Goal: Task Accomplishment & Management: Complete application form

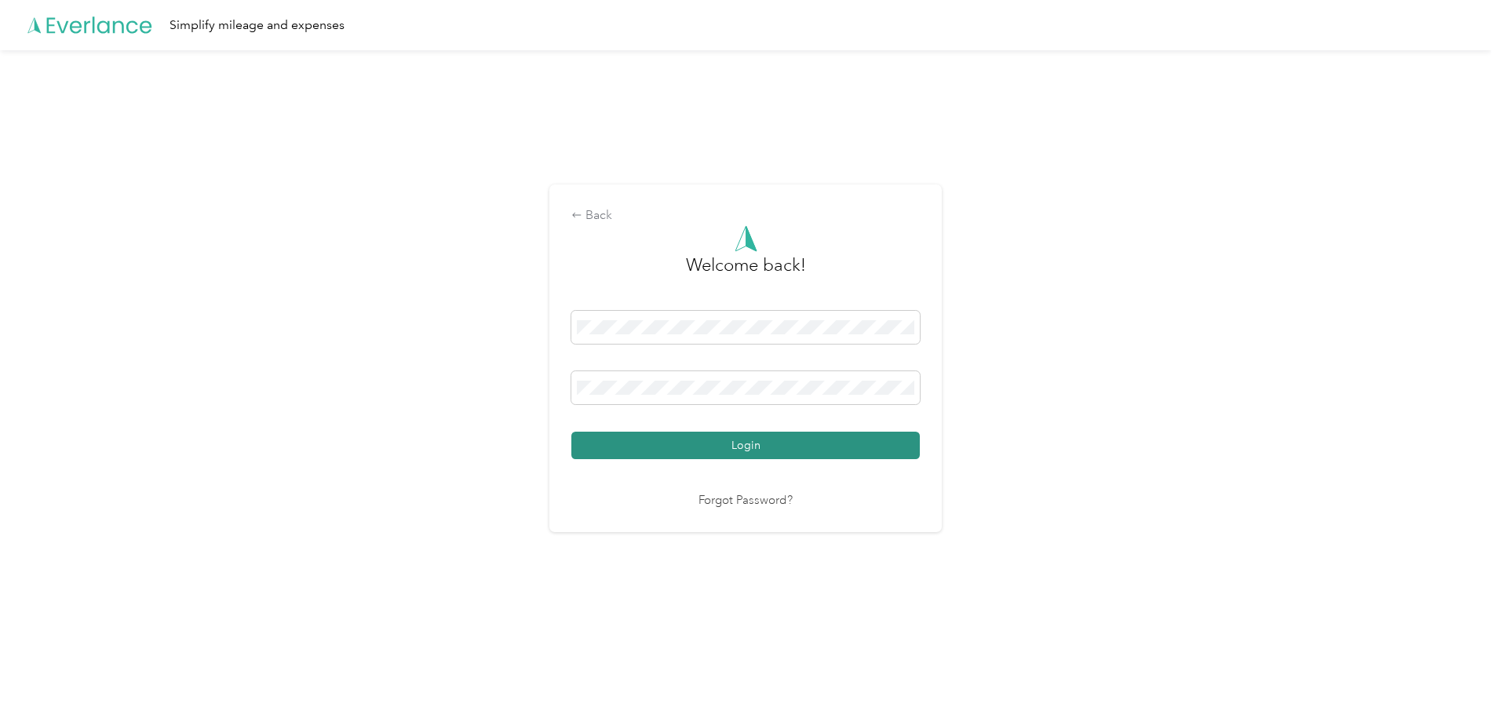
click at [680, 437] on button "Login" at bounding box center [745, 445] width 348 height 27
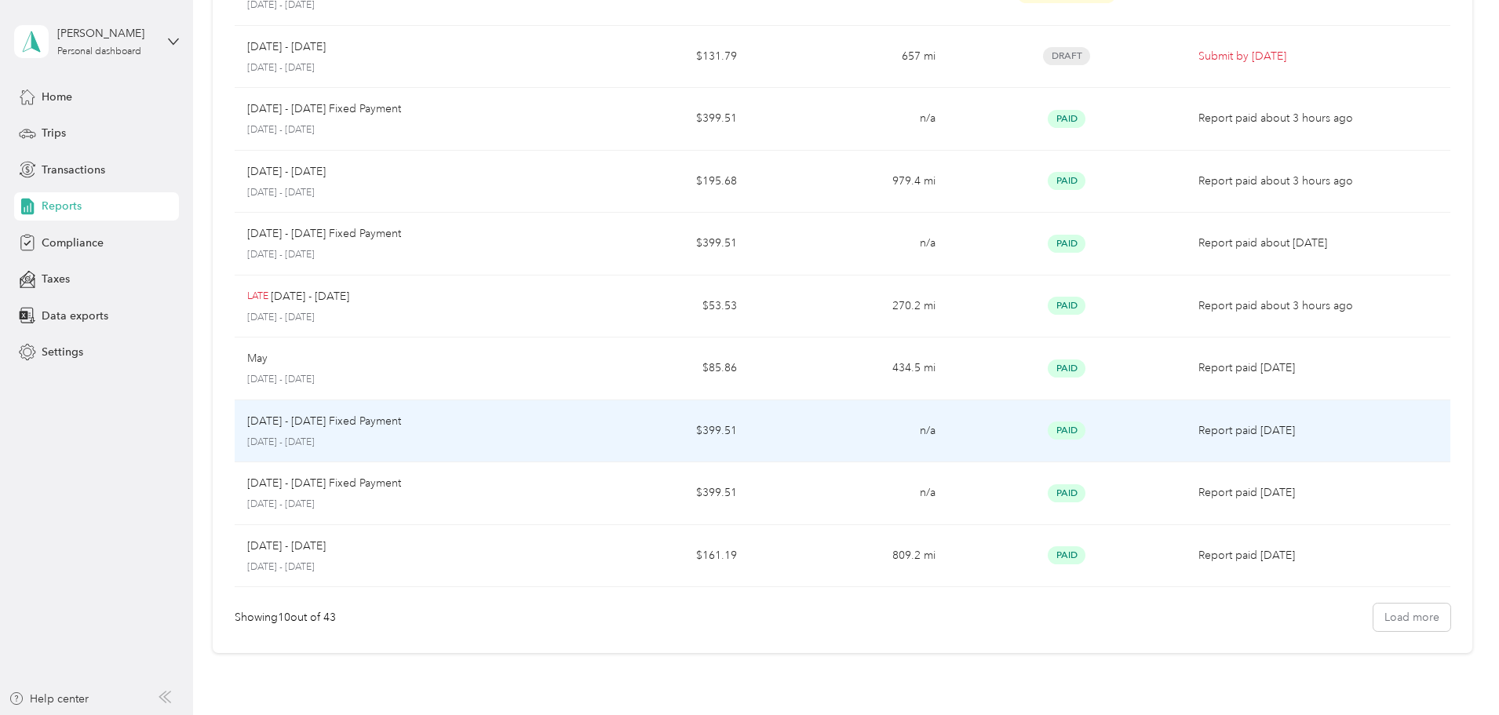
scroll to position [303, 0]
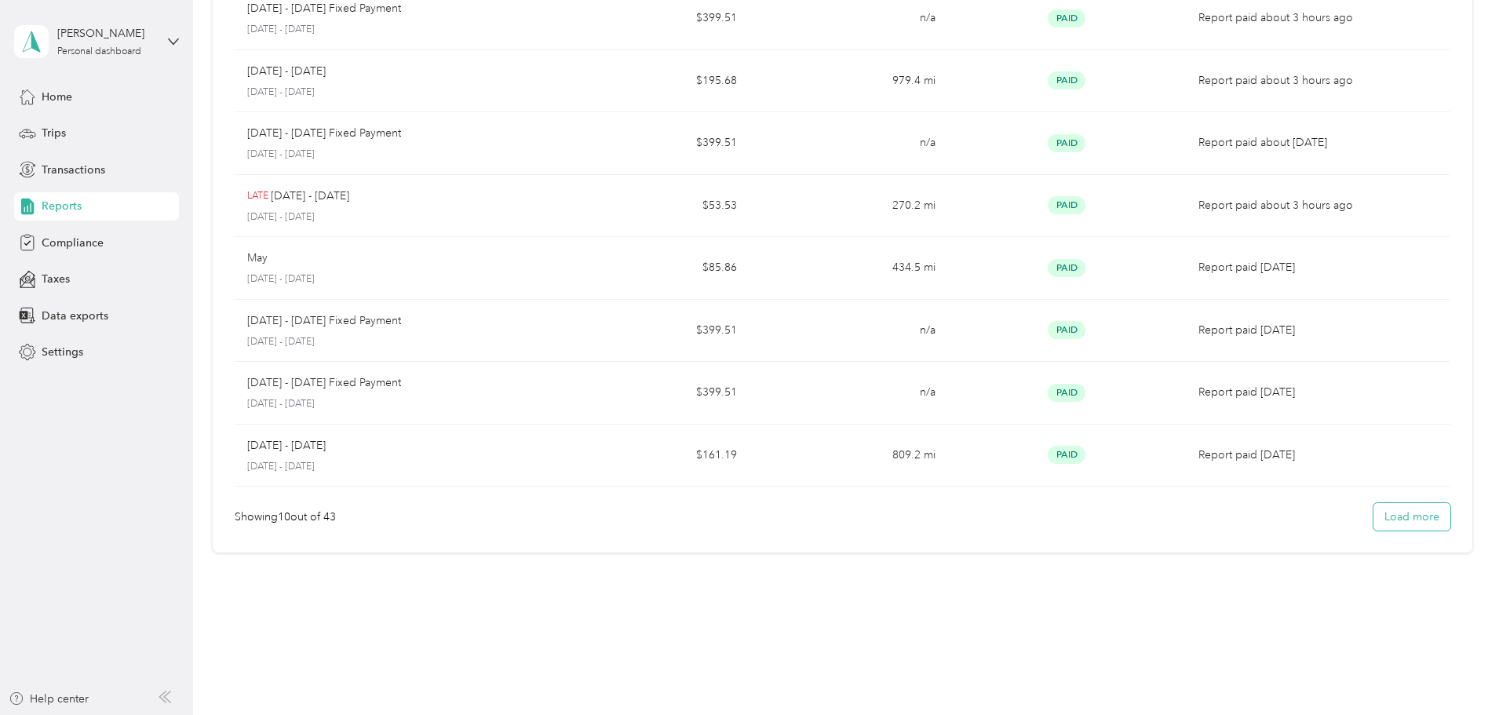
click at [1373, 517] on button "Load more" at bounding box center [1411, 516] width 77 height 27
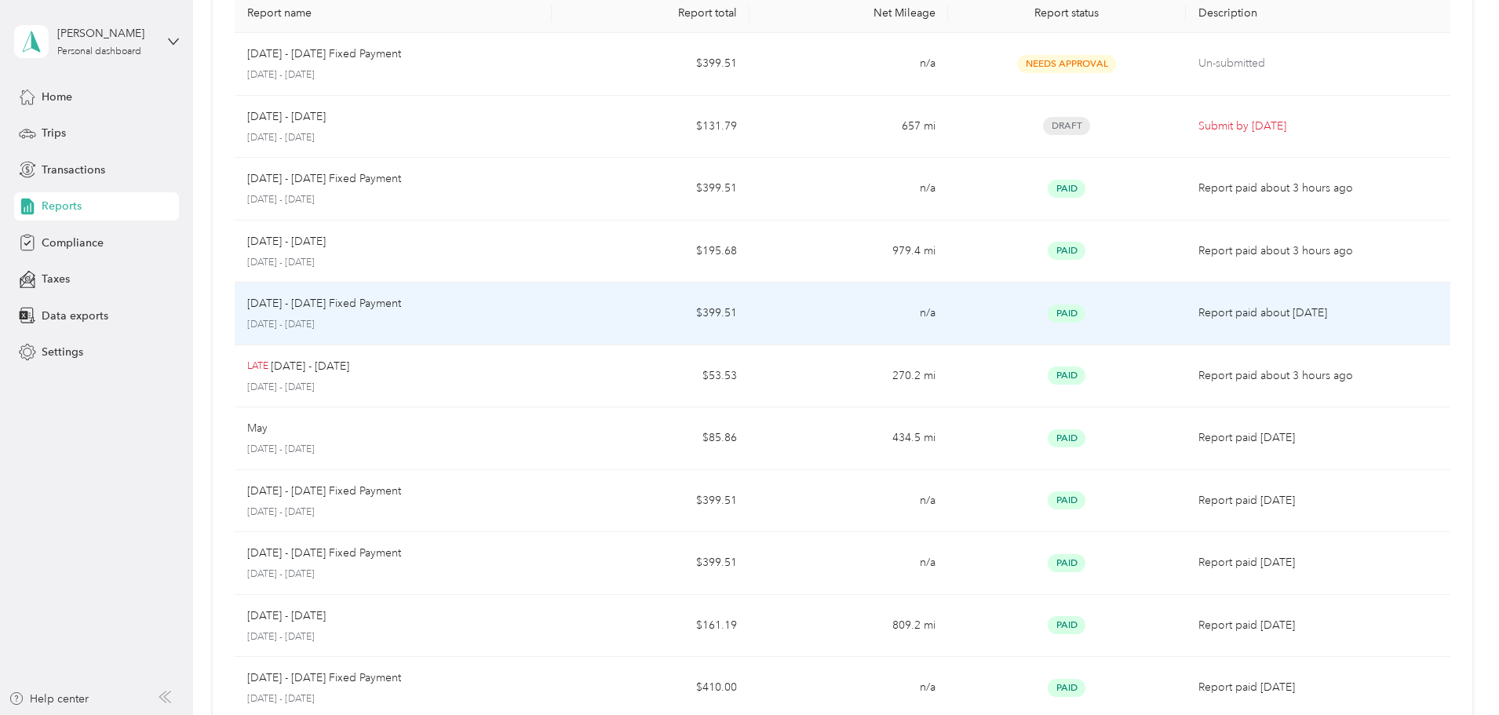
scroll to position [0, 0]
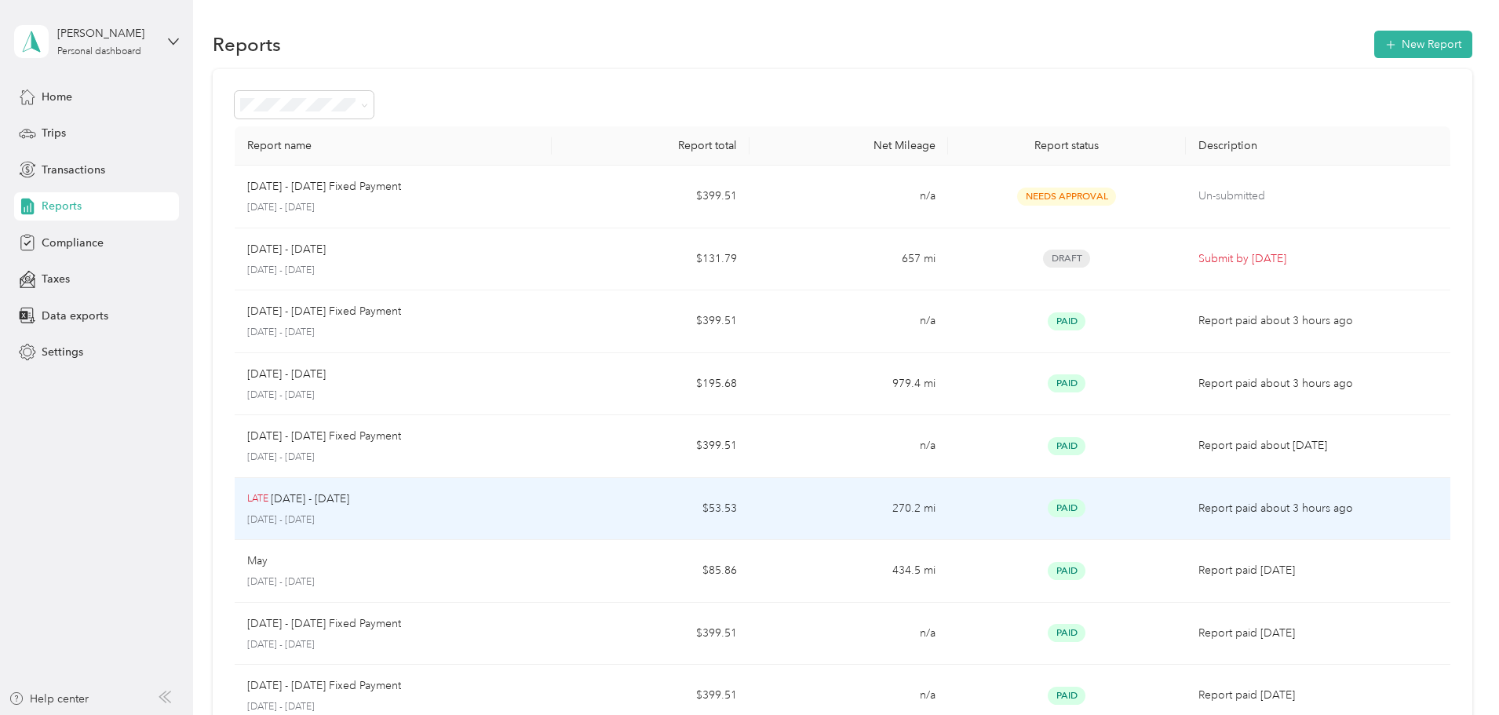
click at [1223, 505] on p "Report paid about 3 hours ago" at bounding box center [1317, 508] width 239 height 17
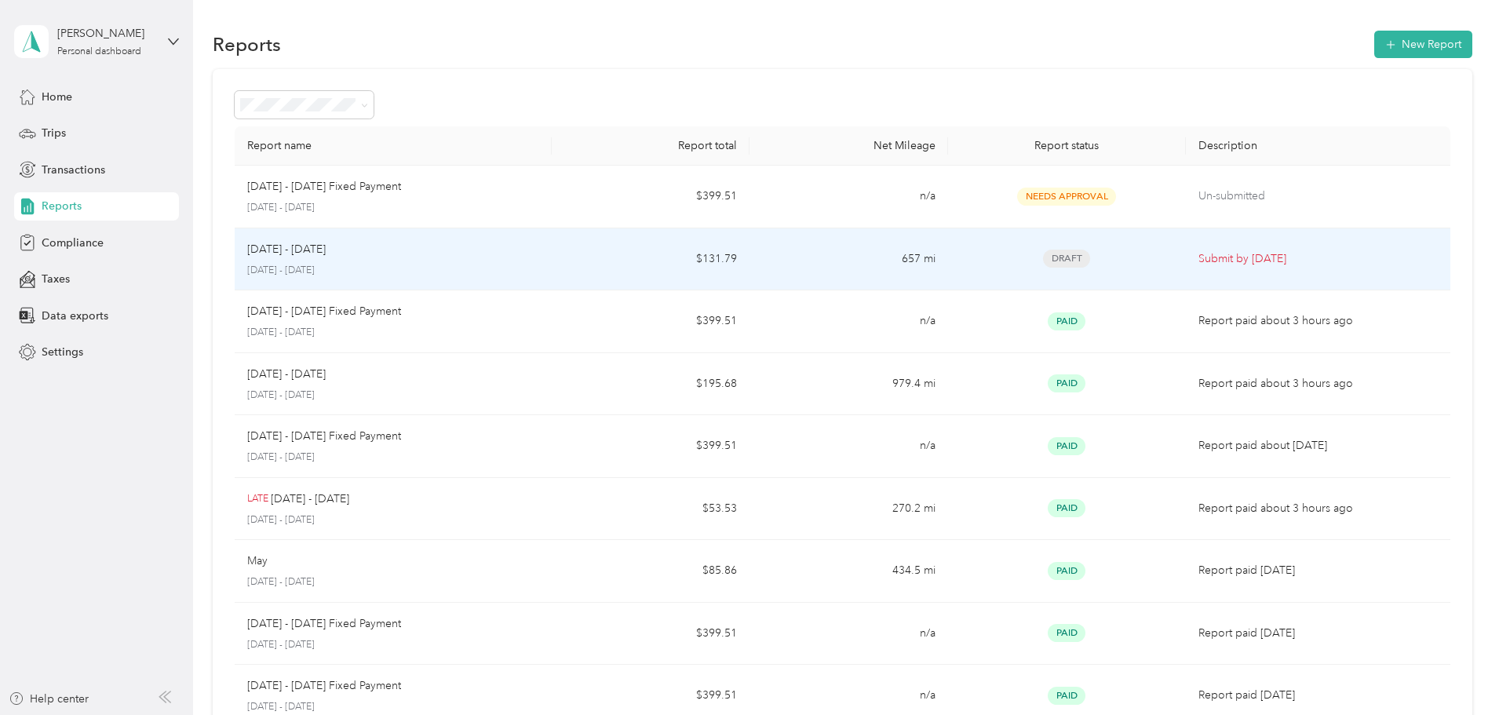
click at [1208, 254] on p "Submit by [DATE]" at bounding box center [1317, 258] width 239 height 17
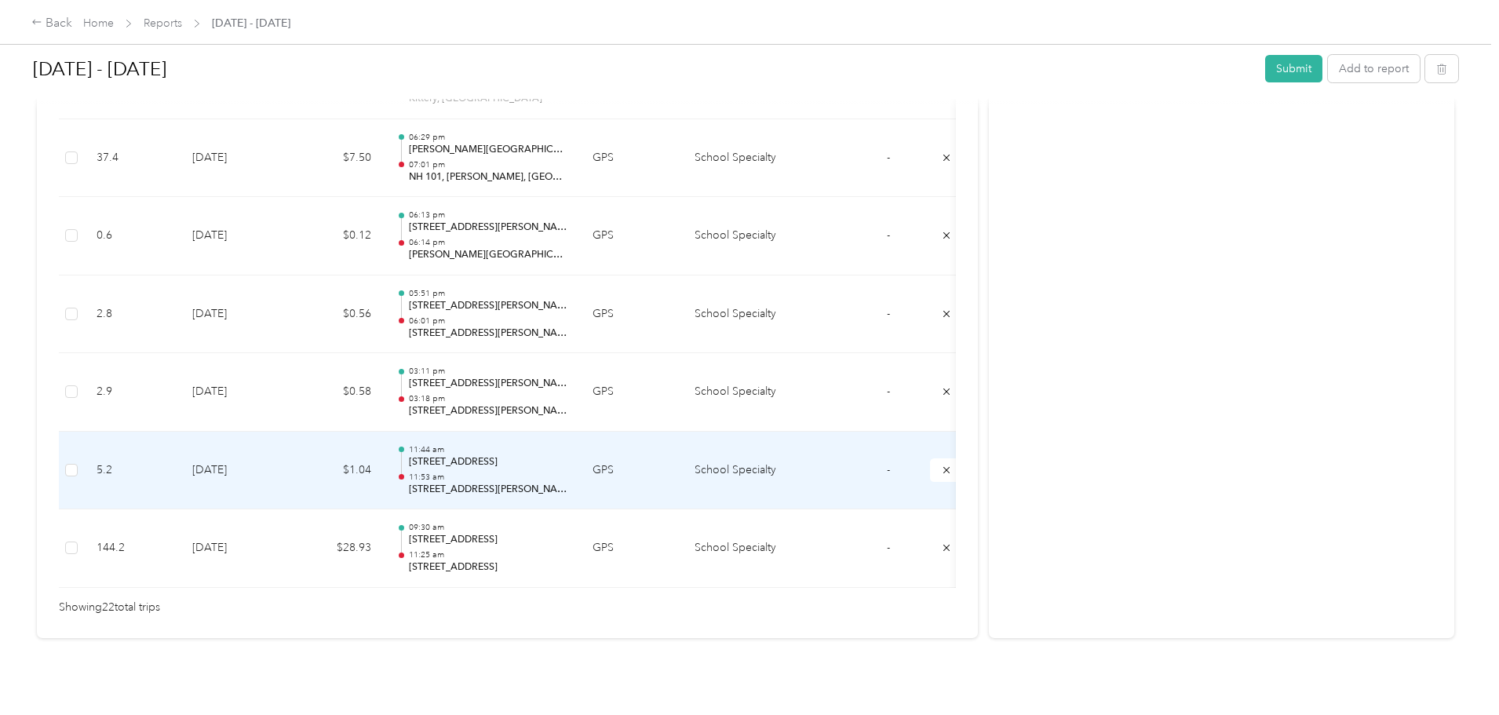
scroll to position [1726, 0]
click at [567, 480] on p "11:53 am" at bounding box center [488, 476] width 159 height 11
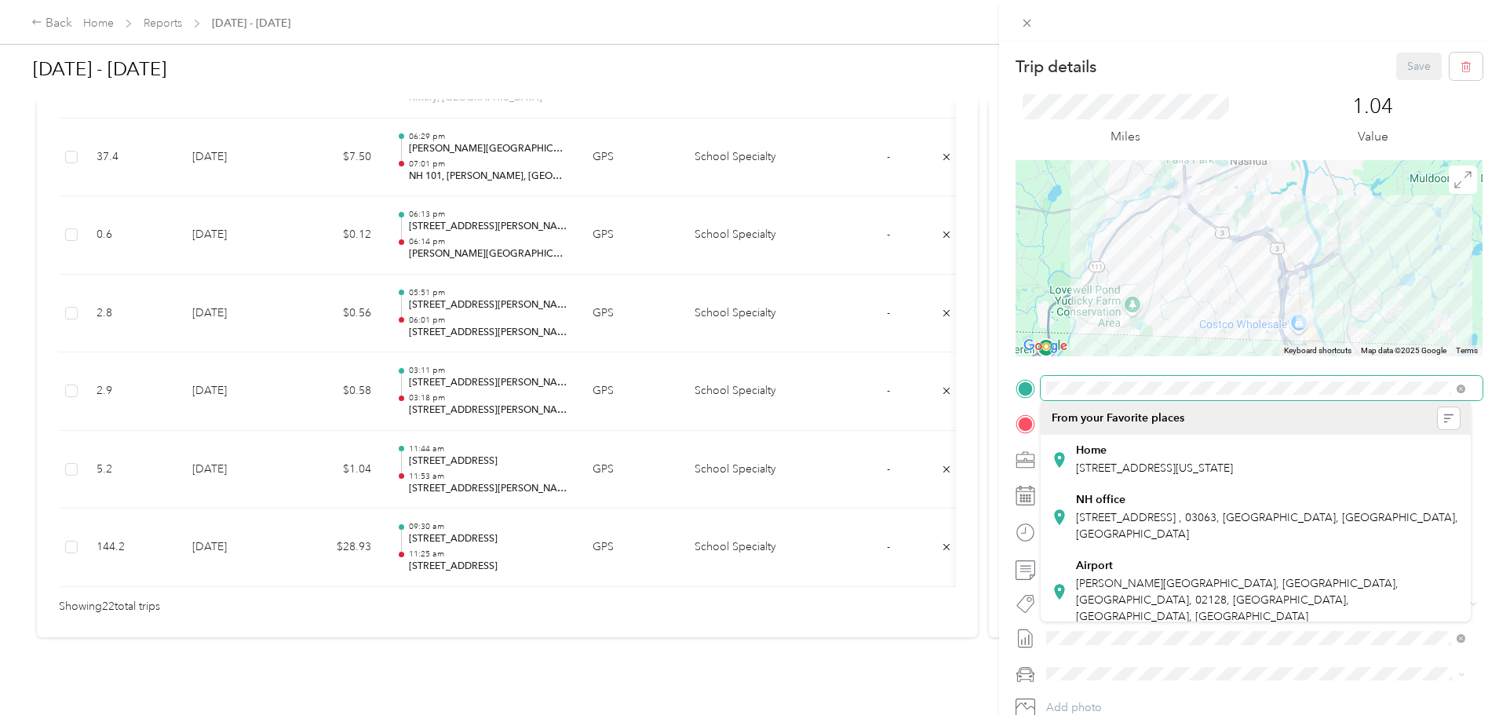
click at [929, 388] on div "Trip details Save This trip cannot be edited because it is either under review,…" at bounding box center [749, 357] width 1499 height 715
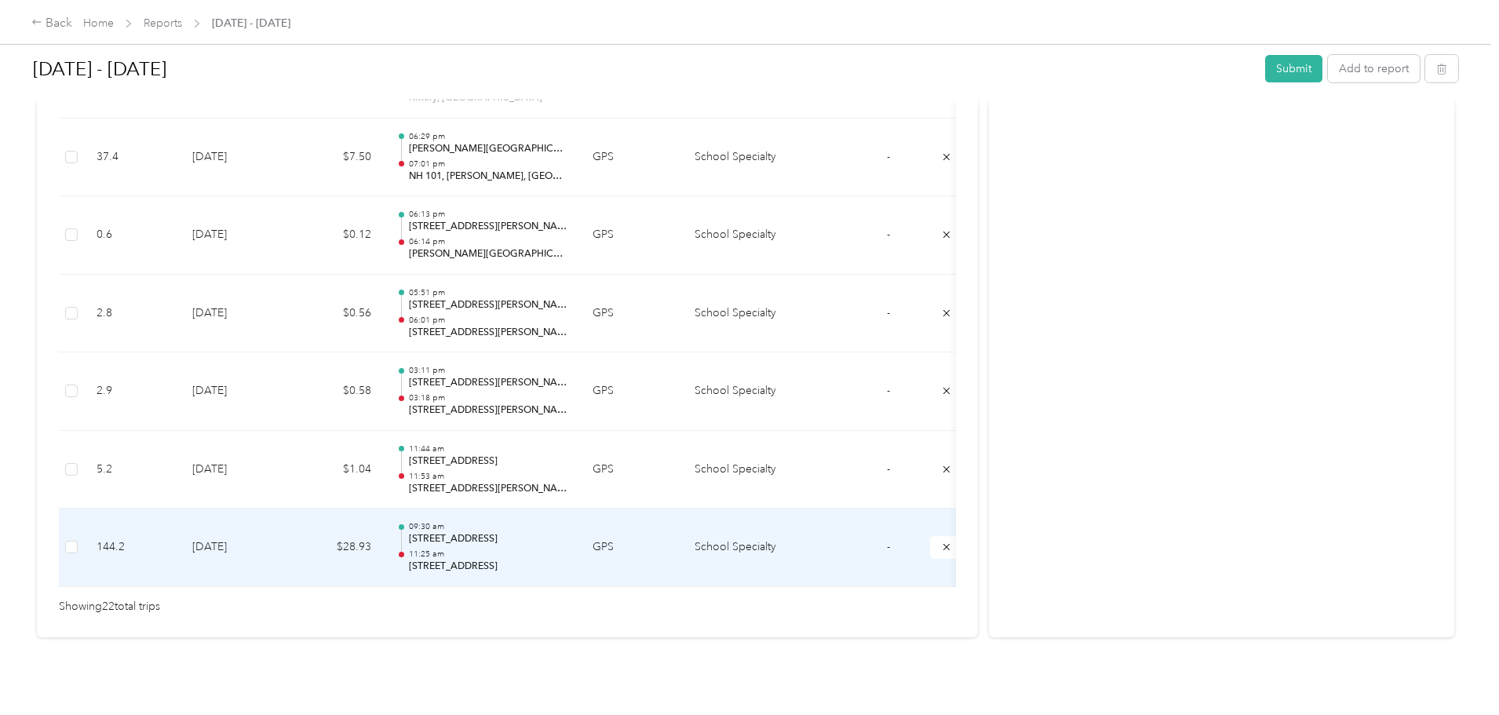
click at [567, 567] on p "[STREET_ADDRESS]" at bounding box center [488, 566] width 159 height 14
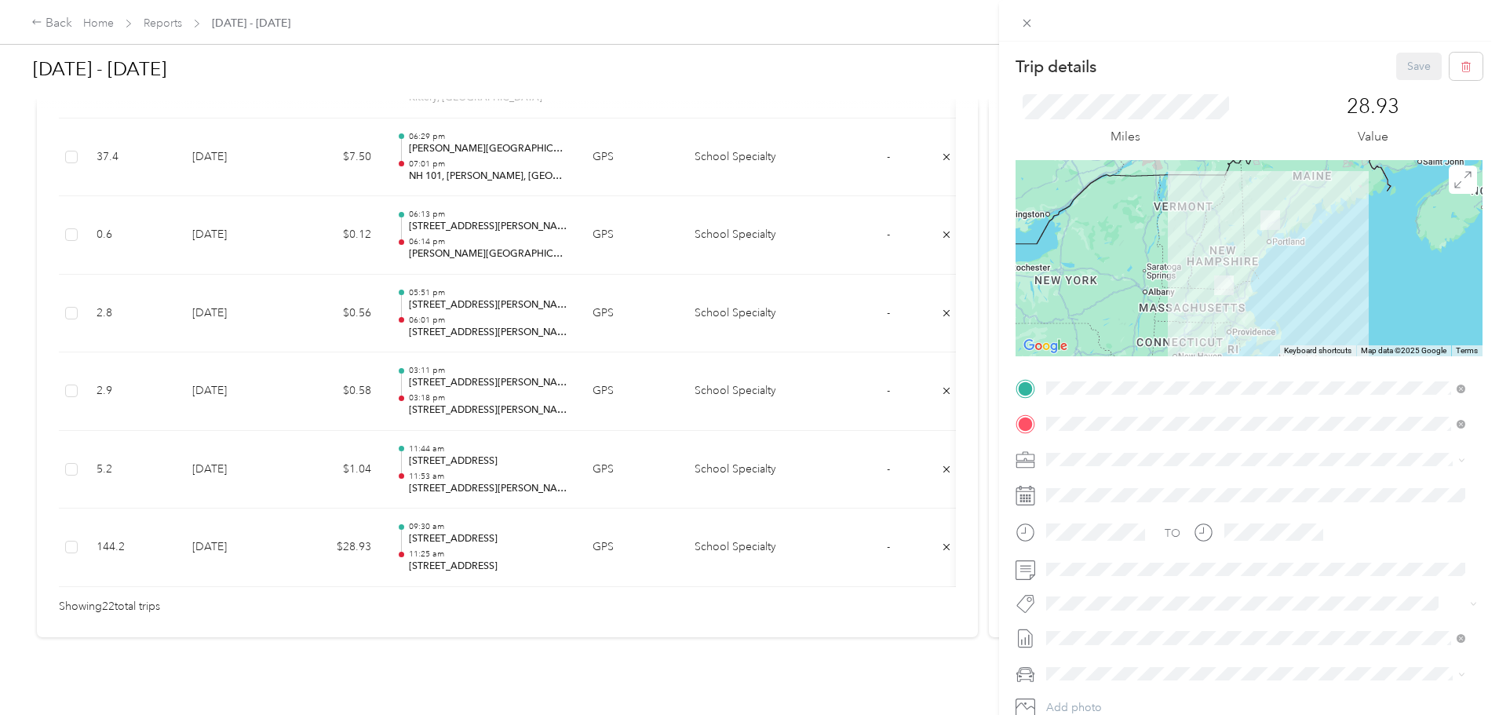
click at [997, 375] on div "Trip details Save This trip cannot be edited because it is either under review,…" at bounding box center [749, 357] width 1499 height 715
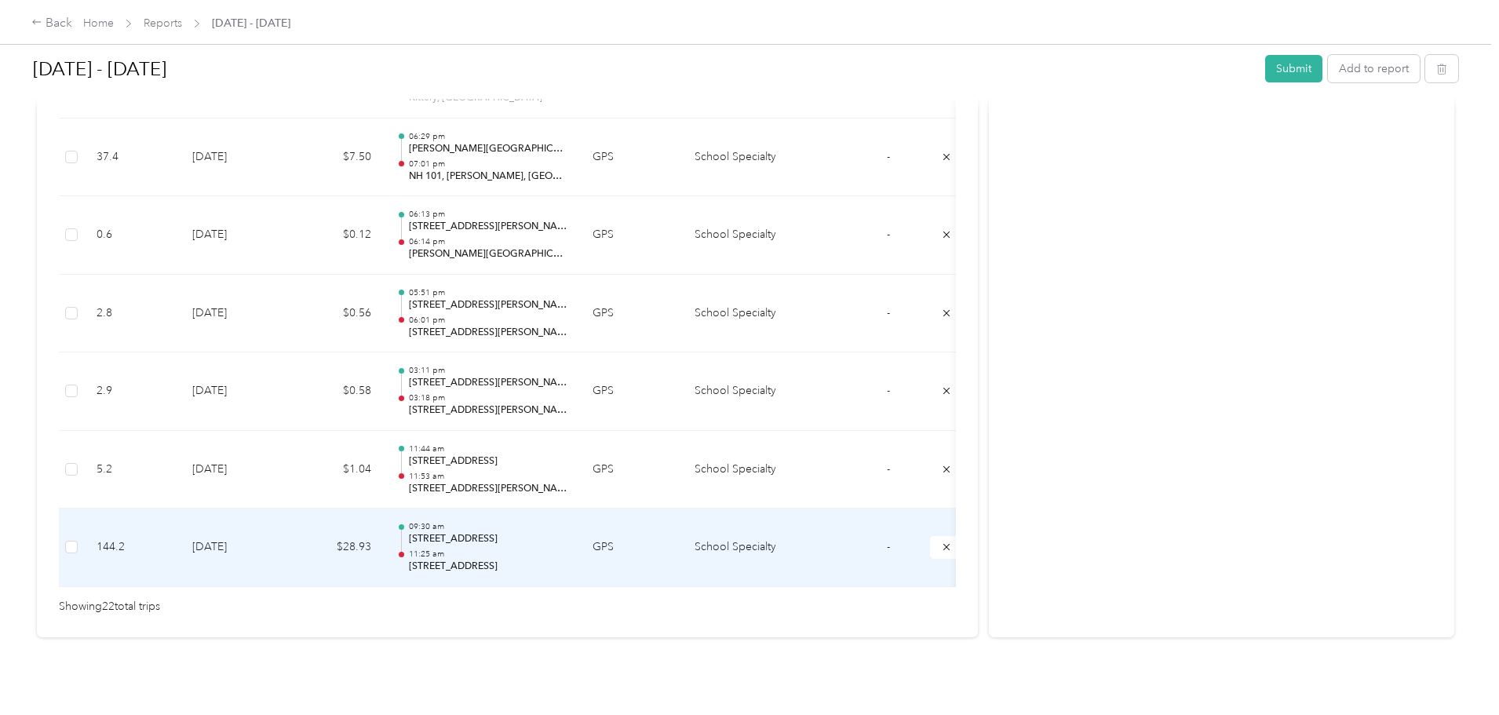
click at [567, 556] on p "11:25 am" at bounding box center [488, 553] width 159 height 11
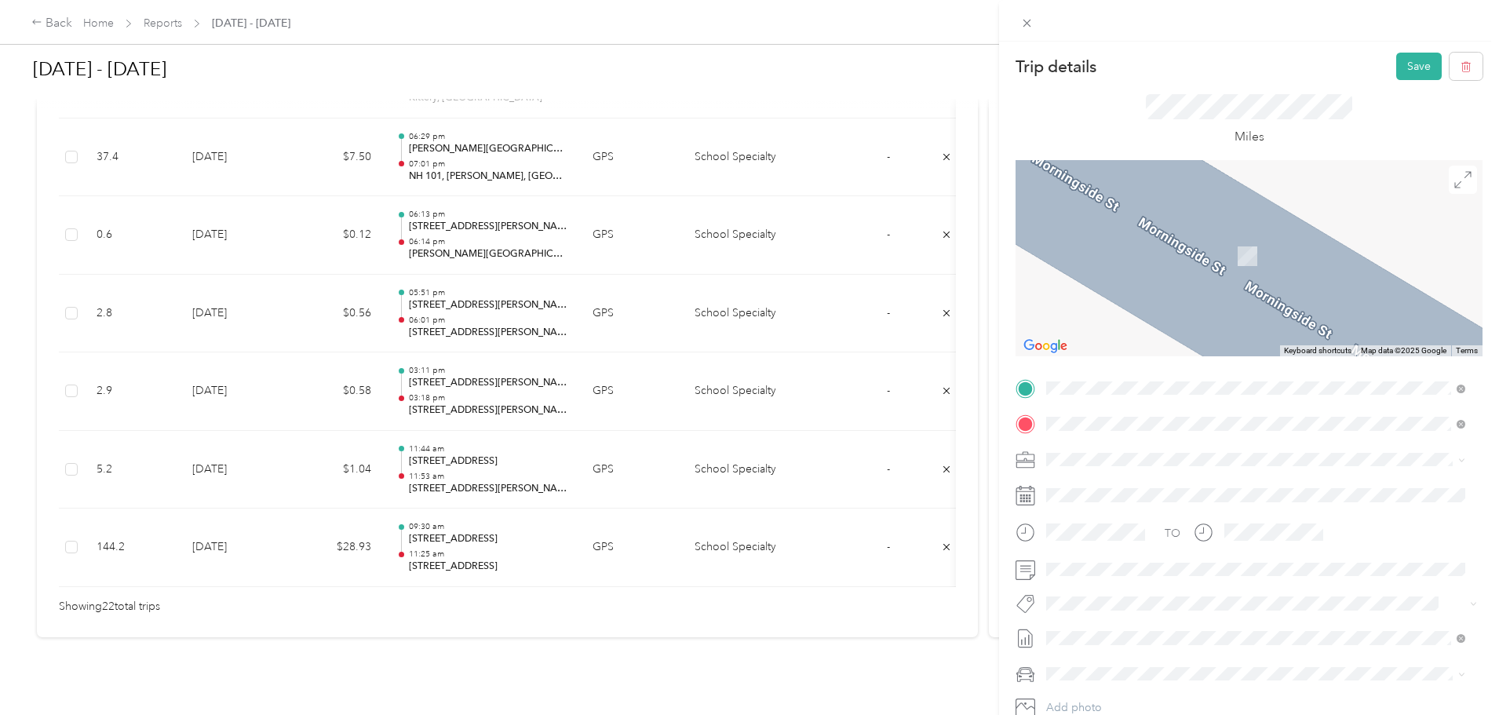
click at [1181, 492] on div "[STREET_ADDRESS][PERSON_NAME][US_STATE]" at bounding box center [1255, 481] width 408 height 21
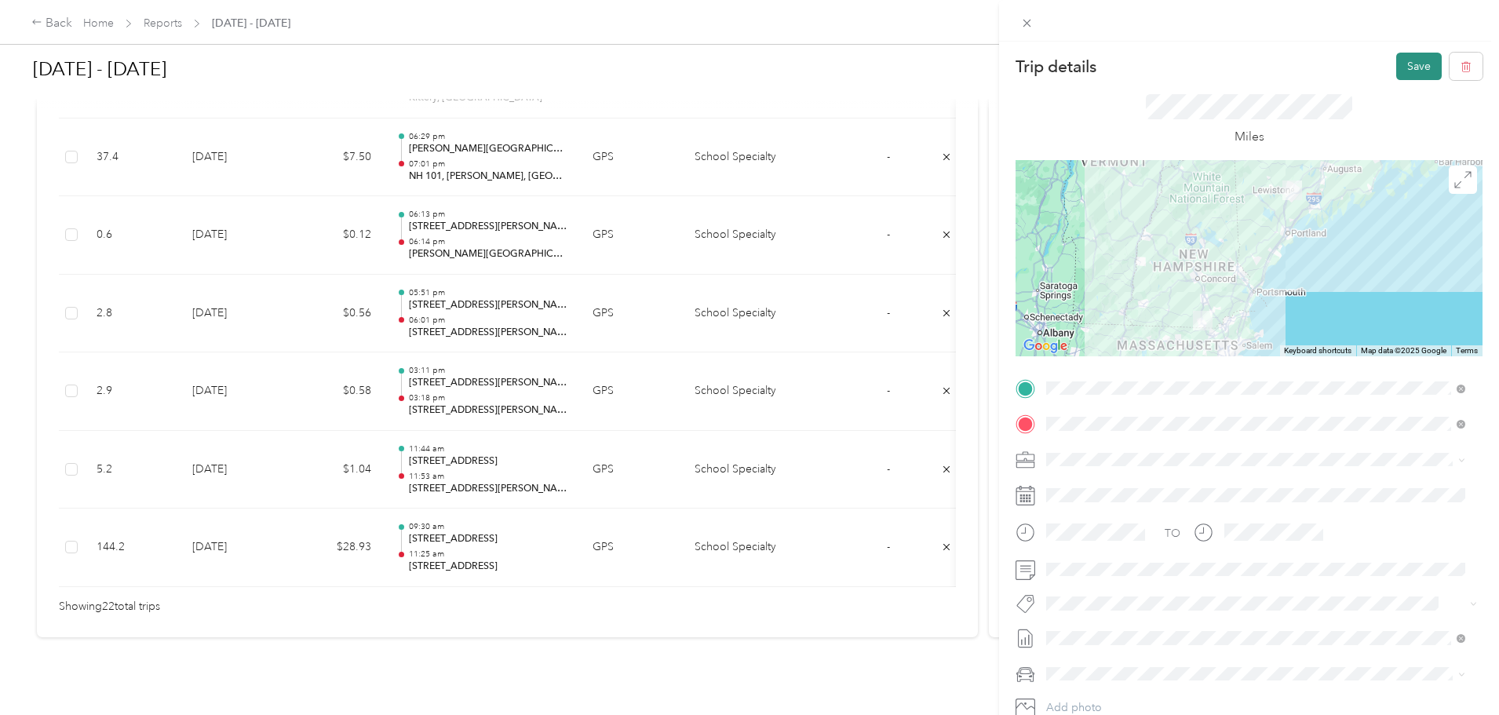
click at [1406, 75] on button "Save" at bounding box center [1419, 66] width 46 height 27
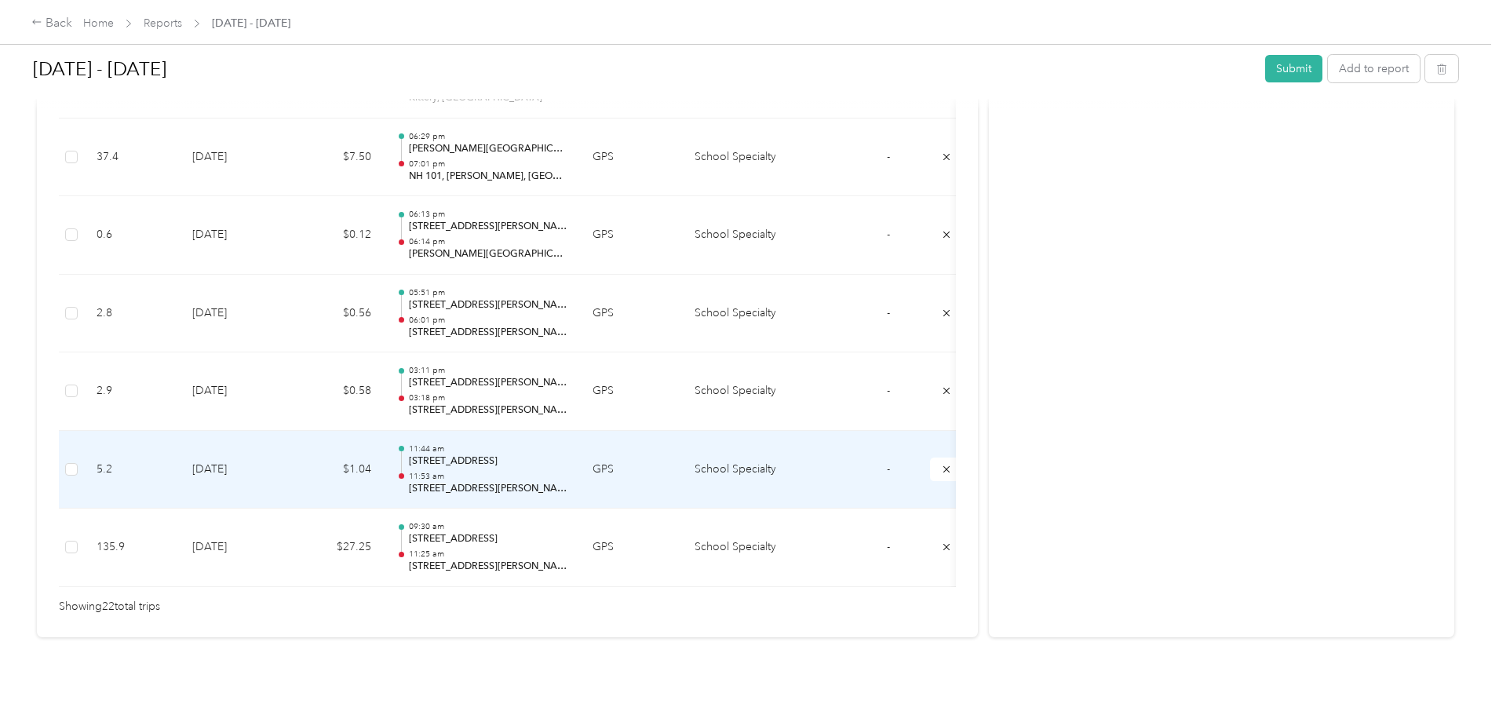
click at [567, 454] on p "[STREET_ADDRESS]" at bounding box center [488, 461] width 159 height 14
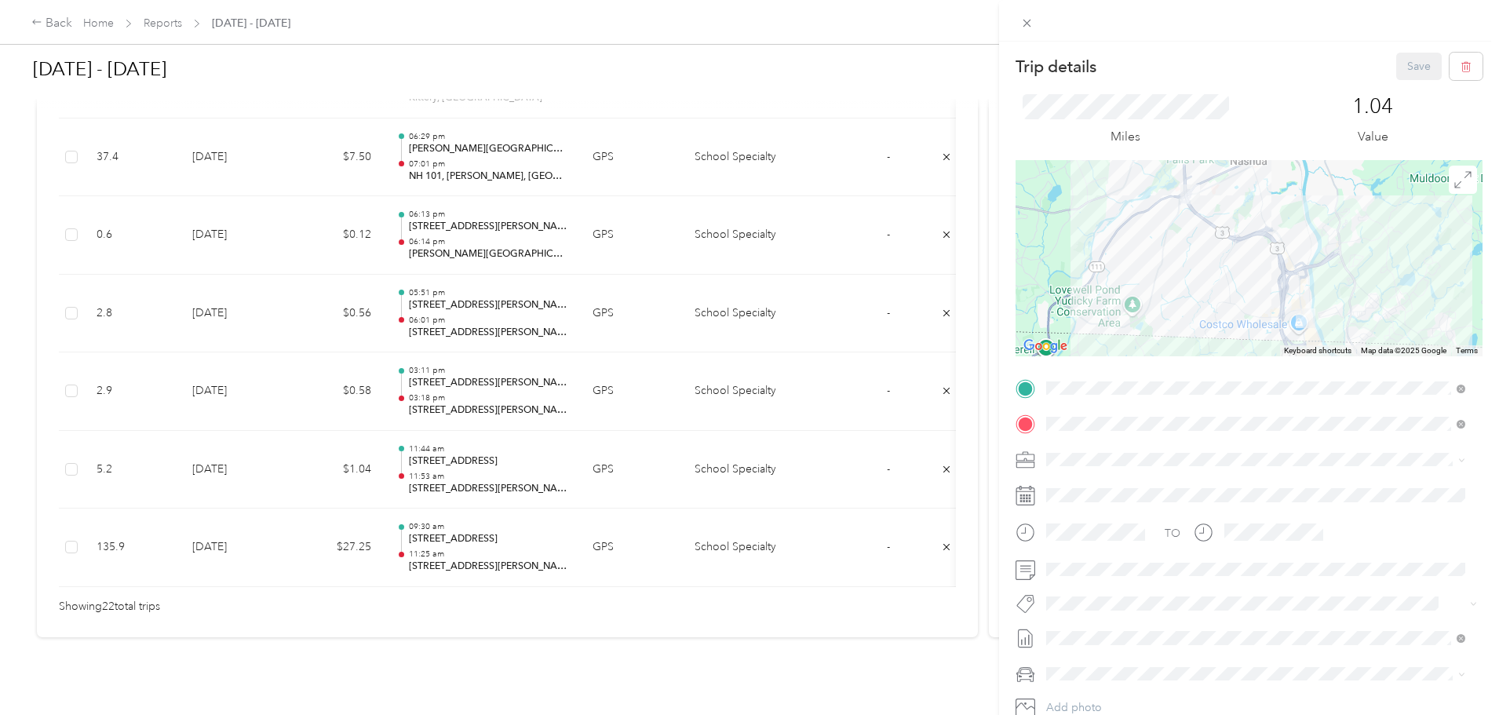
click at [201, 470] on div "Trip details Save This trip cannot be edited because it is either under review,…" at bounding box center [749, 357] width 1499 height 715
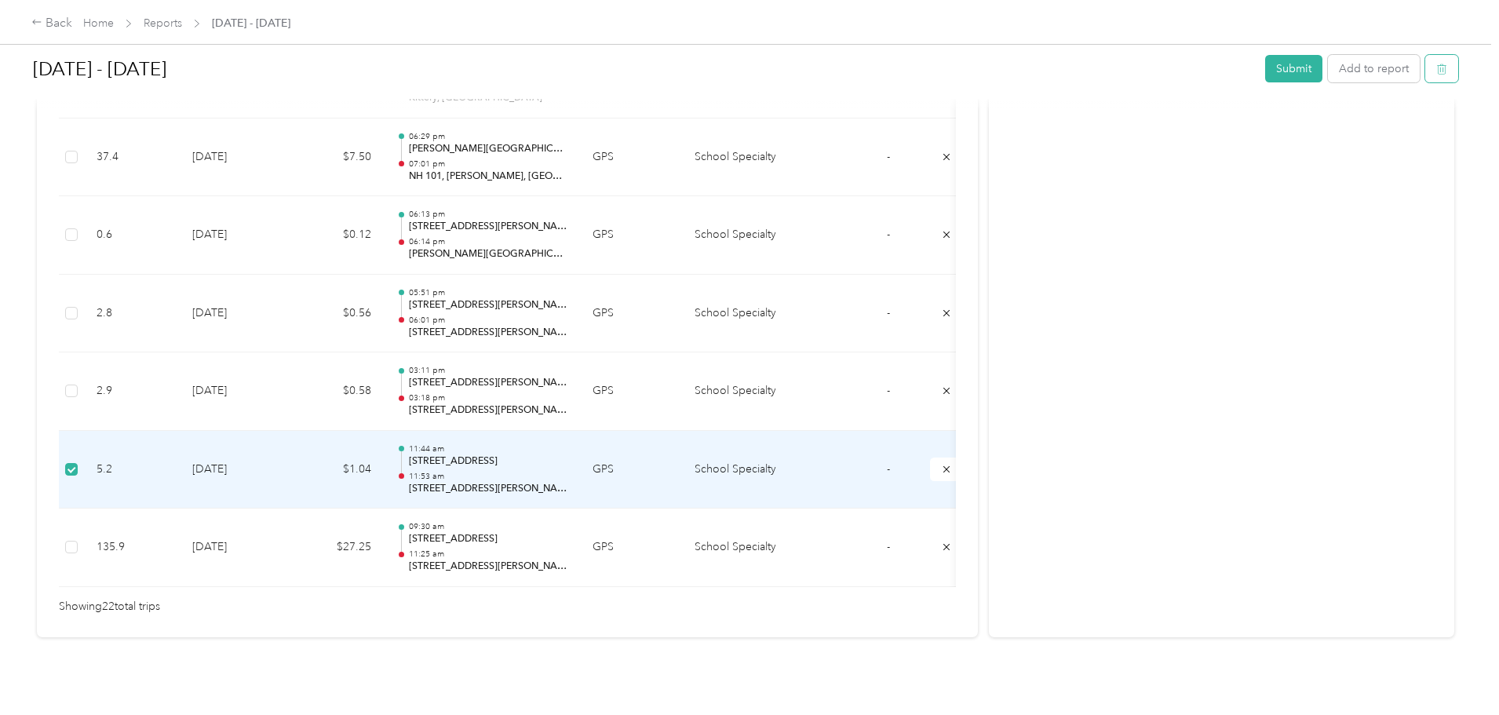
click at [1437, 66] on icon "button" at bounding box center [1441, 69] width 9 height 10
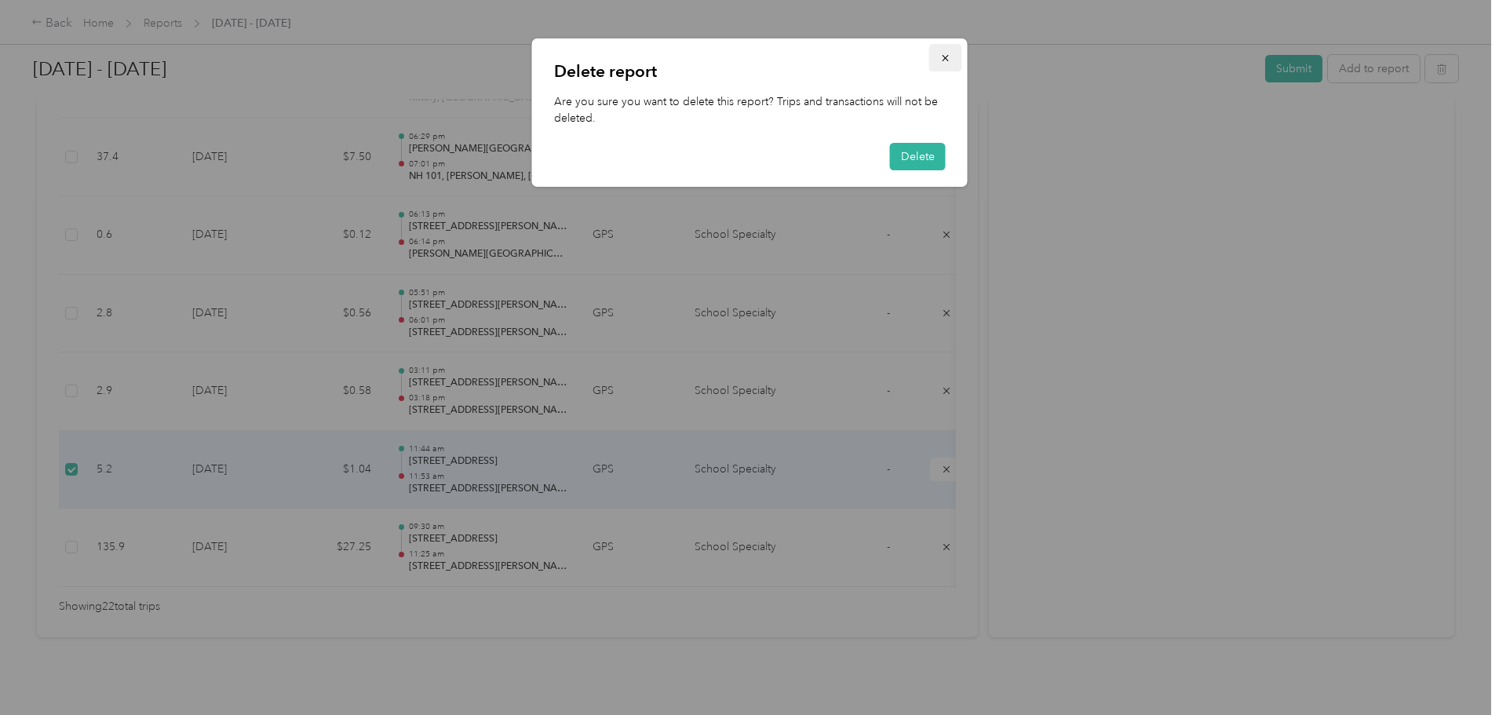
click at [940, 57] on icon "button" at bounding box center [945, 58] width 11 height 11
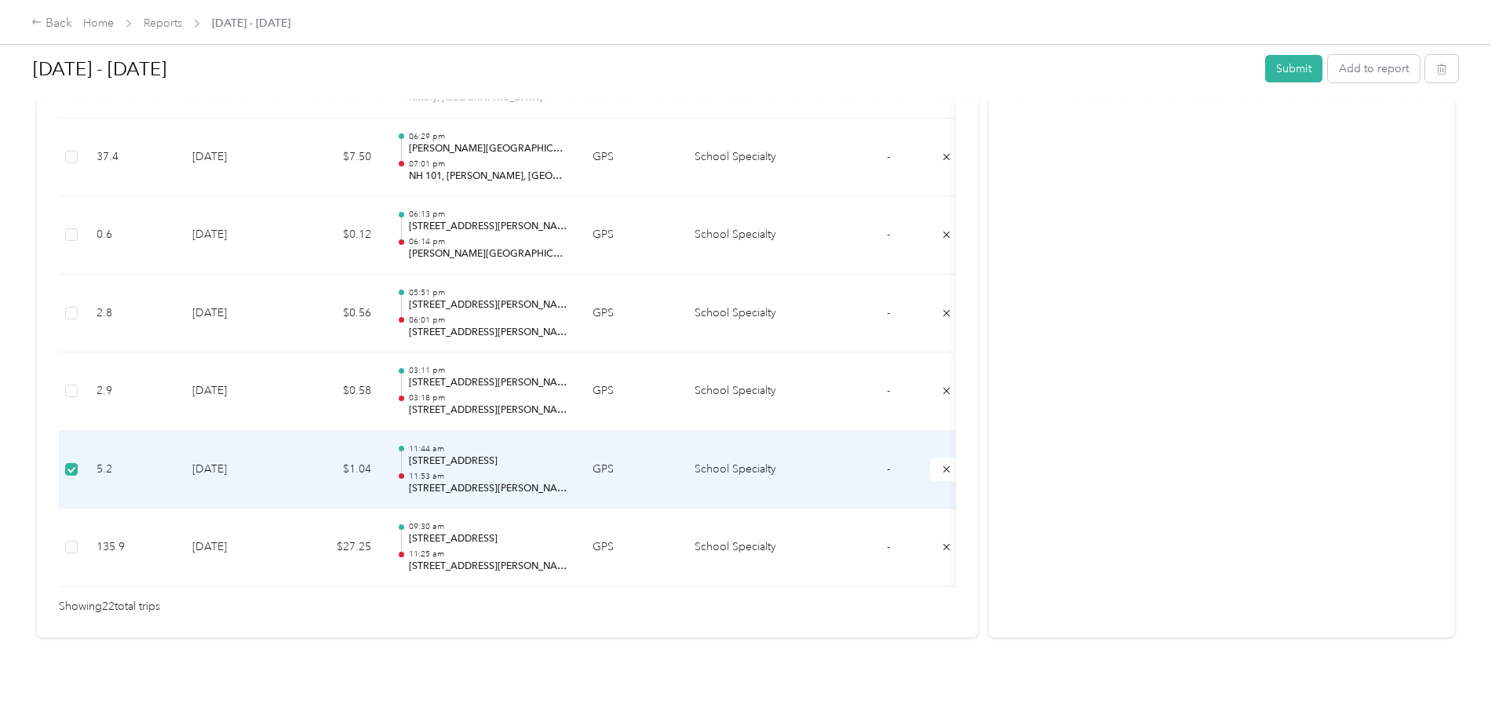
click at [567, 460] on p "[STREET_ADDRESS]" at bounding box center [488, 461] width 159 height 14
click at [180, 465] on td "5.2" at bounding box center [132, 470] width 96 height 78
click at [542, 458] on p "[STREET_ADDRESS]" at bounding box center [488, 461] width 159 height 14
click at [384, 465] on td "$1.04" at bounding box center [337, 470] width 94 height 78
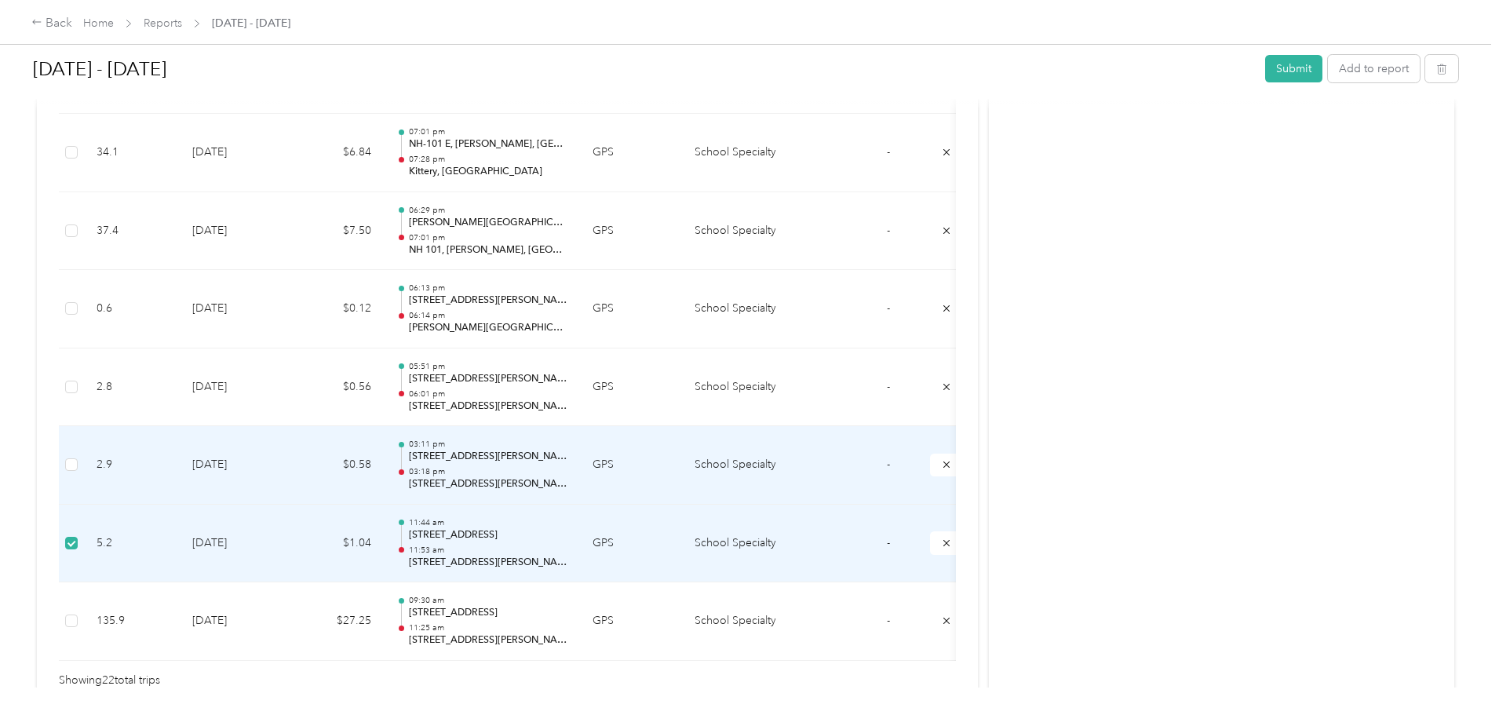
scroll to position [1755, 0]
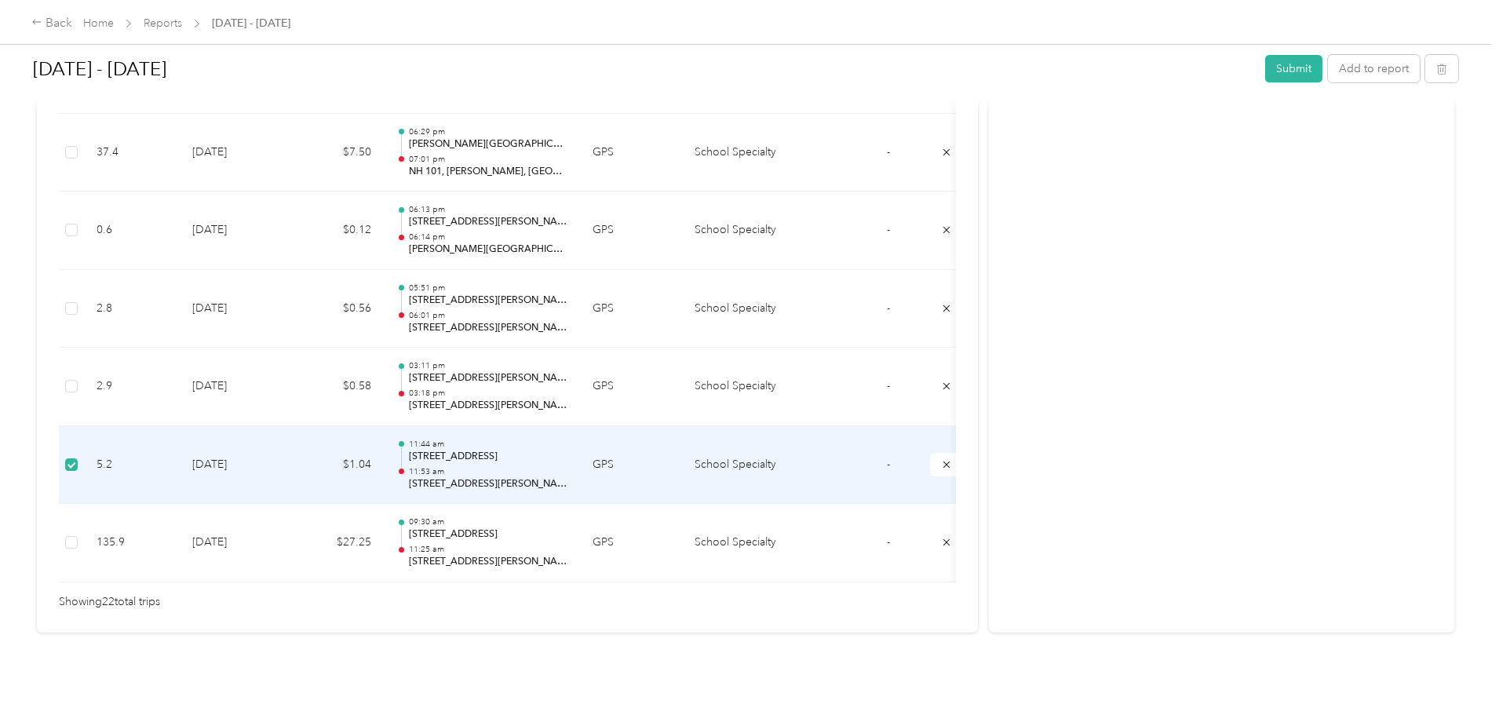
click at [384, 435] on td "$1.04" at bounding box center [337, 465] width 94 height 78
click at [564, 450] on p "[STREET_ADDRESS]" at bounding box center [488, 457] width 159 height 14
click at [800, 445] on td "School Specialty" at bounding box center [741, 465] width 118 height 78
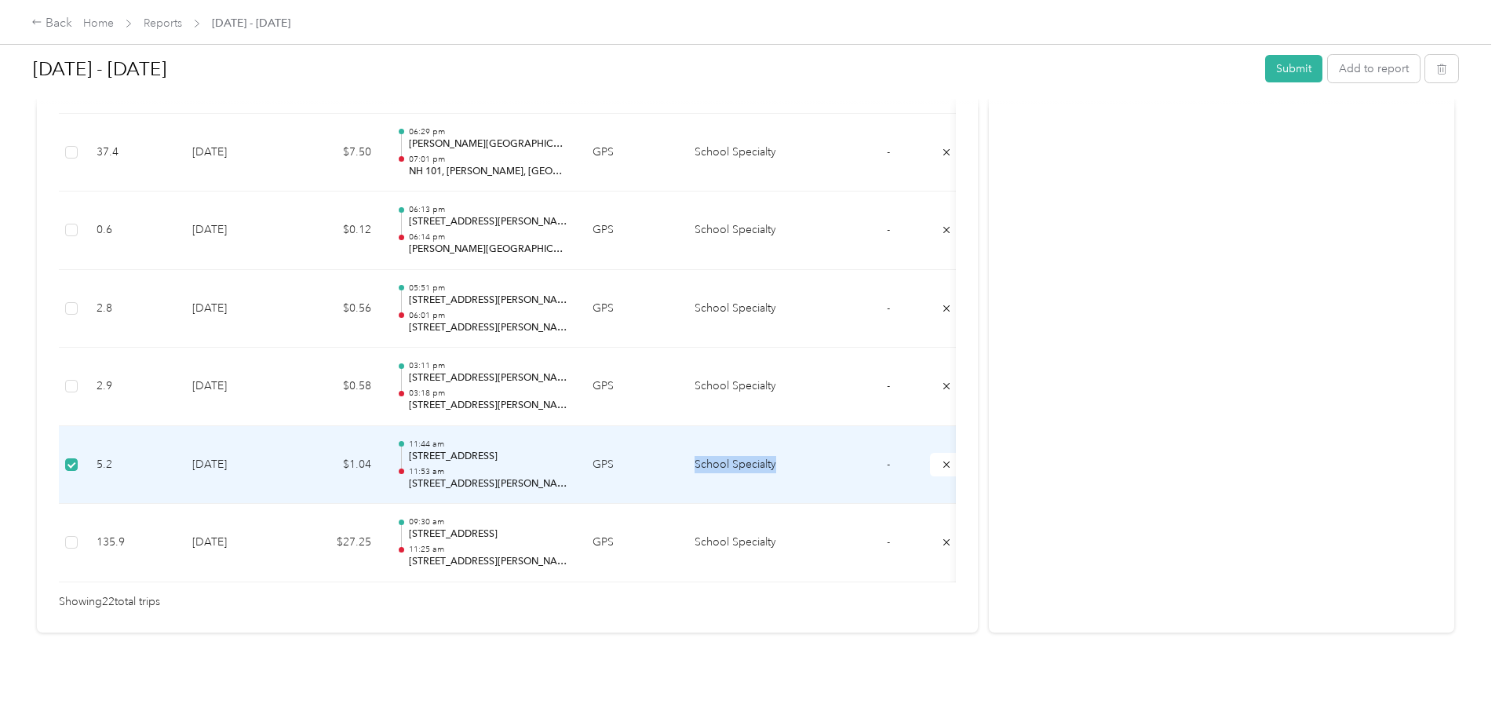
click at [800, 445] on td "School Specialty" at bounding box center [741, 465] width 118 height 78
click at [682, 445] on td "GPS" at bounding box center [631, 465] width 102 height 78
drag, startPoint x: 527, startPoint y: 451, endPoint x: 229, endPoint y: 445, distance: 298.2
click at [406, 451] on div at bounding box center [401, 465] width 10 height 49
click at [290, 443] on td "[DATE]" at bounding box center [235, 465] width 110 height 78
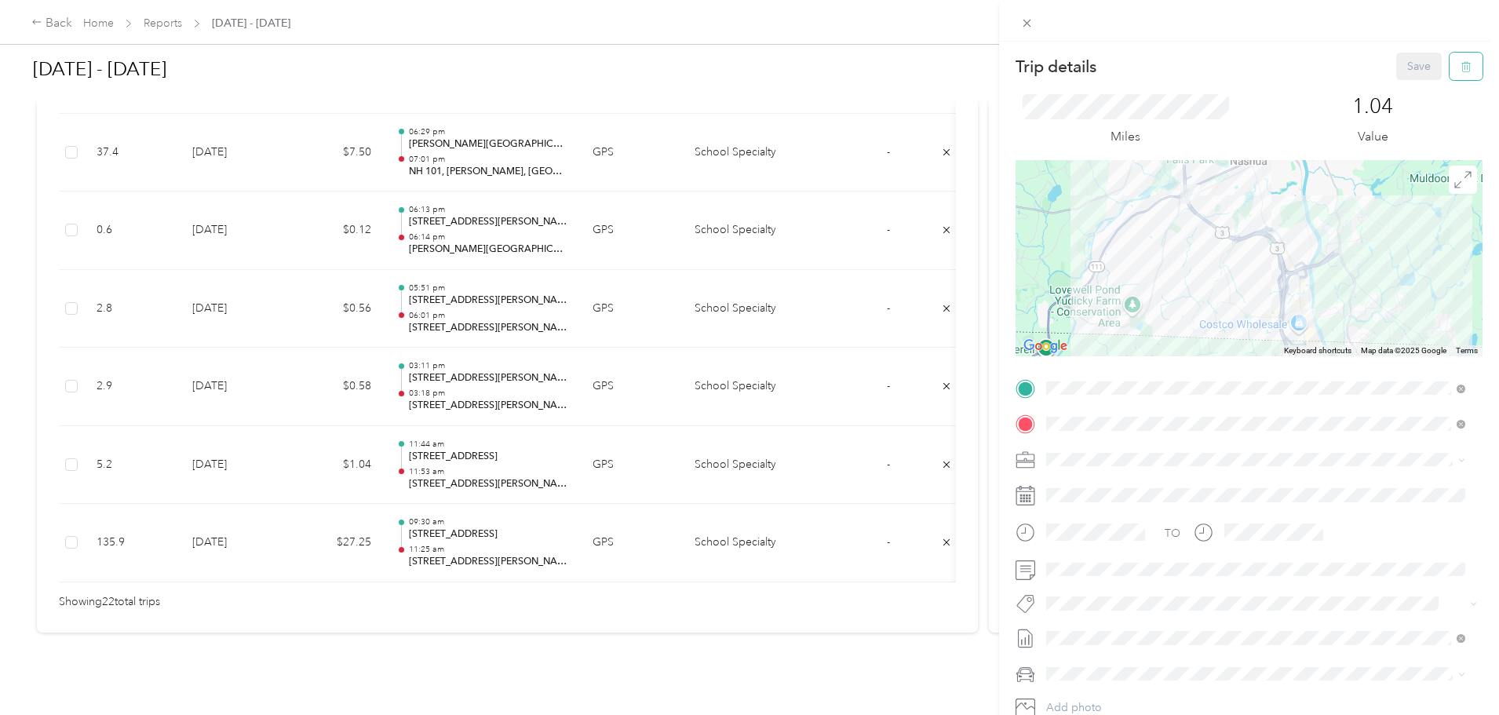
click at [1461, 64] on icon "button" at bounding box center [1465, 67] width 9 height 10
click at [1410, 79] on button "Yes" at bounding box center [1408, 85] width 31 height 25
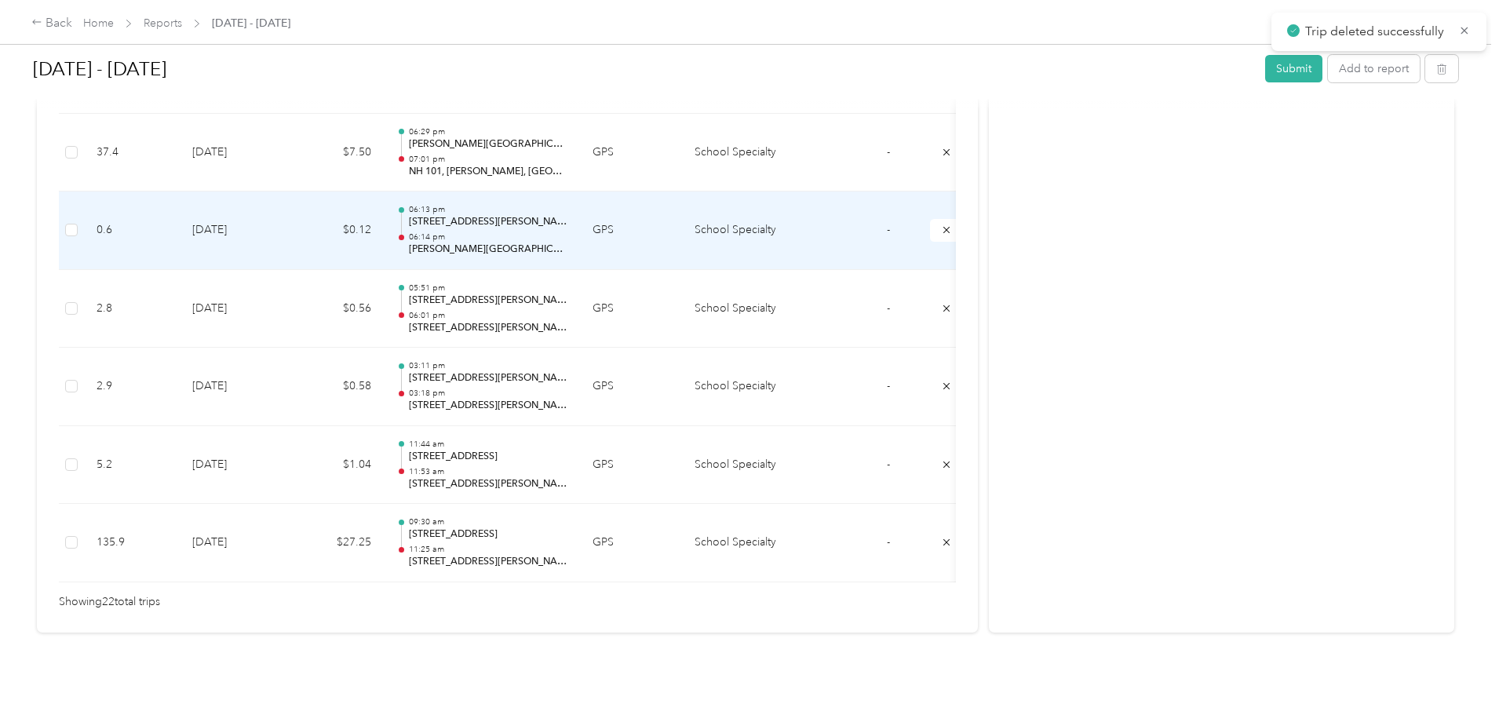
scroll to position [1676, 0]
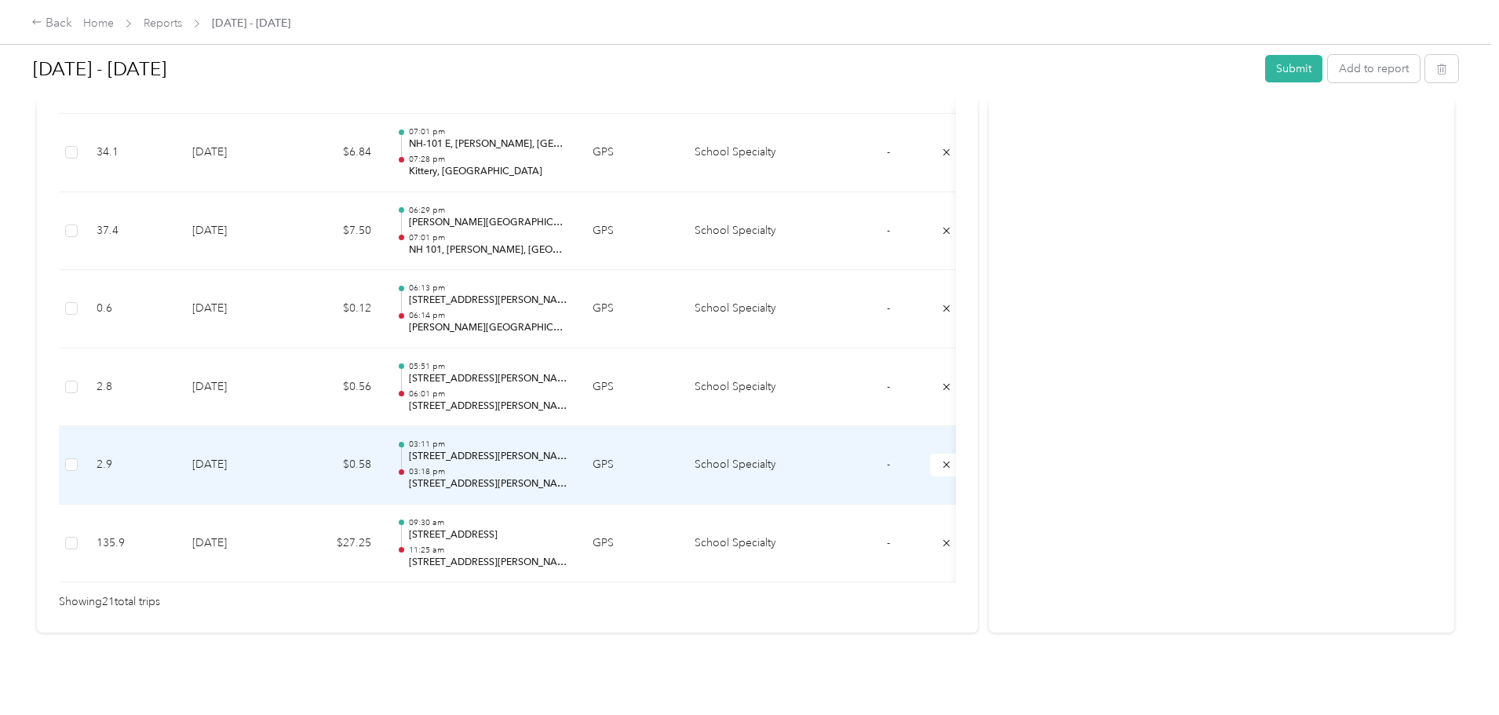
click at [567, 441] on div "03:11 pm [STREET_ADDRESS][PERSON_NAME] 03:18 pm [STREET_ADDRESS][PERSON_NAME]" at bounding box center [488, 465] width 159 height 53
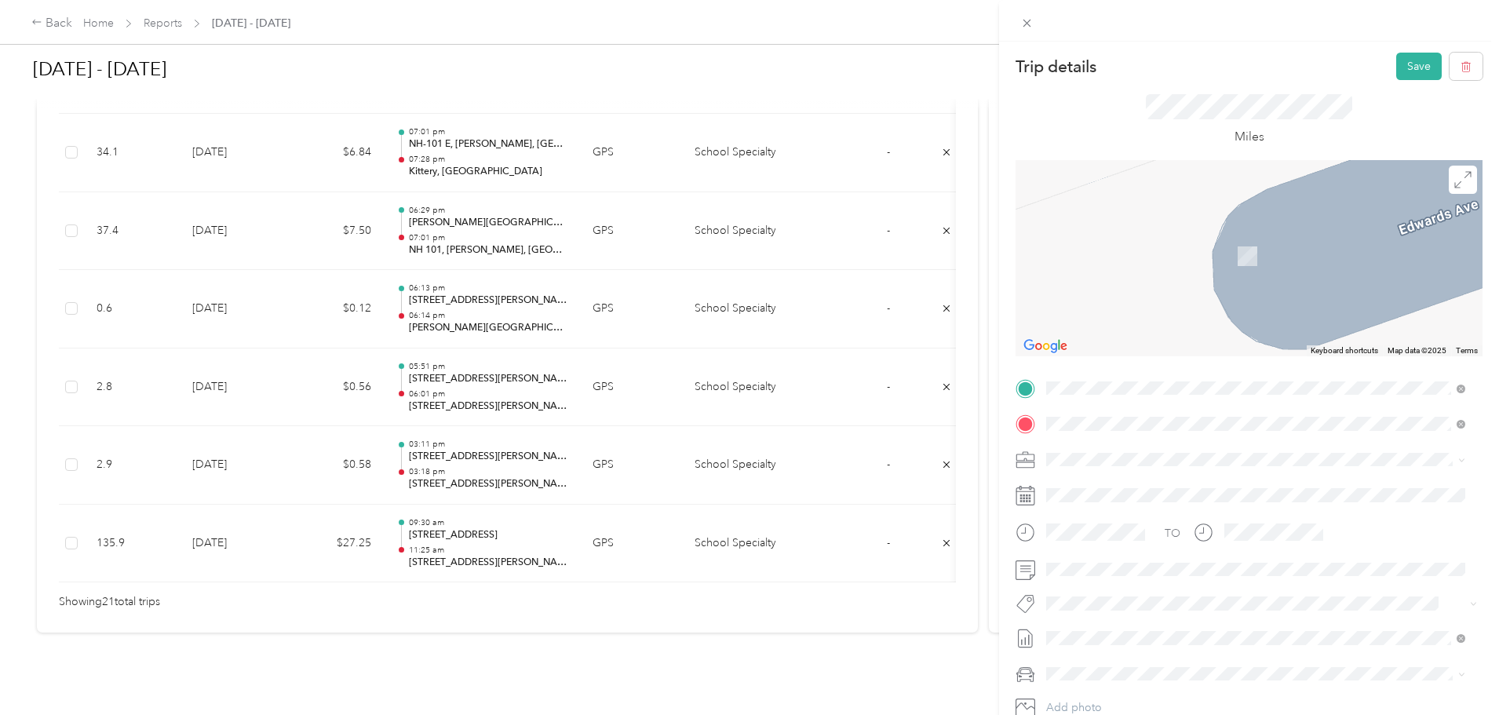
click at [1136, 446] on span "[STREET_ADDRESS][PERSON_NAME][US_STATE]" at bounding box center [1198, 445] width 244 height 14
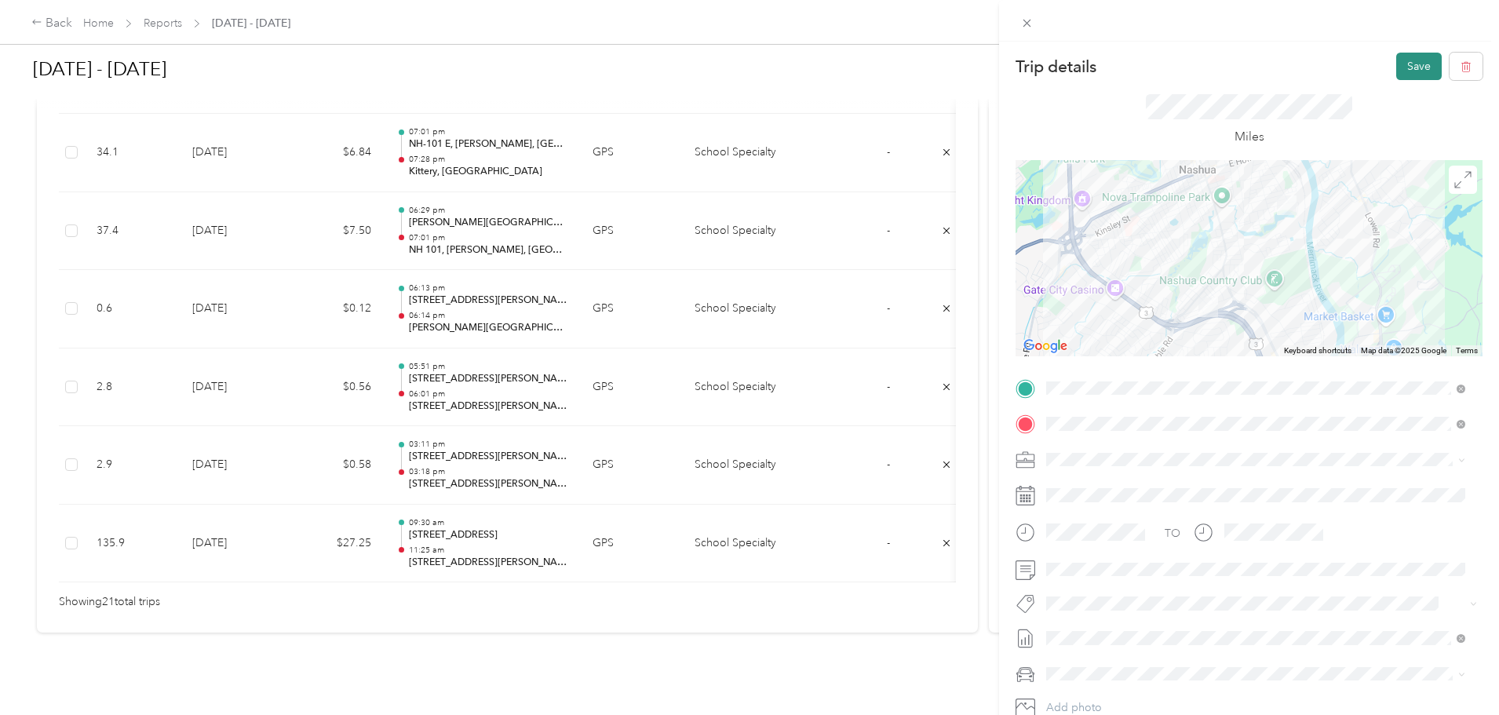
click at [1416, 63] on button "Save" at bounding box center [1419, 66] width 46 height 27
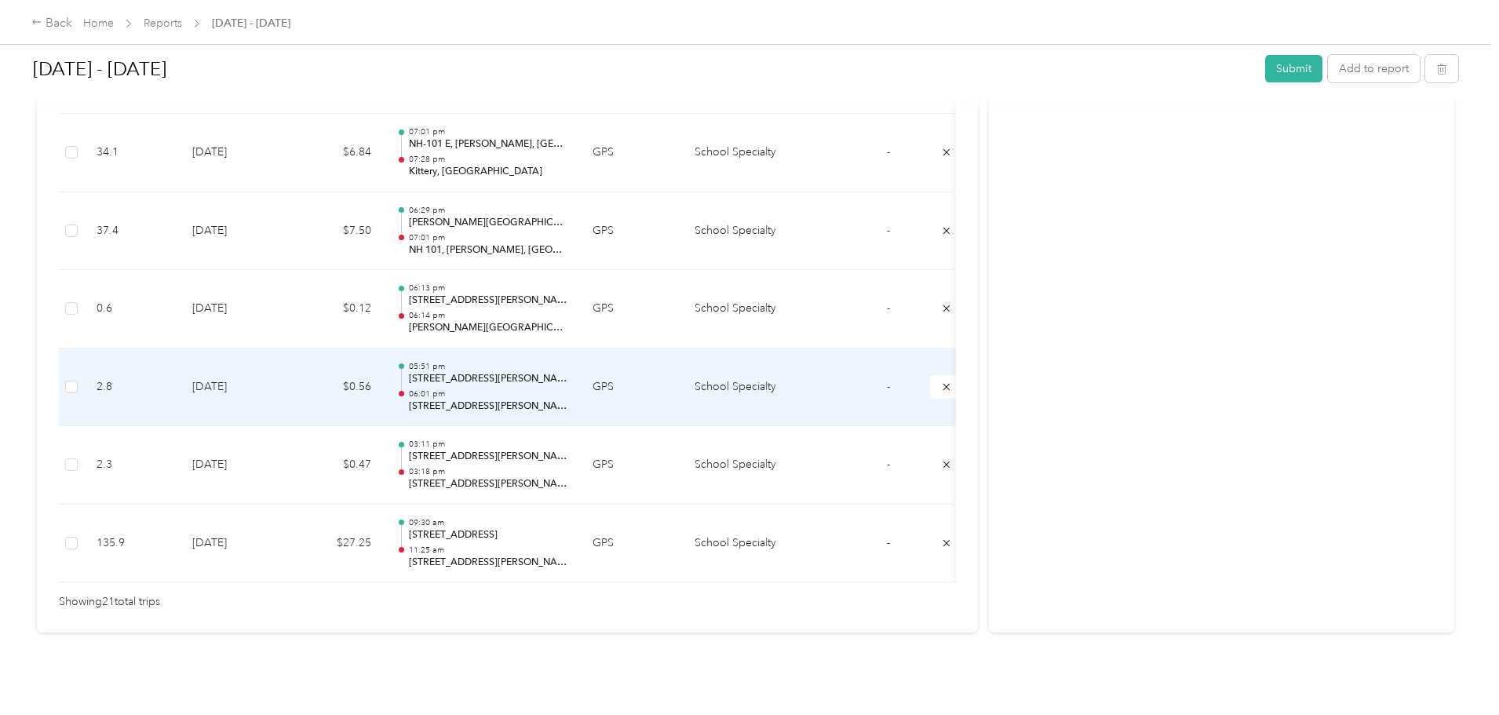
click at [290, 365] on td "[DATE]" at bounding box center [235, 387] width 110 height 78
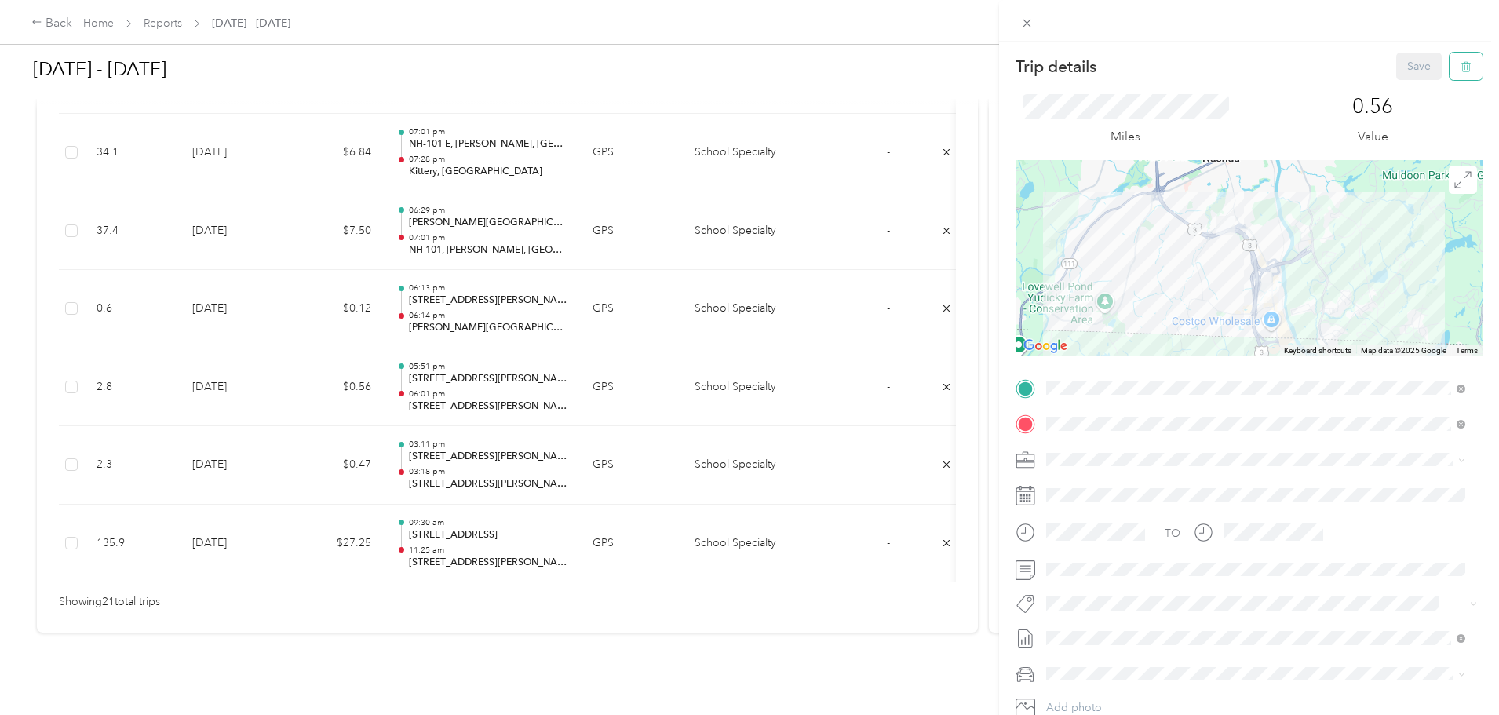
click at [1460, 64] on icon "button" at bounding box center [1465, 66] width 11 height 11
click at [441, 360] on div "Trip details Save This trip cannot be edited because it is either under review,…" at bounding box center [749, 357] width 1499 height 715
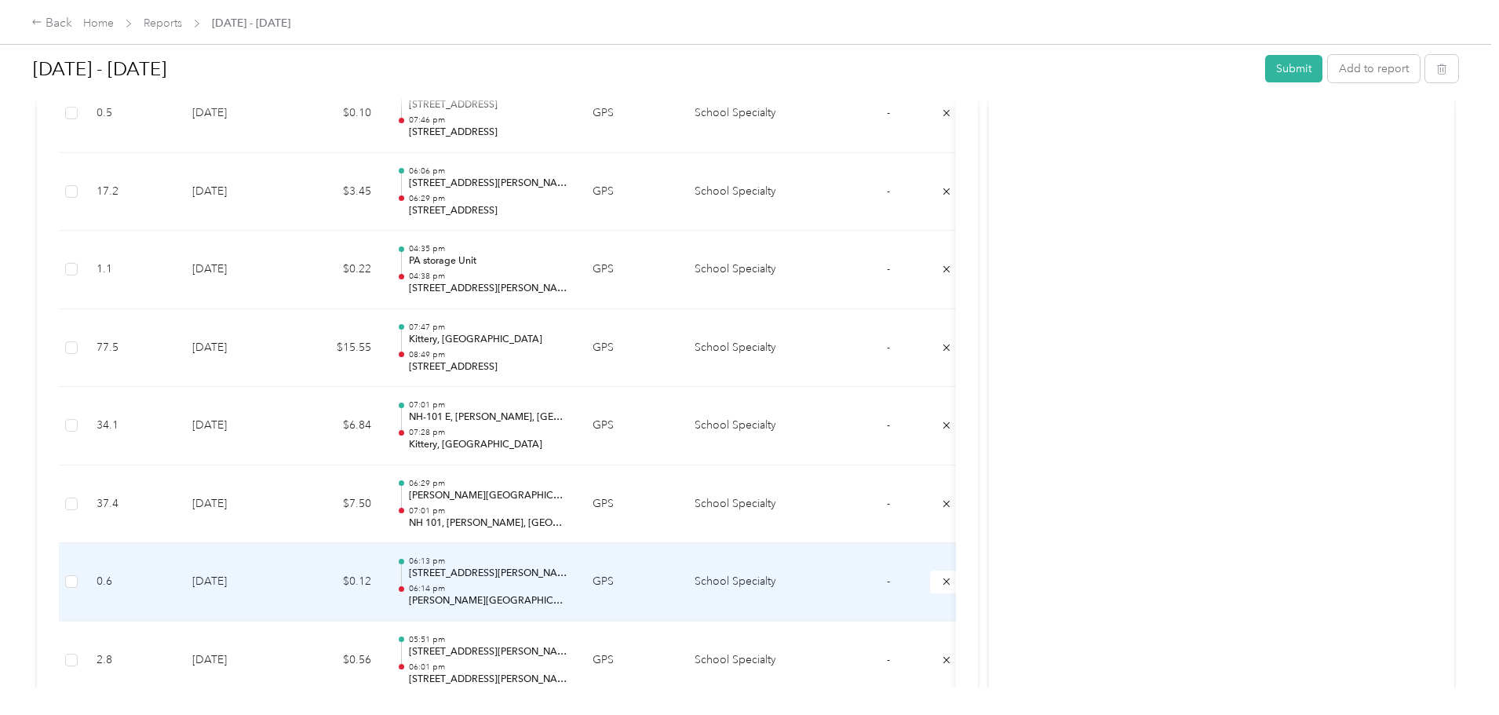
scroll to position [1362, 0]
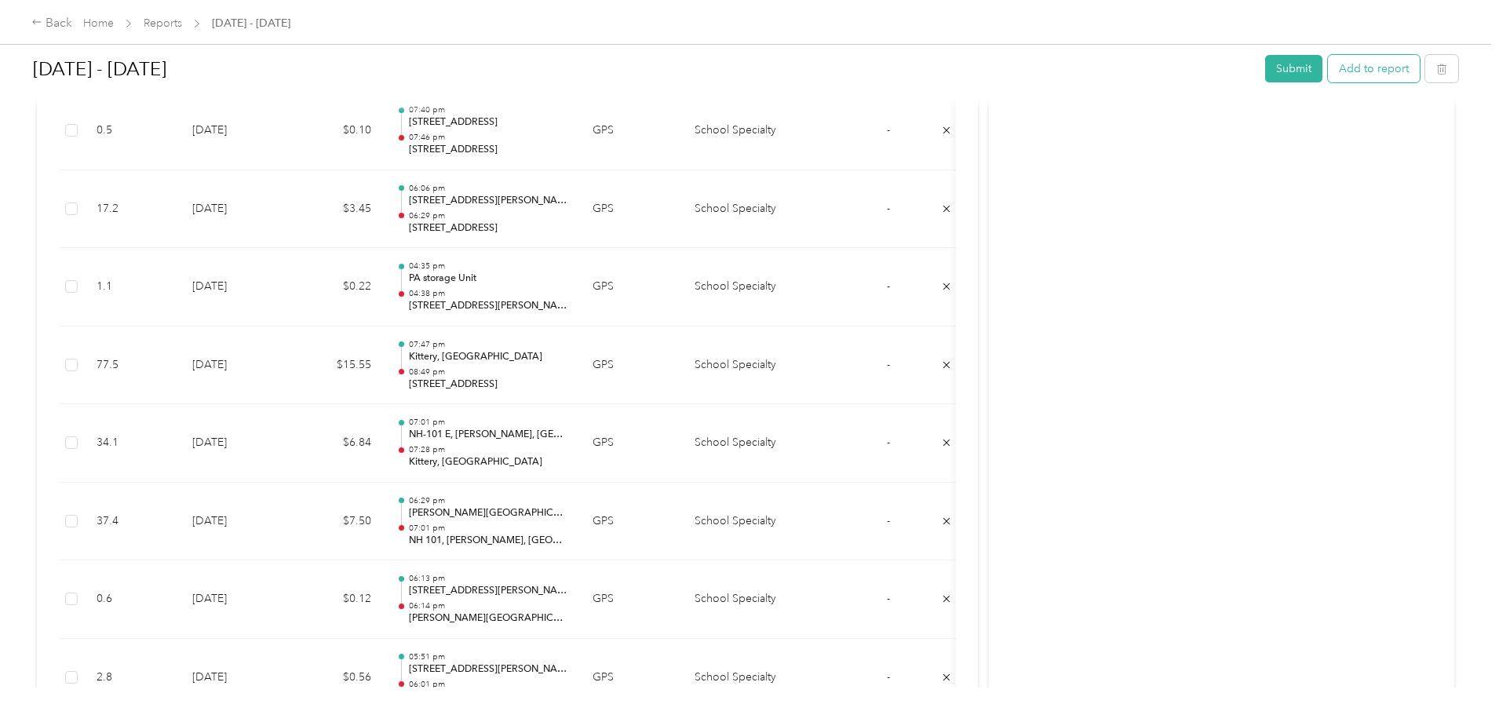
click at [1328, 72] on button "Add to report" at bounding box center [1374, 68] width 92 height 27
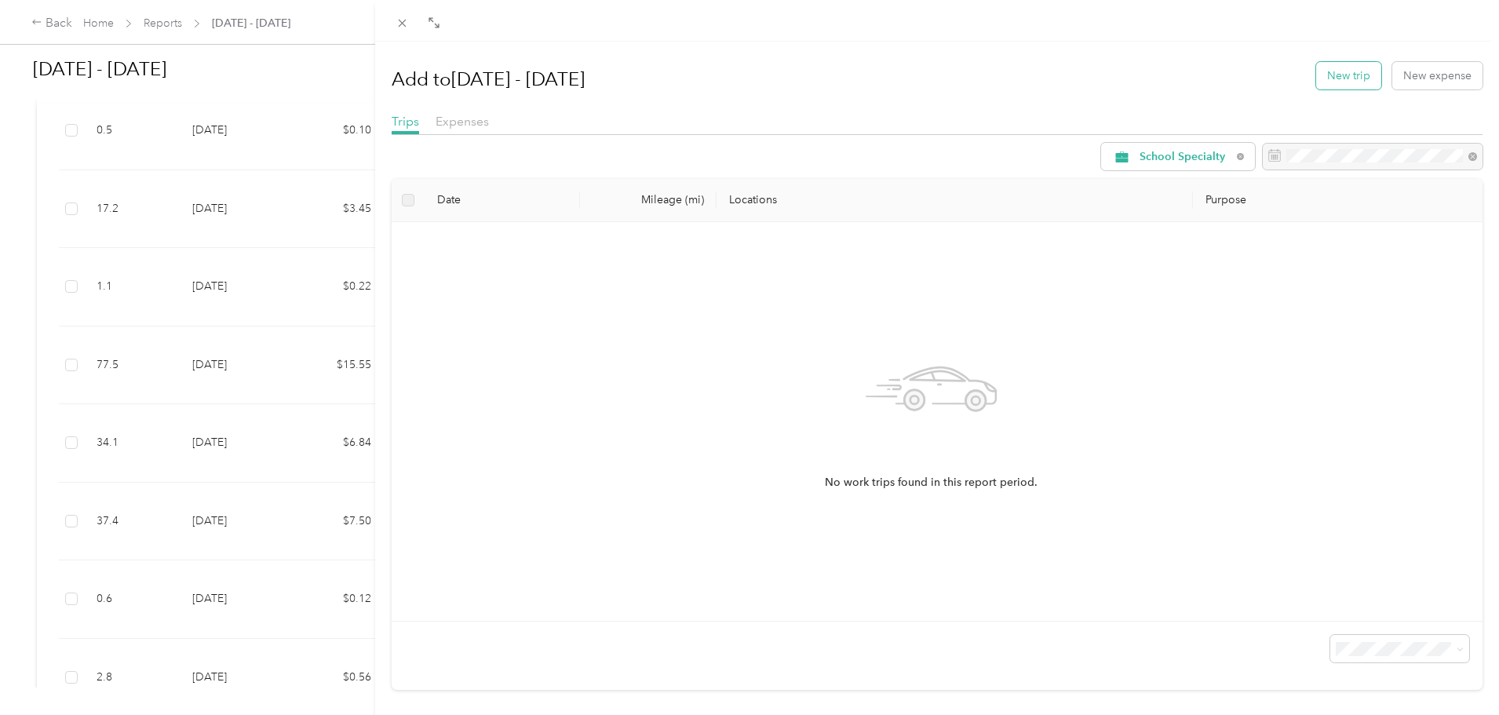
click at [1319, 71] on button "New trip" at bounding box center [1348, 75] width 65 height 27
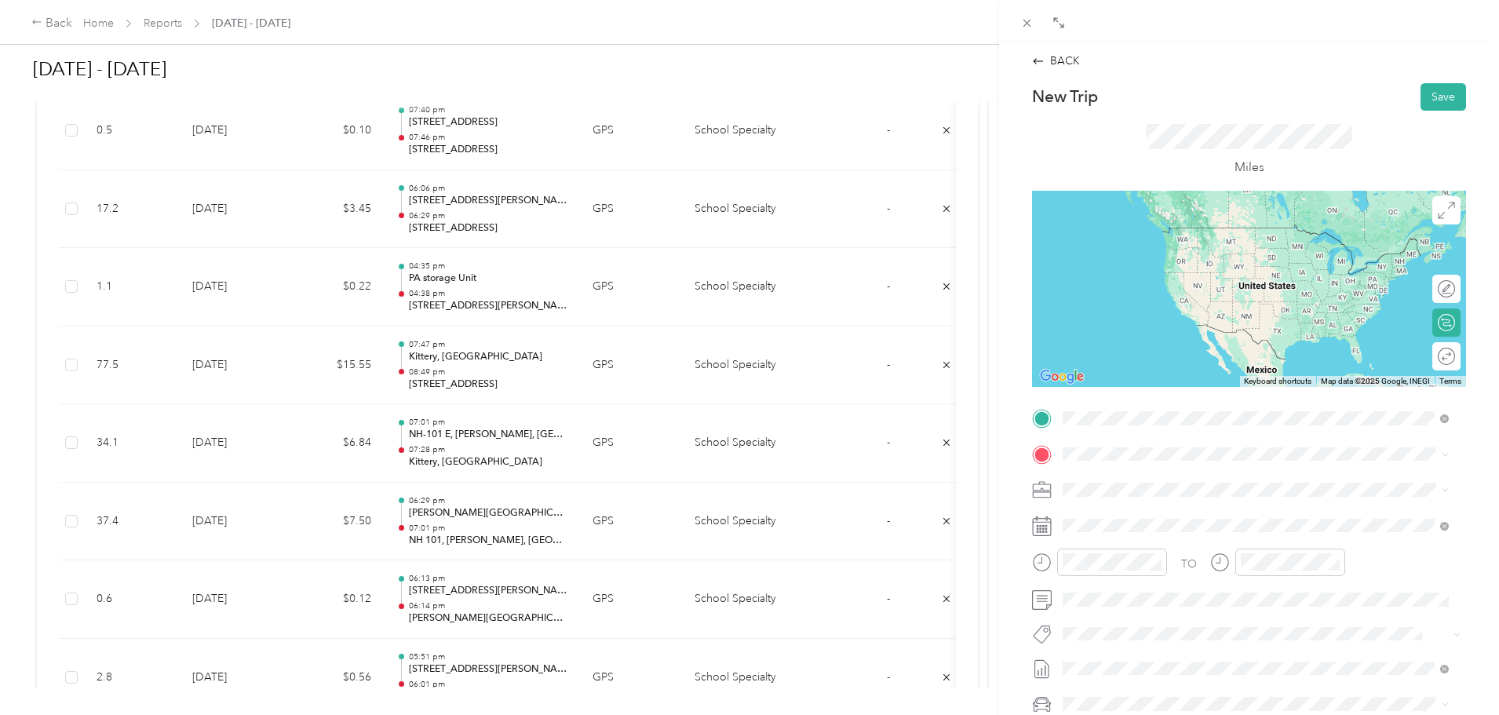
click at [1179, 481] on span "[STREET_ADDRESS][US_STATE]" at bounding box center [1170, 475] width 157 height 14
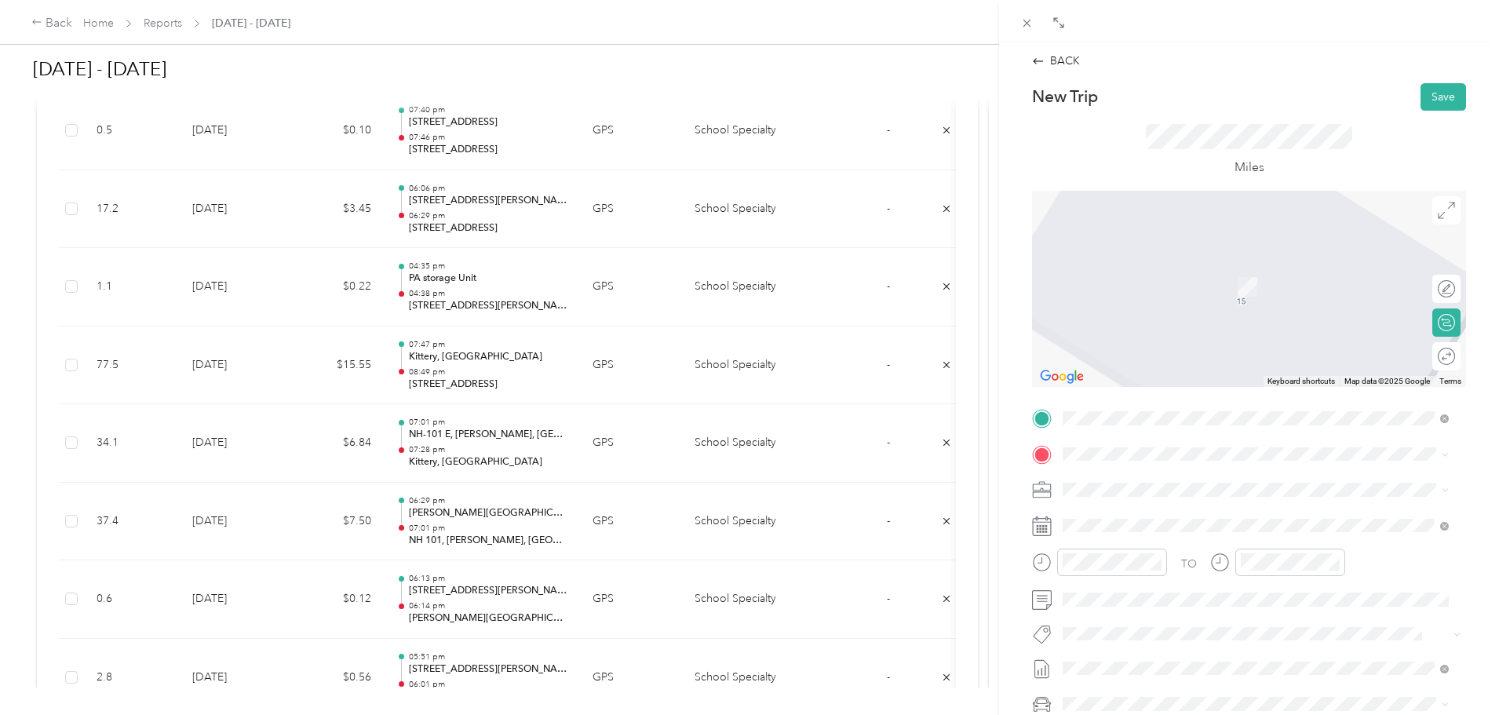
click at [1136, 439] on div "TO Add photo" at bounding box center [1249, 595] width 434 height 379
click at [1134, 537] on div "Airport [PERSON_NAME][GEOGRAPHIC_DATA], [GEOGRAPHIC_DATA], [GEOGRAPHIC_DATA], 0…" at bounding box center [1267, 542] width 351 height 66
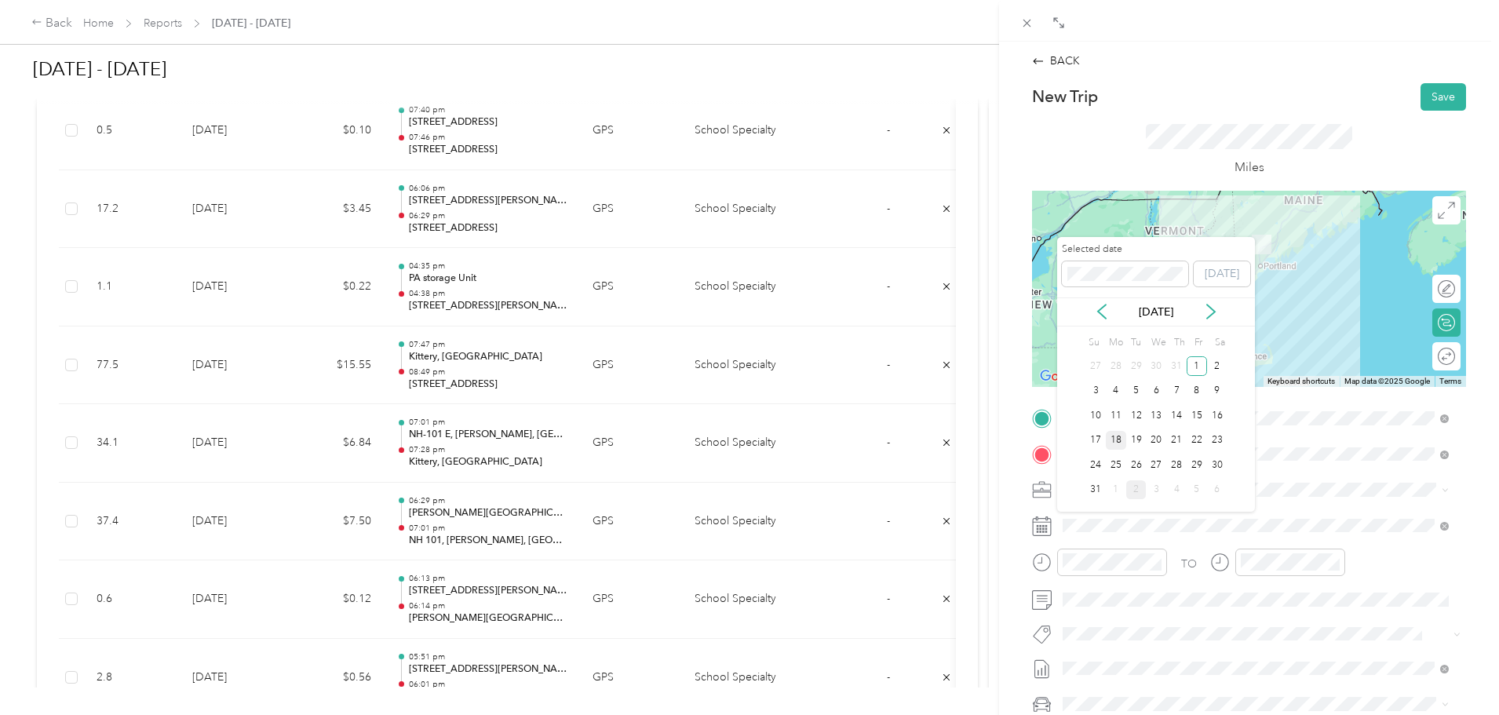
click at [1117, 438] on div "18" at bounding box center [1116, 441] width 20 height 20
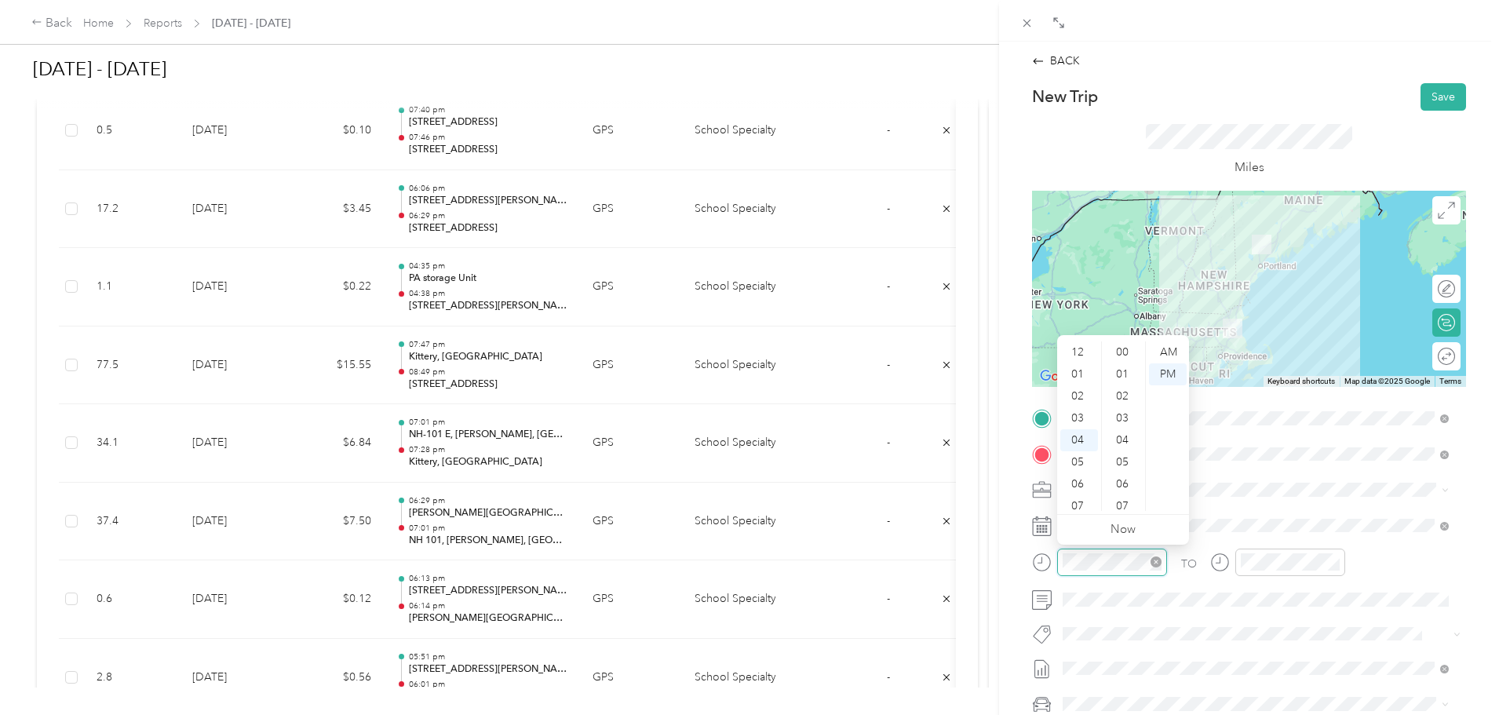
scroll to position [703, 0]
click at [1091, 350] on div "04" at bounding box center [1079, 352] width 38 height 22
click at [1092, 348] on div "04" at bounding box center [1079, 352] width 38 height 22
click at [1080, 361] on div "03" at bounding box center [1079, 362] width 38 height 22
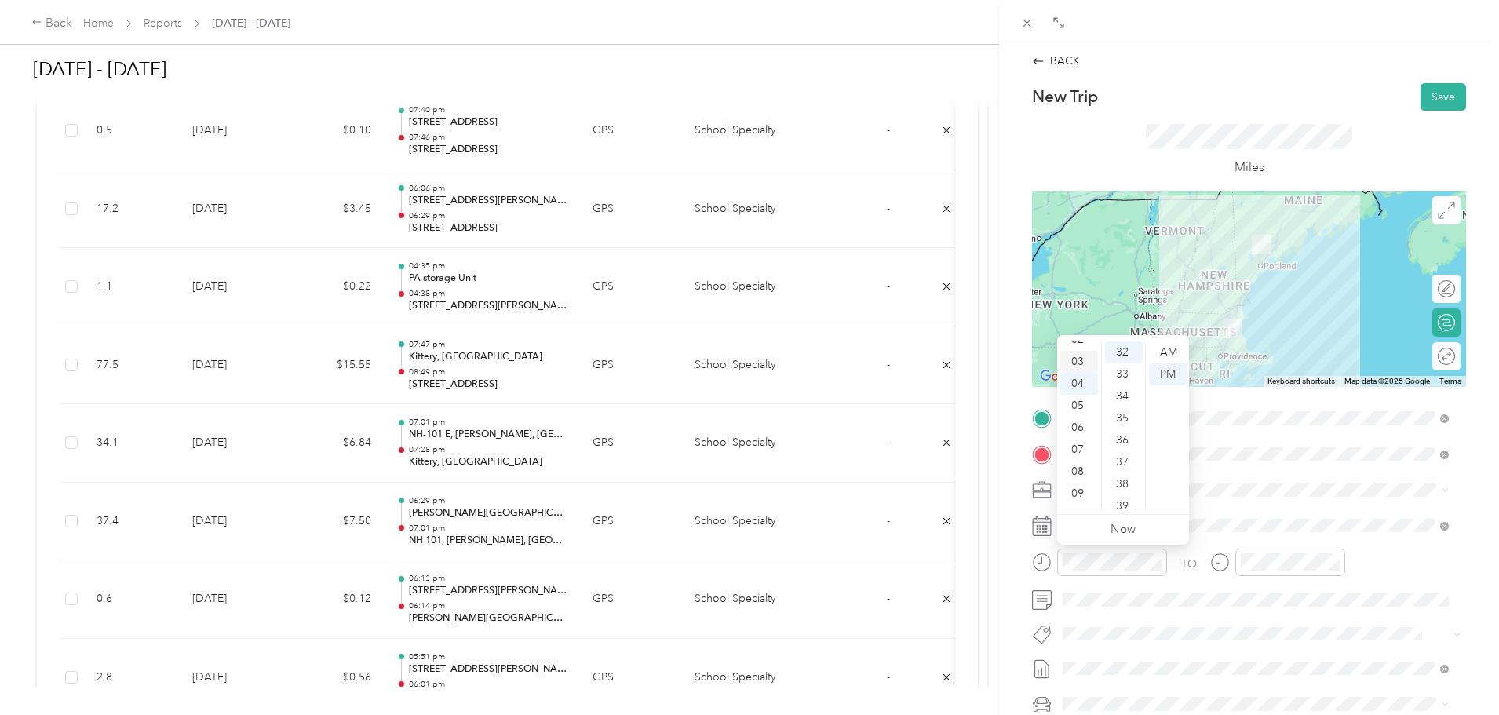
scroll to position [66, 0]
click at [1165, 345] on div "AM" at bounding box center [1168, 352] width 38 height 22
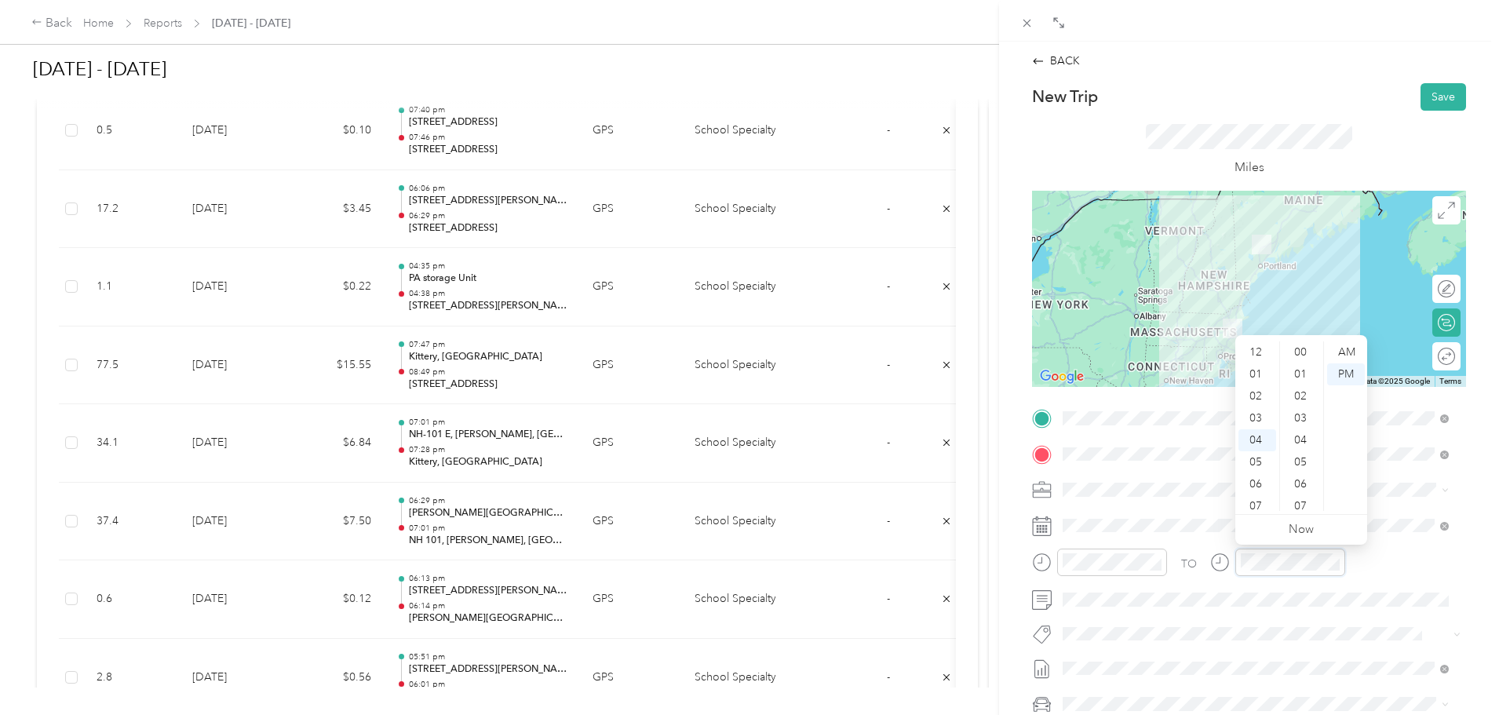
scroll to position [703, 0]
click at [1353, 350] on div "AM" at bounding box center [1346, 352] width 38 height 22
click at [1165, 584] on div at bounding box center [1099, 567] width 135 height 38
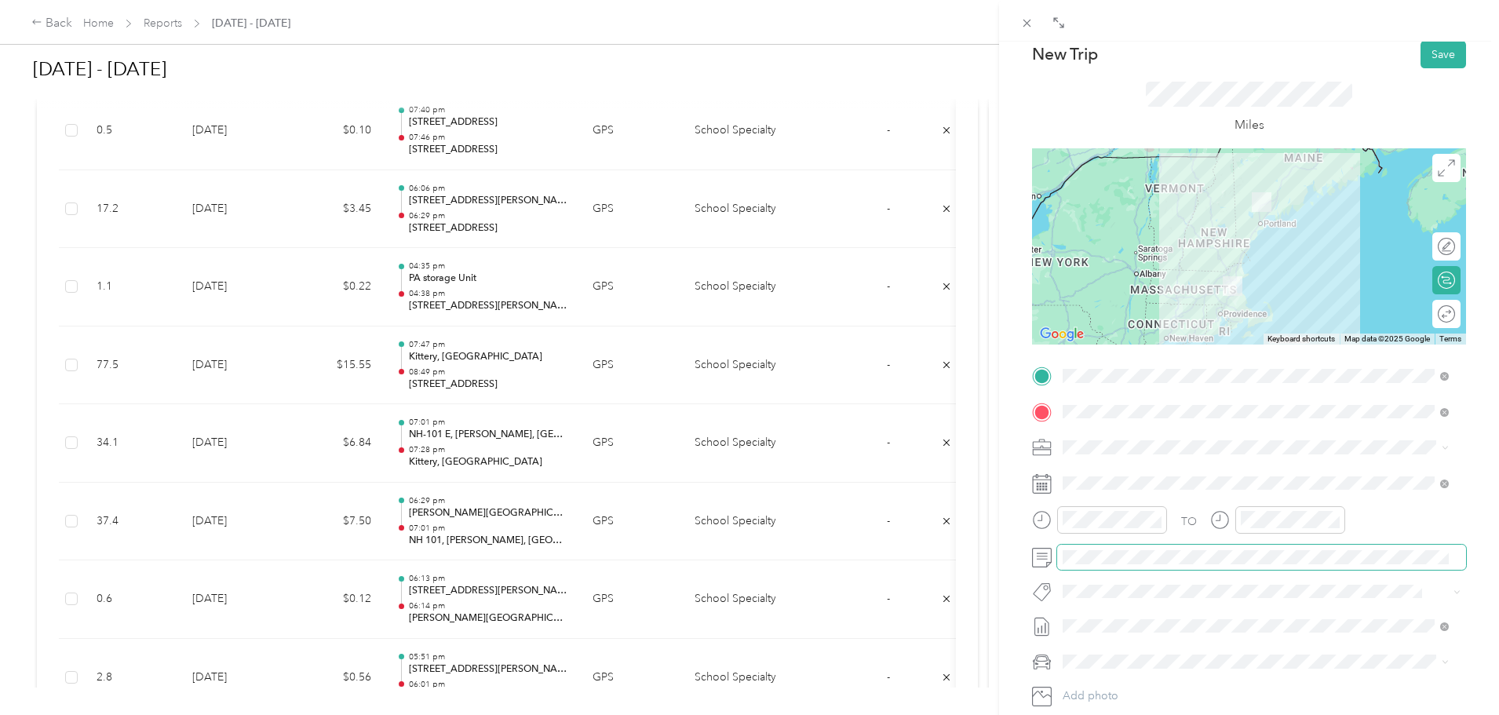
scroll to position [0, 0]
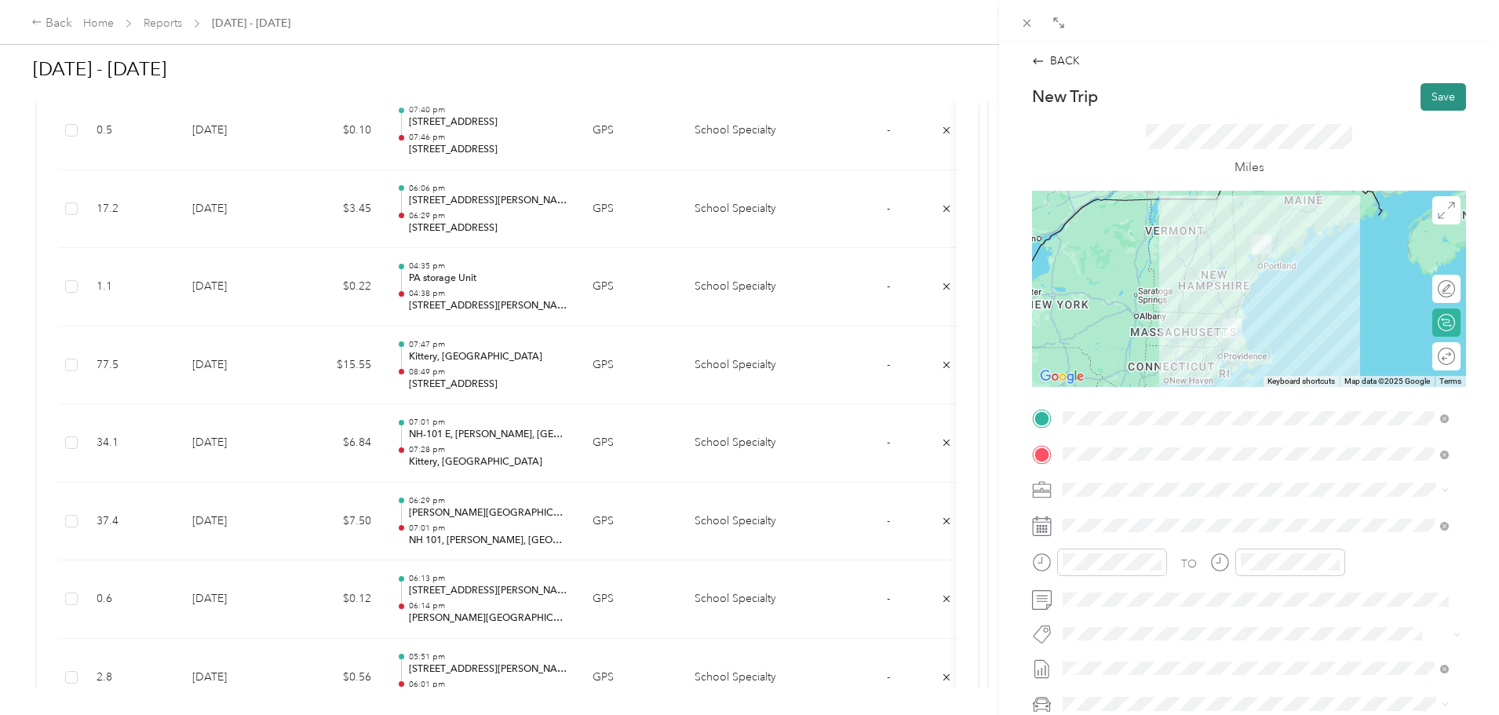
click at [1434, 89] on button "Save" at bounding box center [1443, 96] width 46 height 27
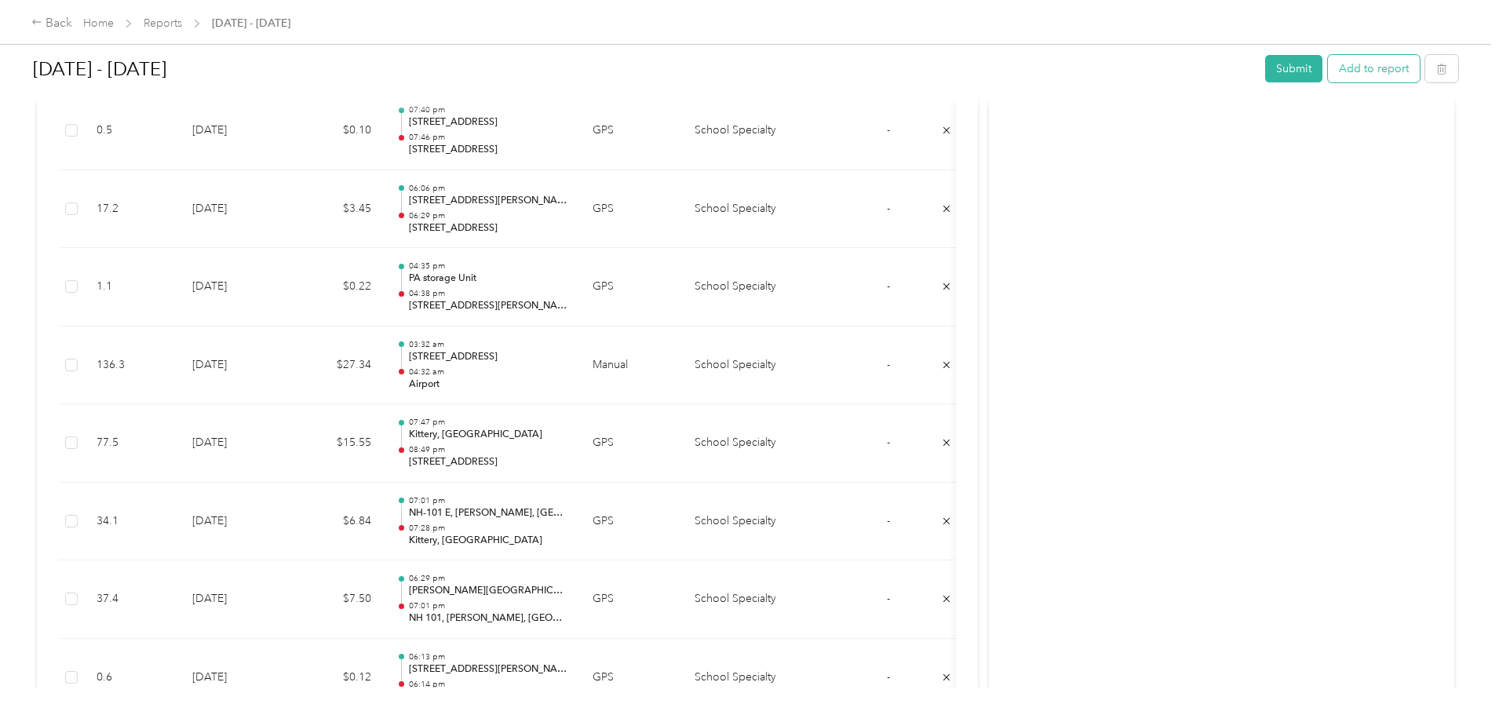
click at [1328, 64] on button "Add to report" at bounding box center [1374, 68] width 92 height 27
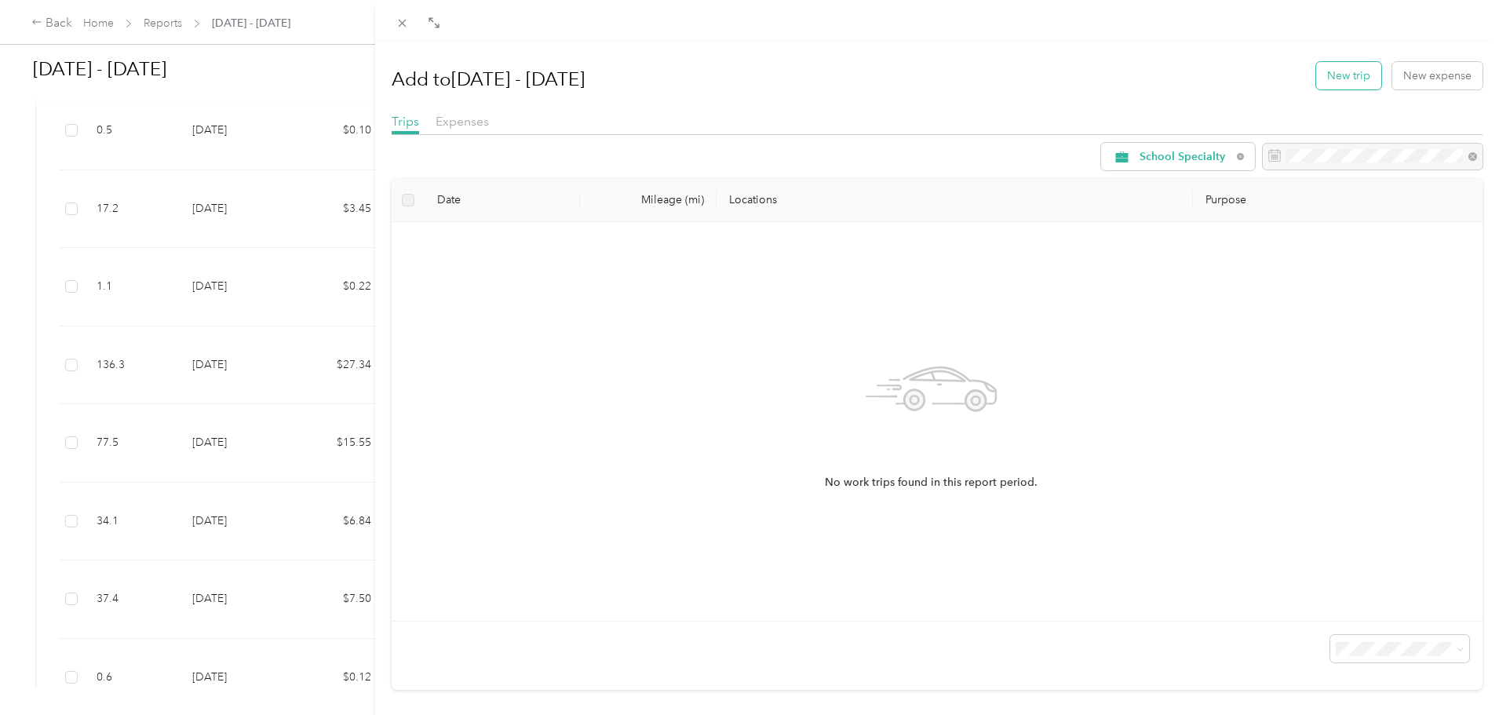
click at [1321, 81] on button "New trip" at bounding box center [1348, 75] width 65 height 27
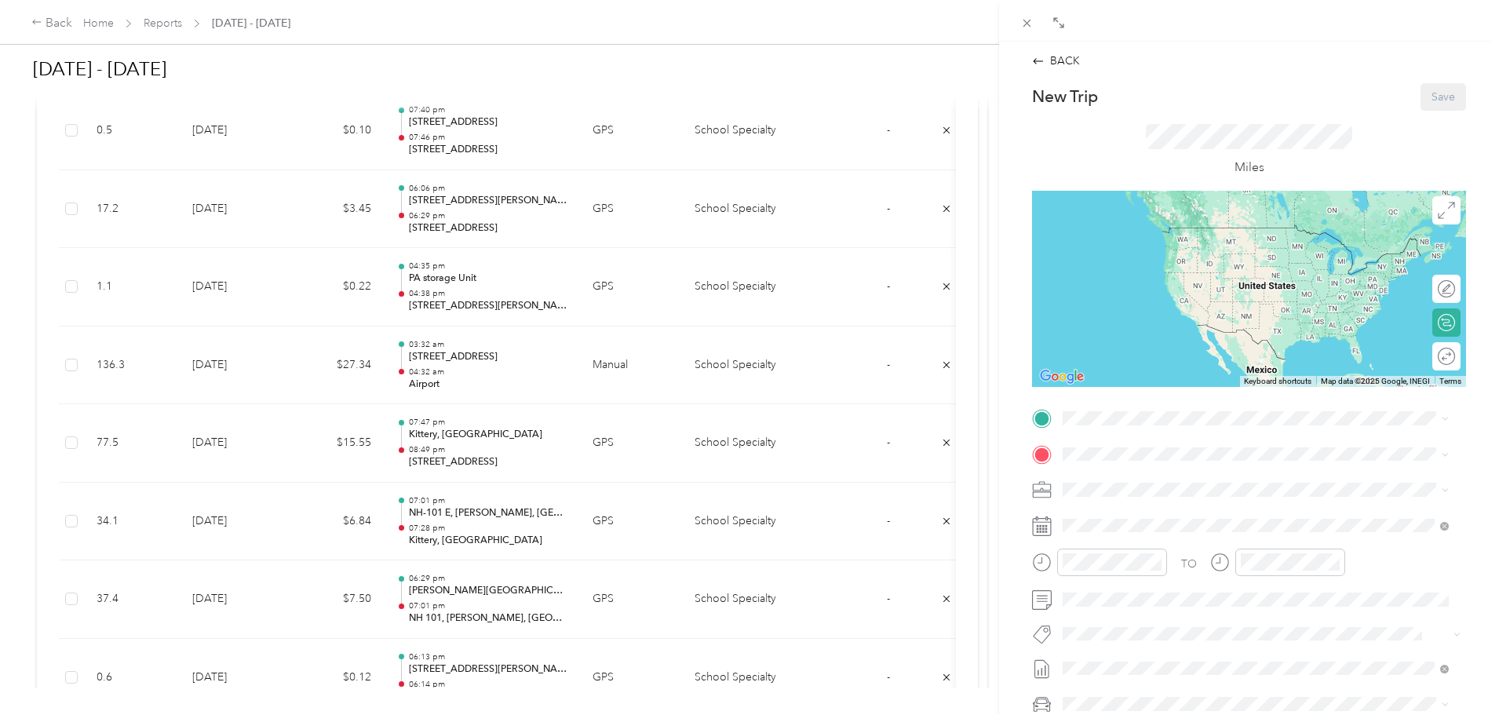
click at [1153, 432] on div "TO Add photo" at bounding box center [1249, 595] width 434 height 379
click at [1148, 497] on span "[GEOGRAPHIC_DATA], [STREET_ADDRESS]" at bounding box center [1201, 494] width 219 height 13
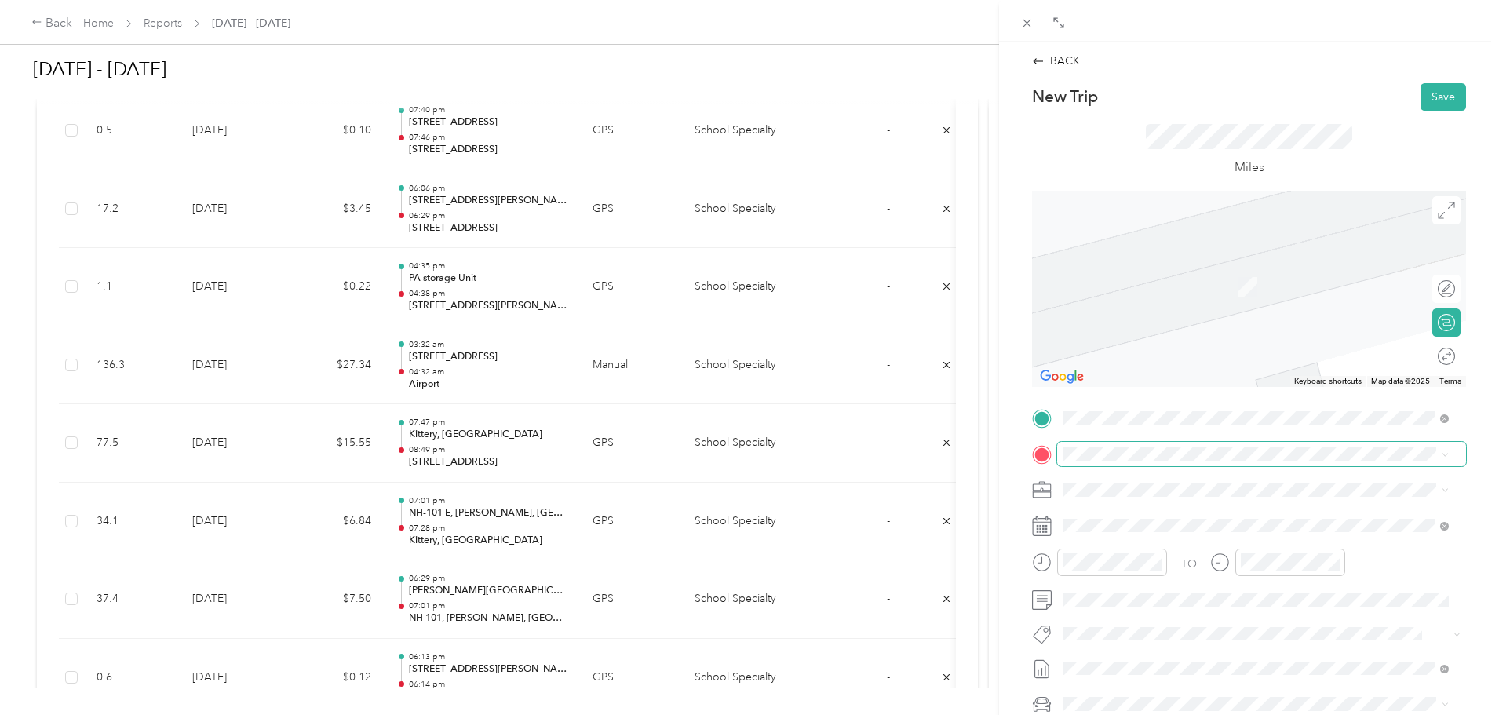
click at [1119, 463] on span at bounding box center [1261, 454] width 409 height 25
click at [1101, 515] on span at bounding box center [1261, 525] width 409 height 25
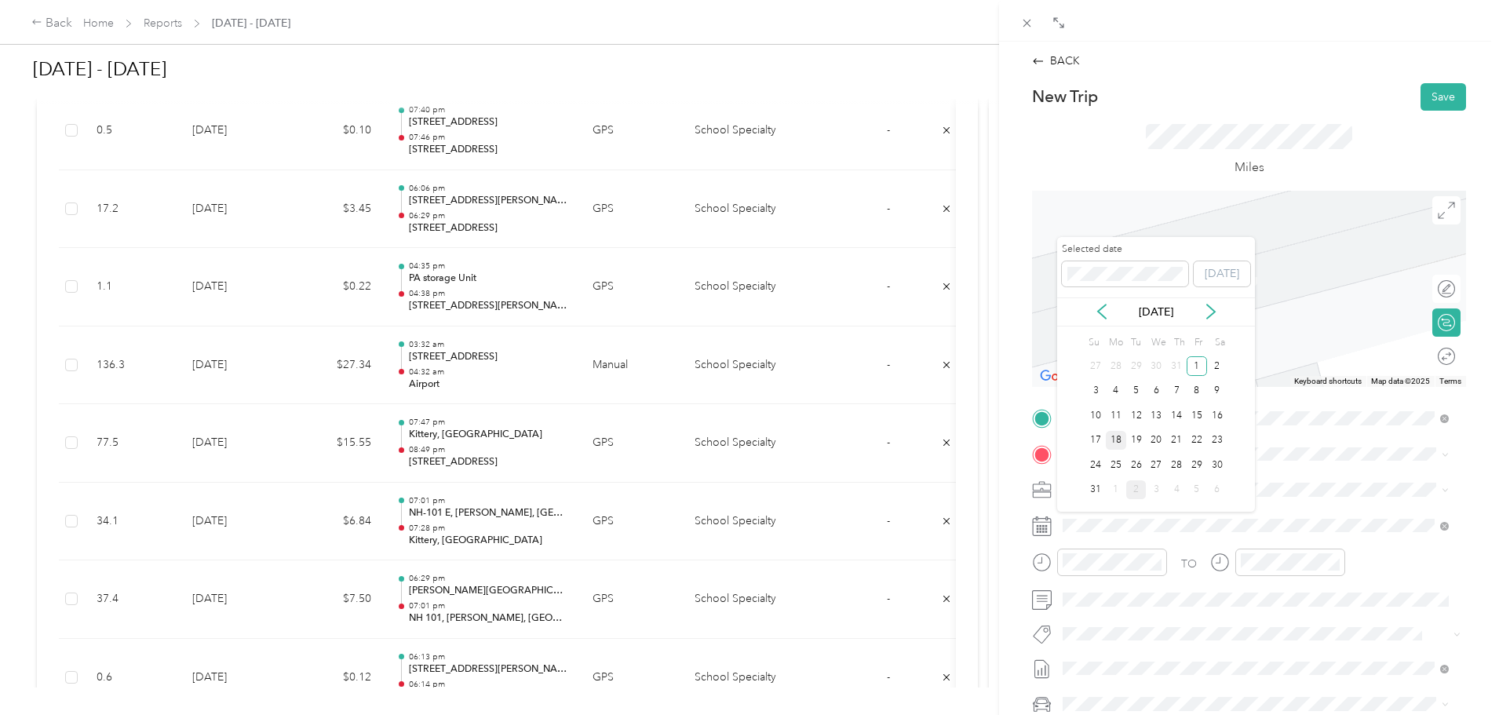
click at [1116, 431] on div "18" at bounding box center [1116, 441] width 20 height 20
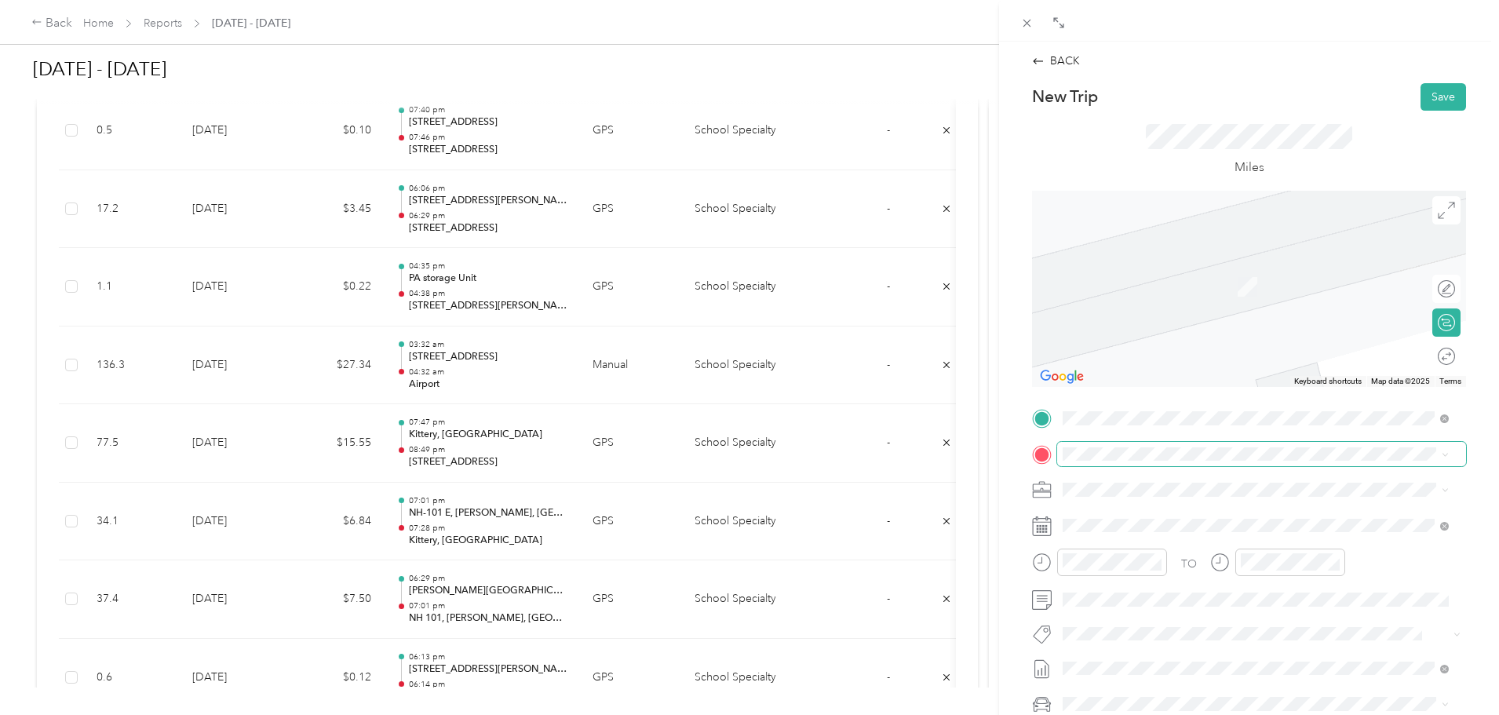
click at [1189, 461] on span at bounding box center [1261, 454] width 409 height 25
click at [1159, 518] on span "[STREET_ADDRESS][US_STATE][PERSON_NAME][US_STATE]" at bounding box center [1242, 511] width 301 height 14
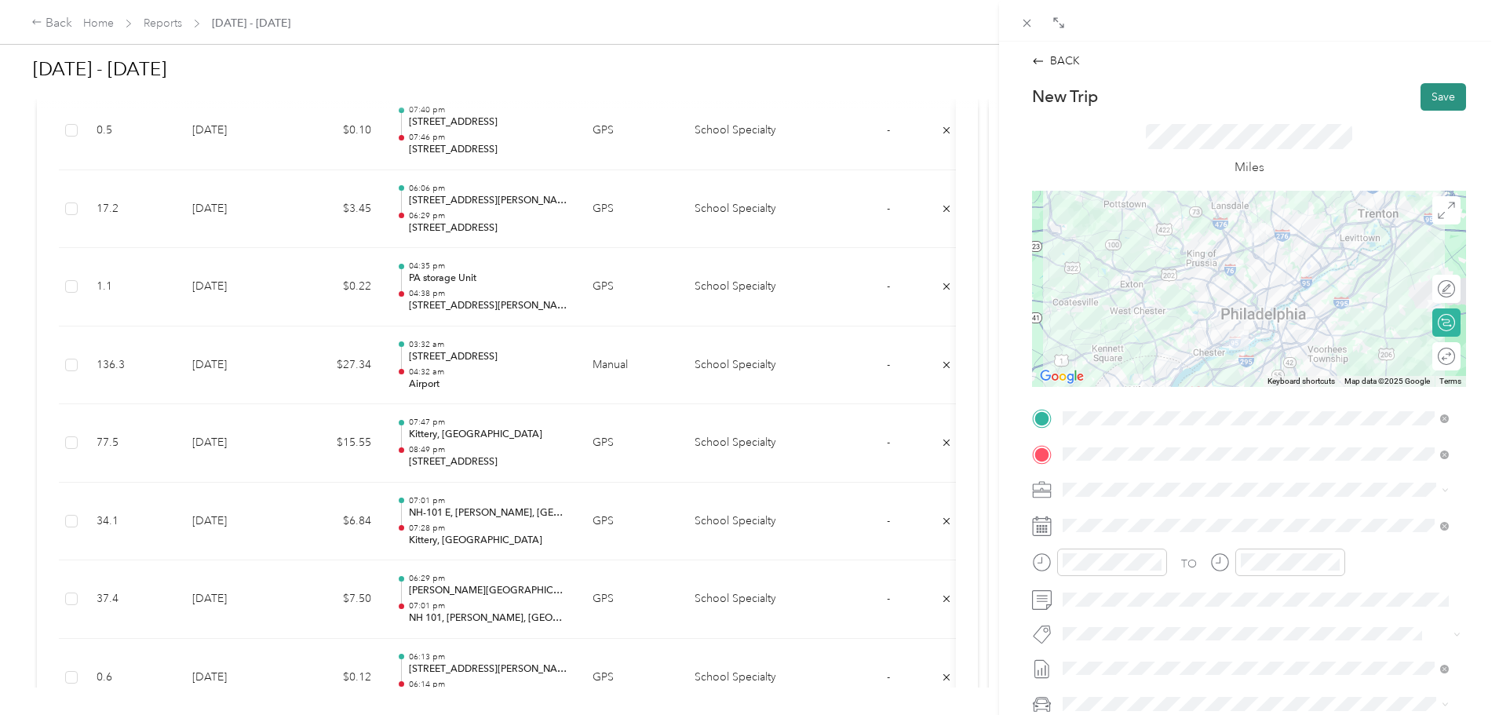
click at [1426, 100] on button "Save" at bounding box center [1443, 96] width 46 height 27
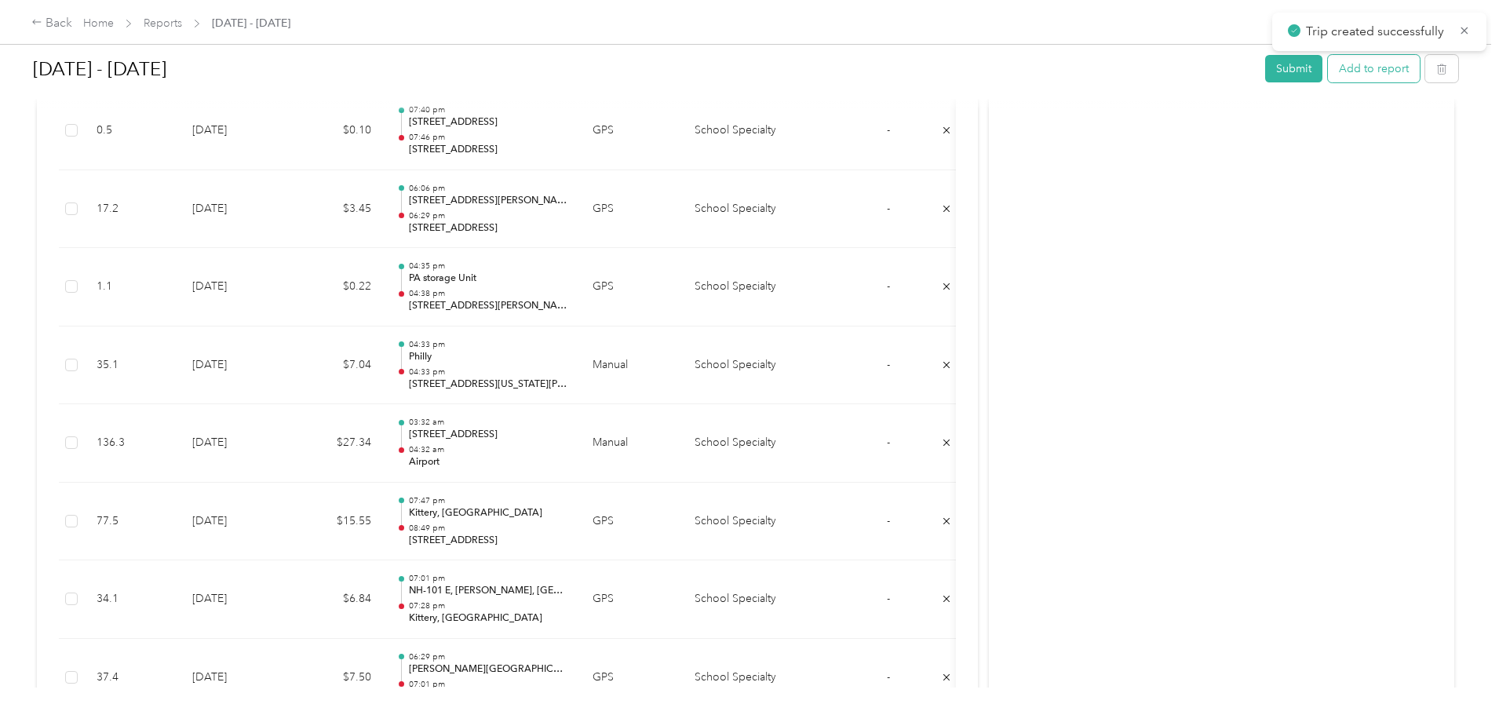
click at [1328, 78] on button "Add to report" at bounding box center [1374, 68] width 92 height 27
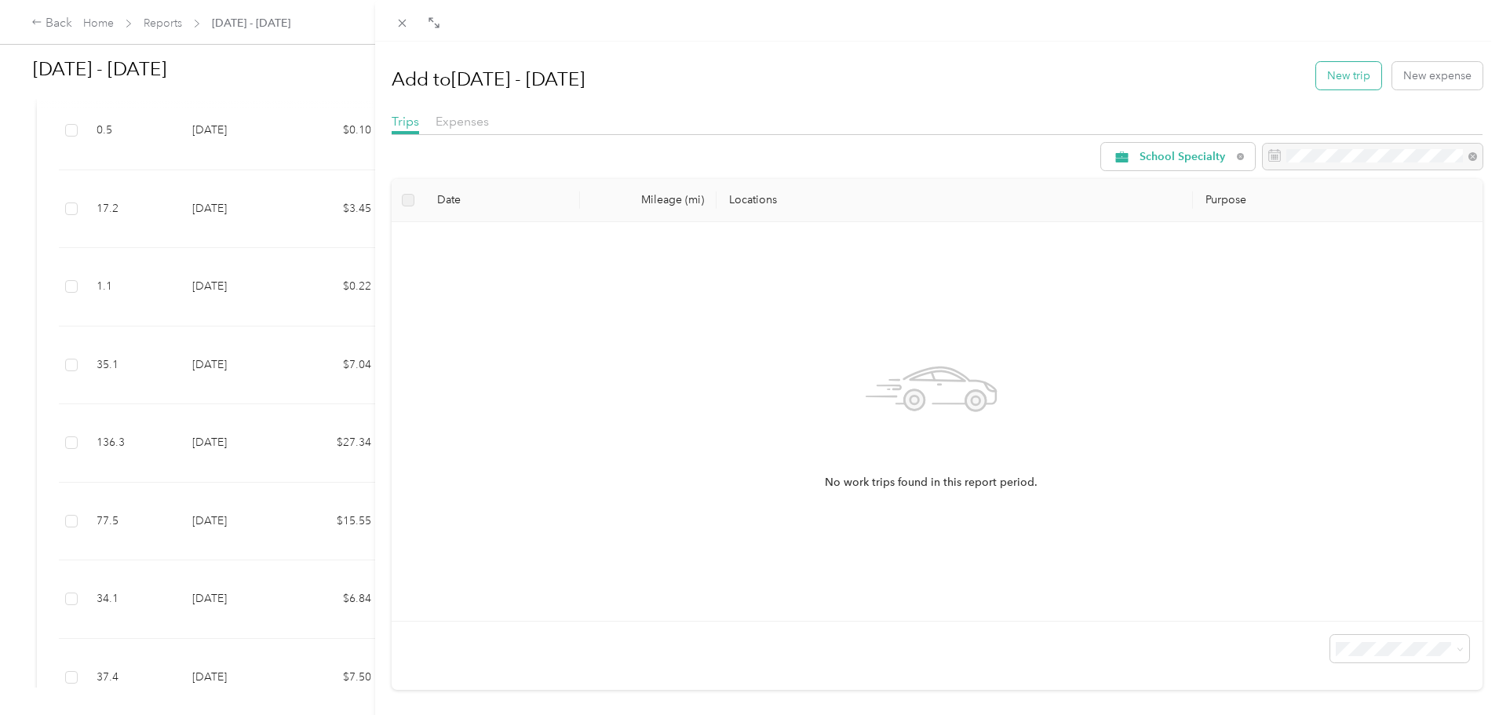
click at [1324, 78] on button "New trip" at bounding box center [1348, 75] width 65 height 27
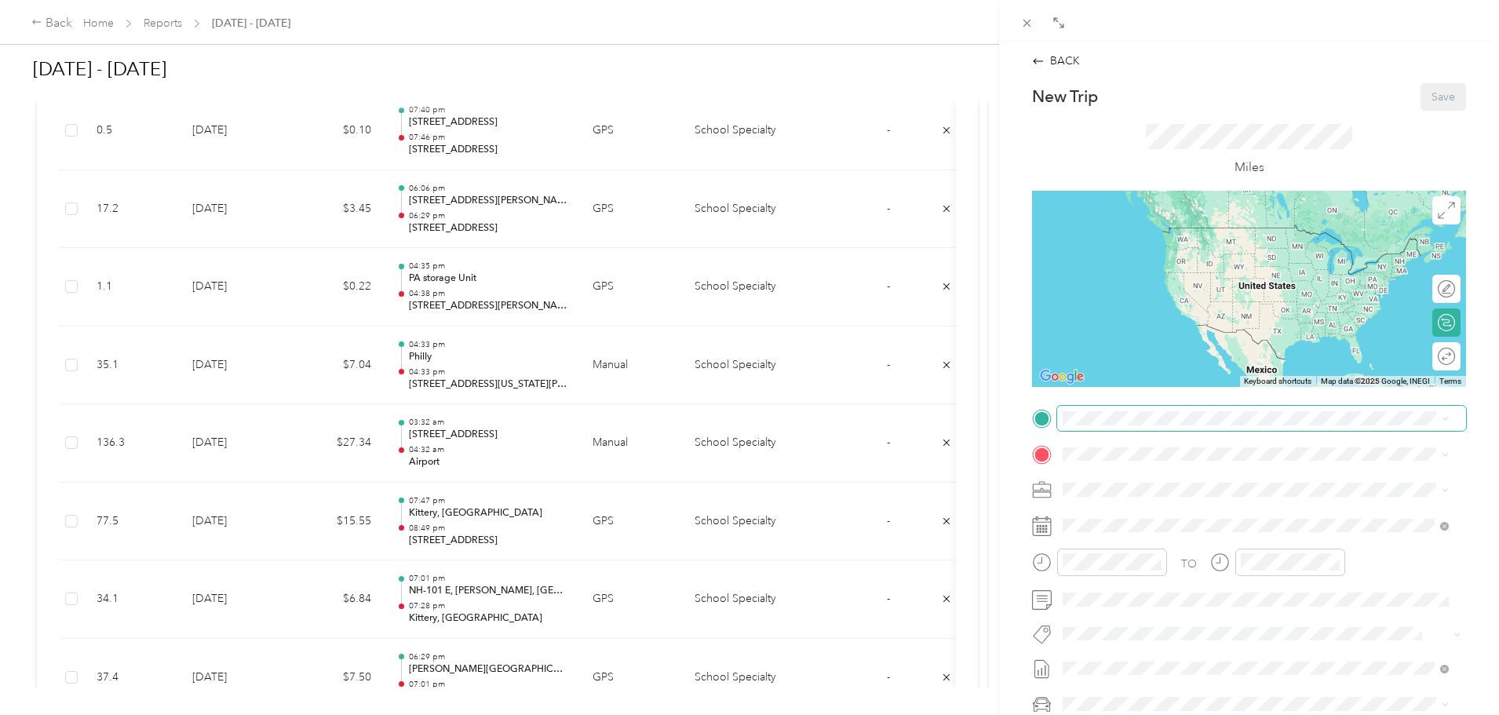
click at [1172, 410] on span at bounding box center [1261, 418] width 409 height 25
click at [1218, 67] on div "BACK" at bounding box center [1248, 61] width 467 height 16
click at [1022, 414] on form "New Trip Save This trip cannot be edited because it is either under review, app…" at bounding box center [1248, 434] width 467 height 702
click at [1097, 410] on span at bounding box center [1261, 418] width 409 height 25
click at [1285, 468] on span "[STREET_ADDRESS][US_STATE][PERSON_NAME][US_STATE]" at bounding box center [1242, 475] width 301 height 14
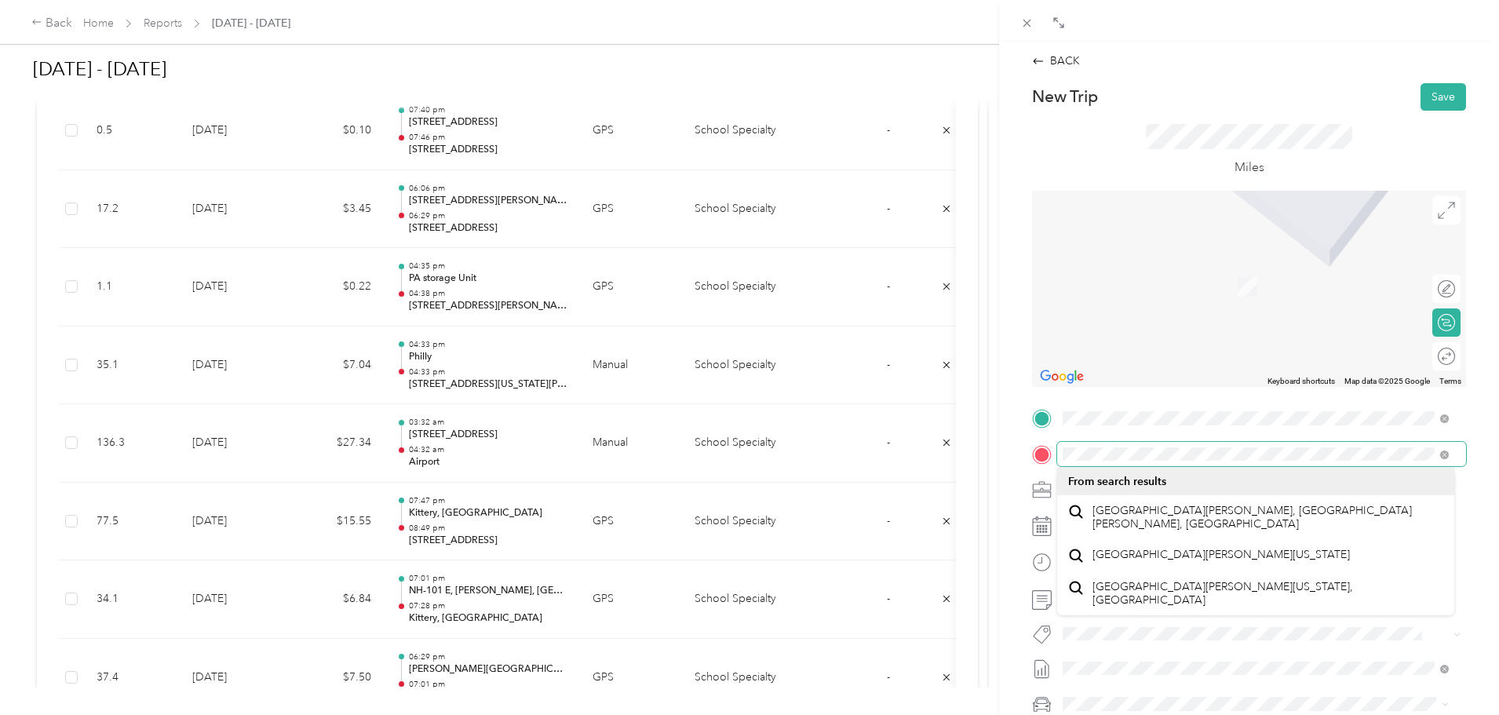
click at [967, 454] on div "BACK New Trip Save This trip cannot be edited because it is either under review…" at bounding box center [749, 357] width 1499 height 715
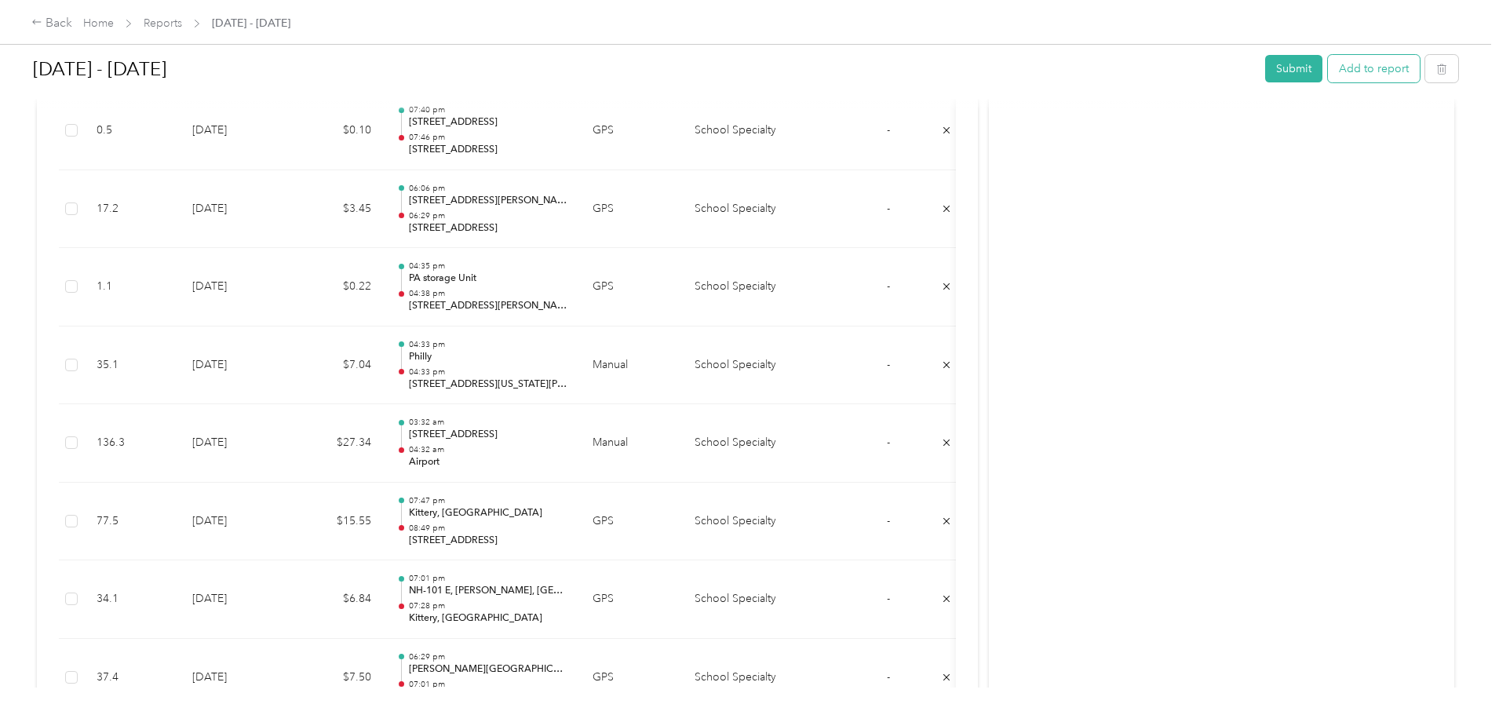
click at [1328, 67] on button "Add to report" at bounding box center [1374, 68] width 92 height 27
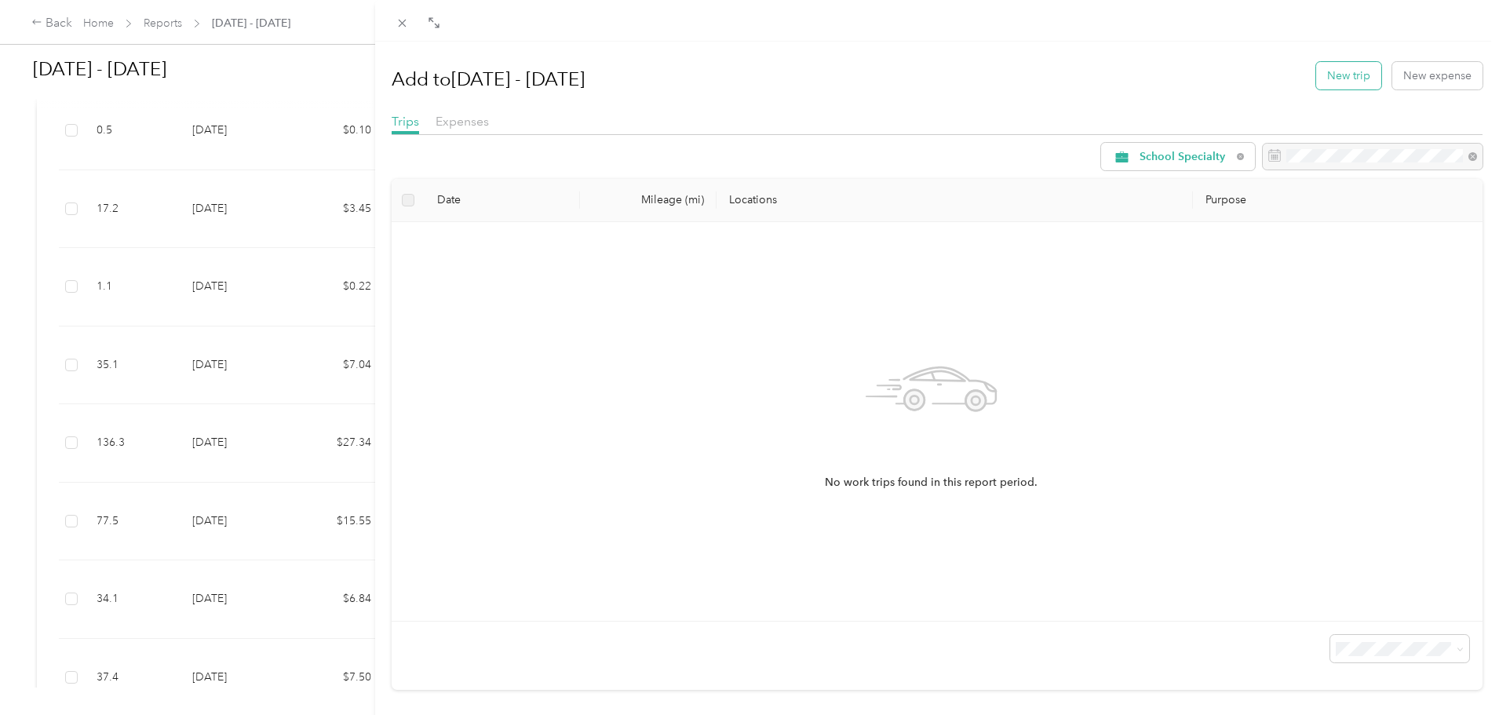
click at [1342, 71] on button "New trip" at bounding box center [1348, 75] width 65 height 27
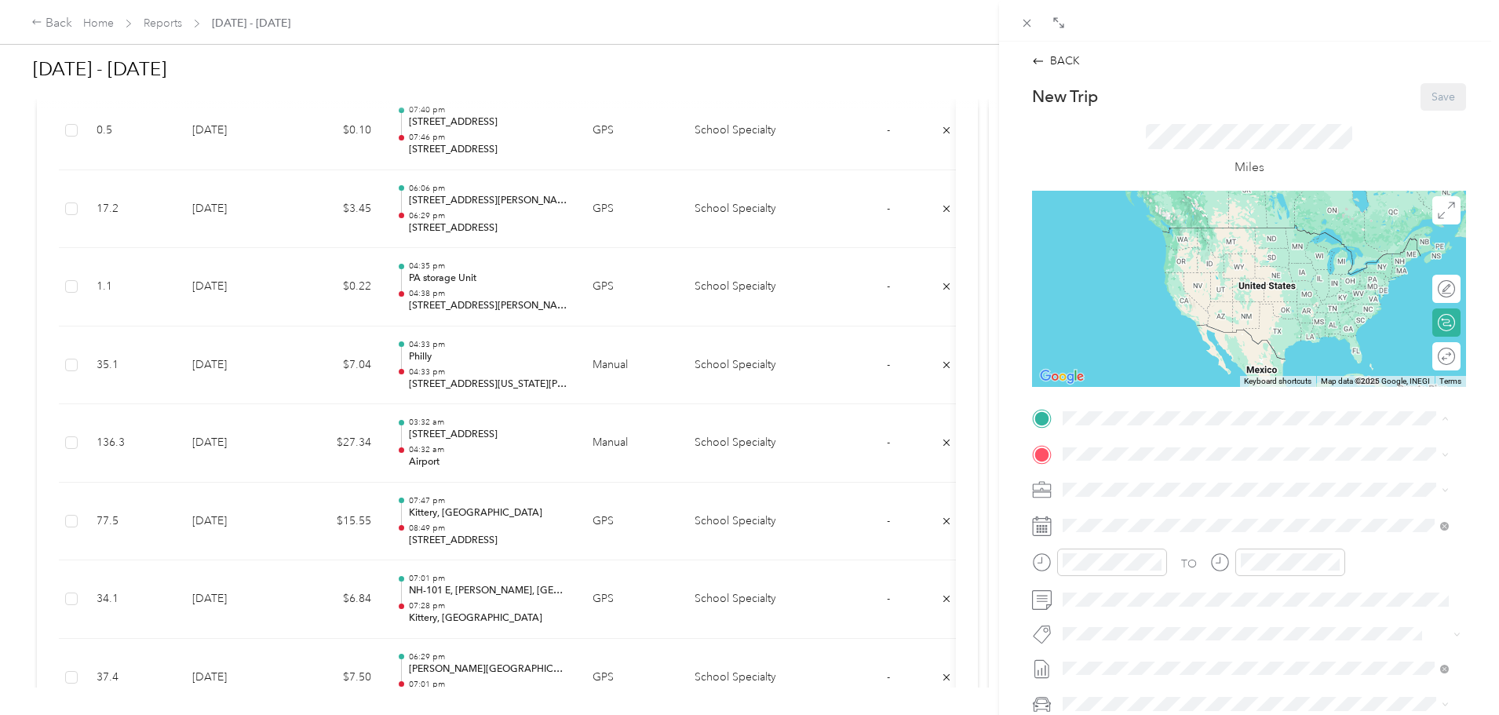
click at [1015, 433] on div "BACK New Trip Save This trip cannot be edited because it is either under review…" at bounding box center [1249, 399] width 500 height 715
click at [1102, 461] on span at bounding box center [1261, 454] width 409 height 25
click at [1102, 445] on span at bounding box center [1261, 454] width 409 height 25
click at [1026, 452] on form "New Trip Save This trip cannot be edited because it is either under review, app…" at bounding box center [1248, 434] width 467 height 702
click at [1133, 516] on span "[STREET_ADDRESS][PERSON_NAME][US_STATE]" at bounding box center [1214, 511] width 244 height 14
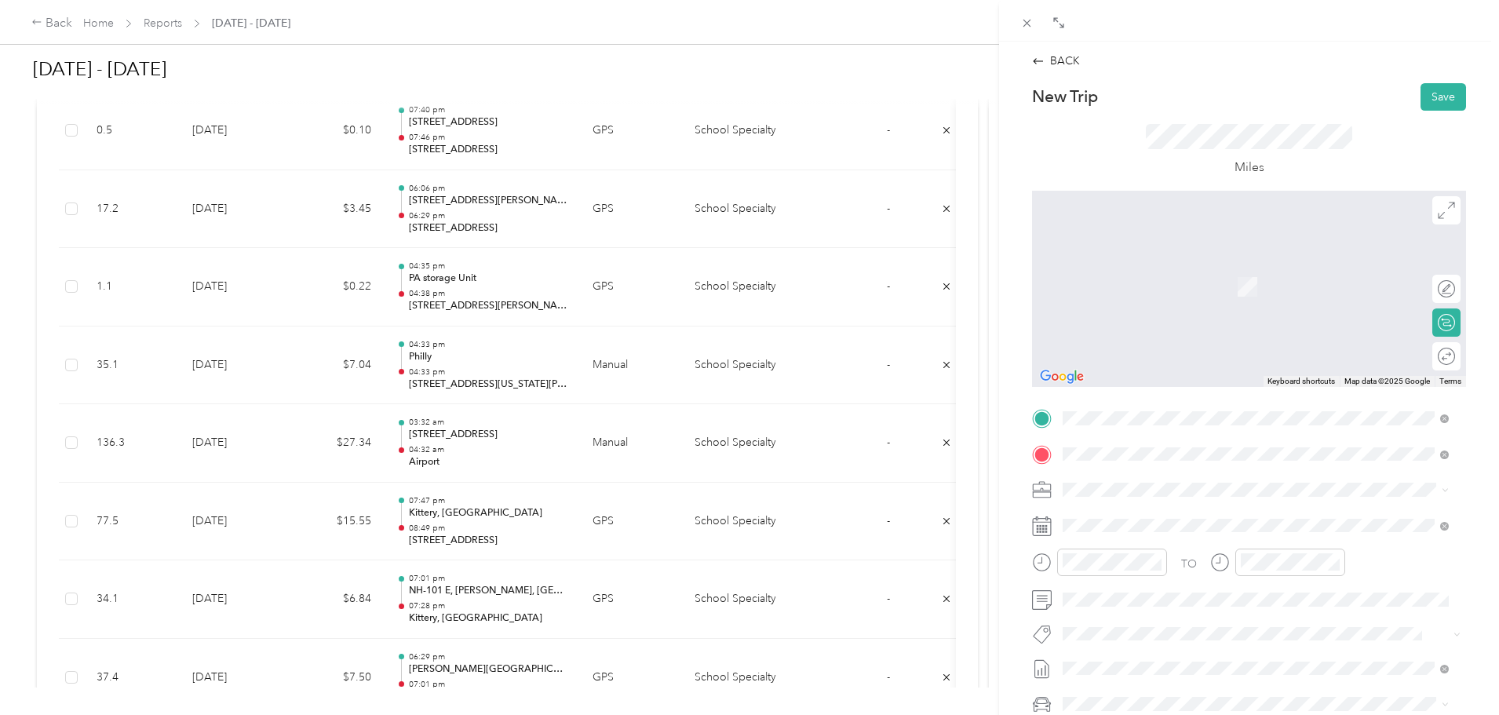
click at [1192, 482] on span "[STREET_ADDRESS][US_STATE][PERSON_NAME][US_STATE]" at bounding box center [1242, 475] width 301 height 14
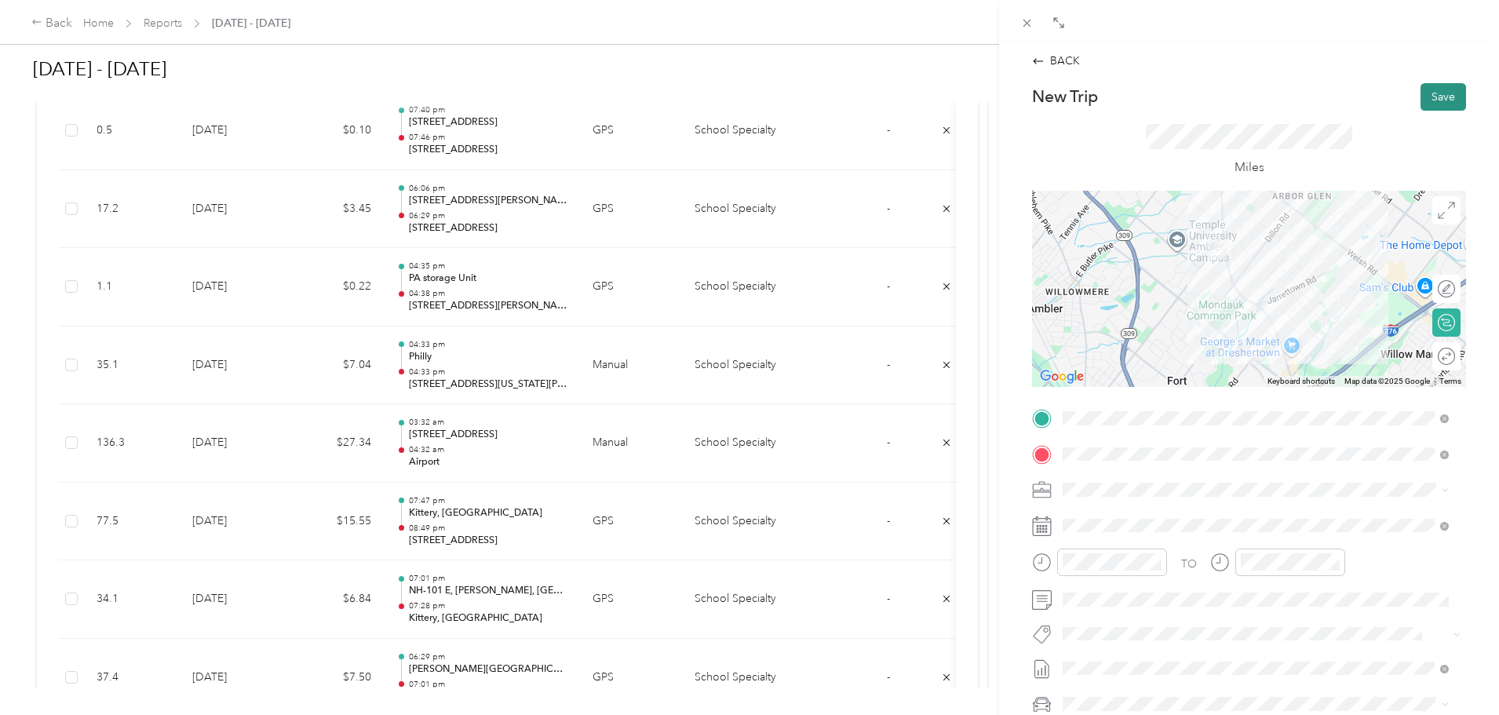
click at [1434, 89] on button "Save" at bounding box center [1443, 96] width 46 height 27
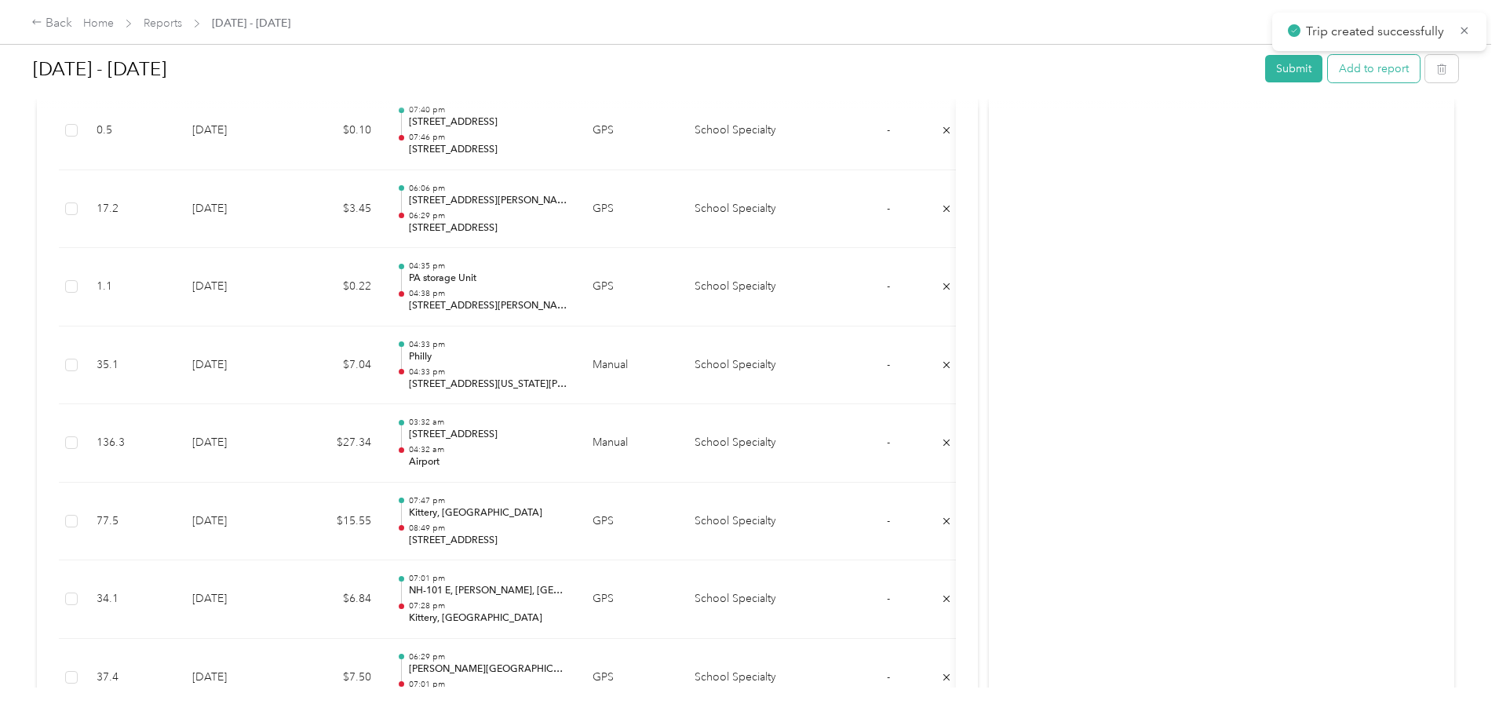
click at [1328, 75] on button "Add to report" at bounding box center [1374, 68] width 92 height 27
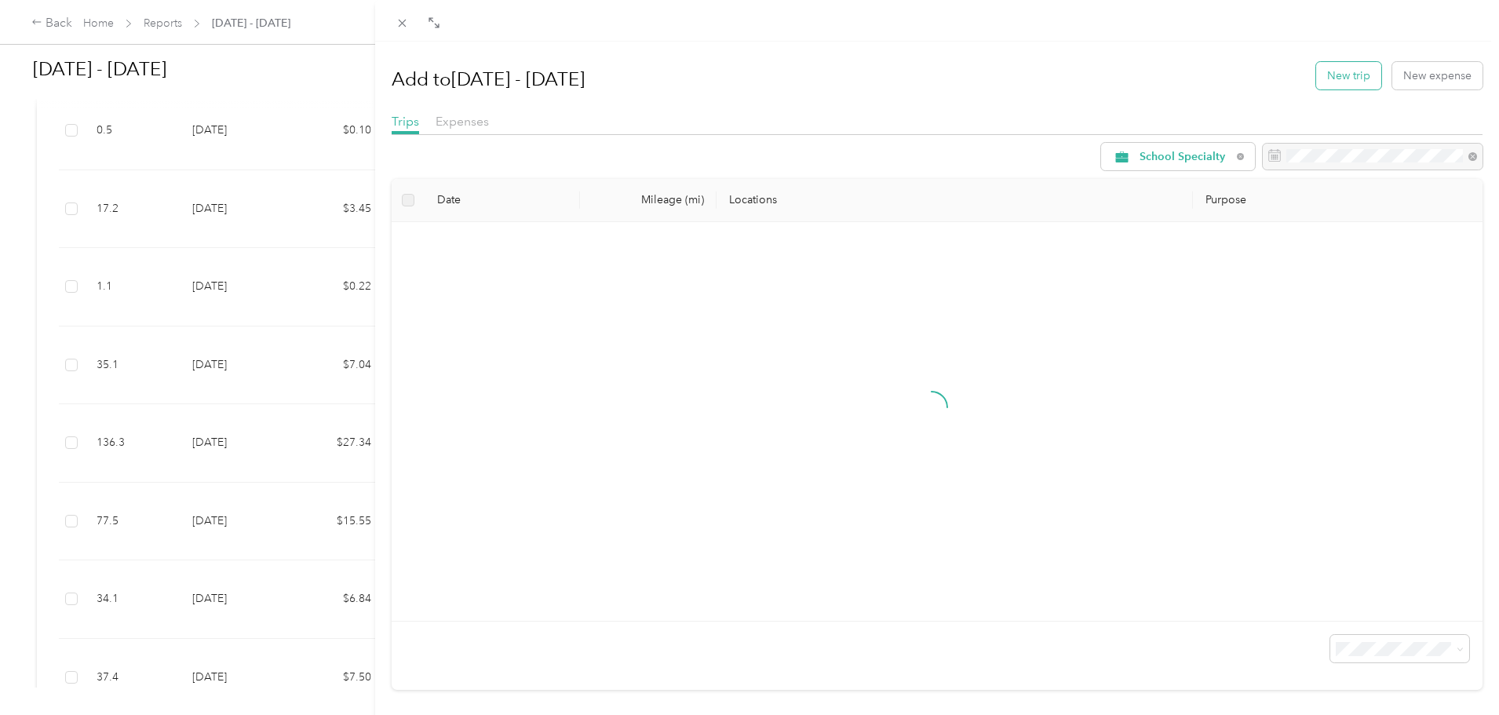
click at [1332, 78] on button "New trip" at bounding box center [1348, 75] width 65 height 27
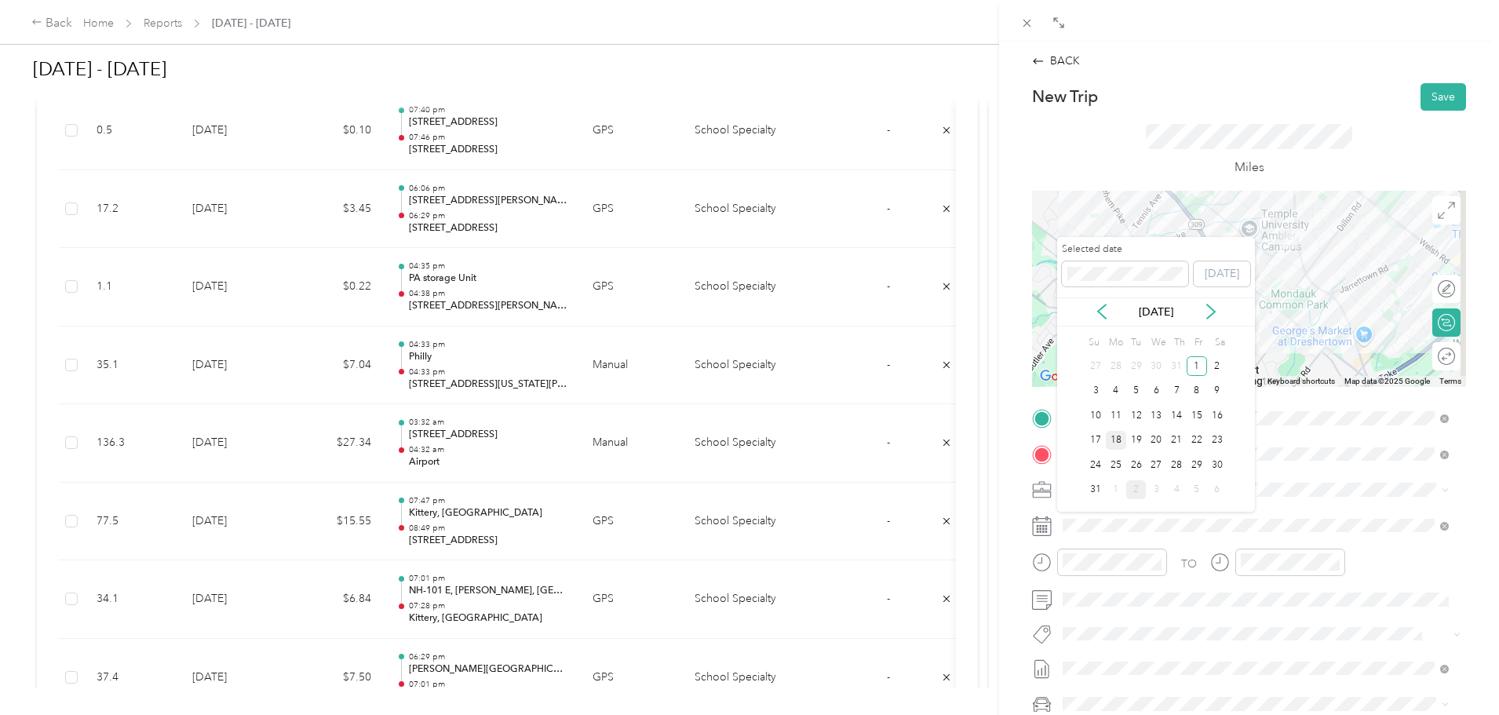
click at [1113, 437] on div "18" at bounding box center [1116, 441] width 20 height 20
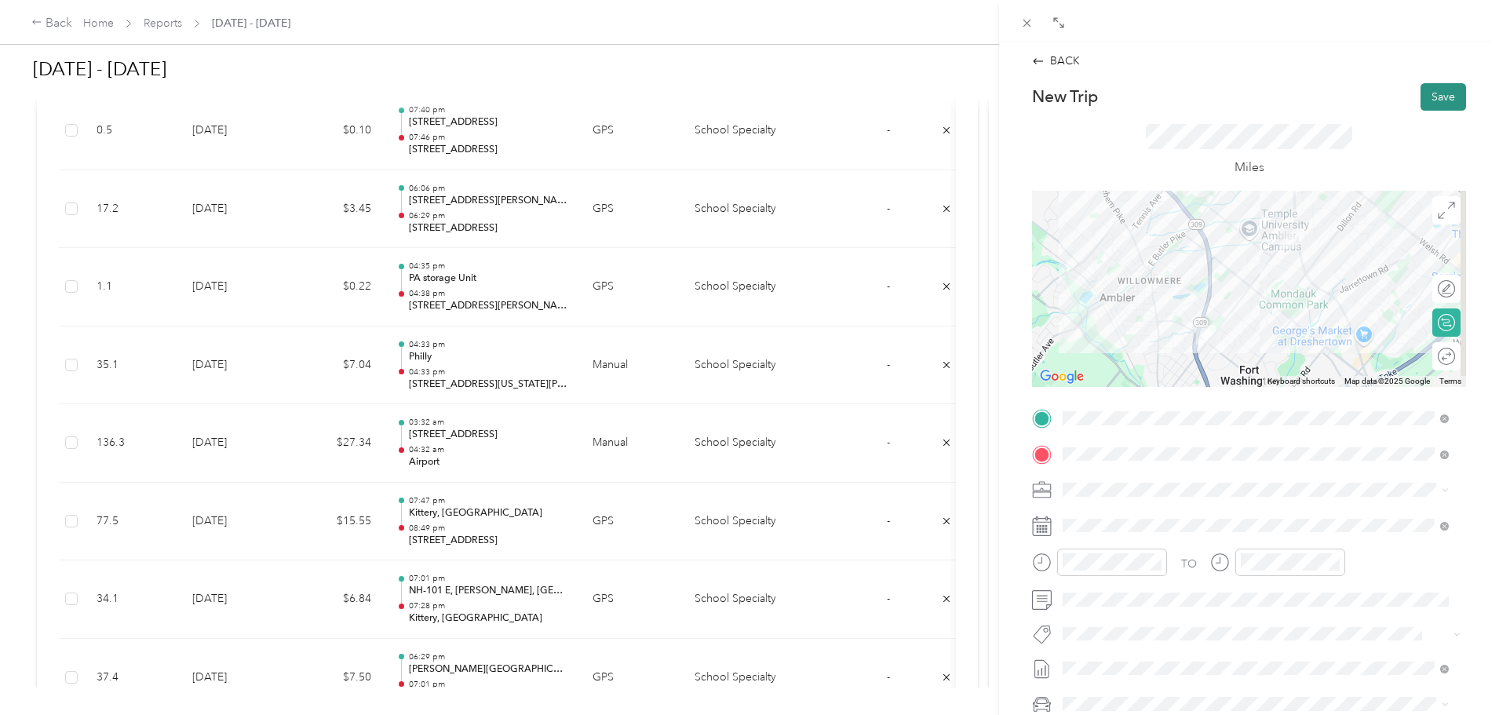
click at [1437, 89] on button "Save" at bounding box center [1443, 96] width 46 height 27
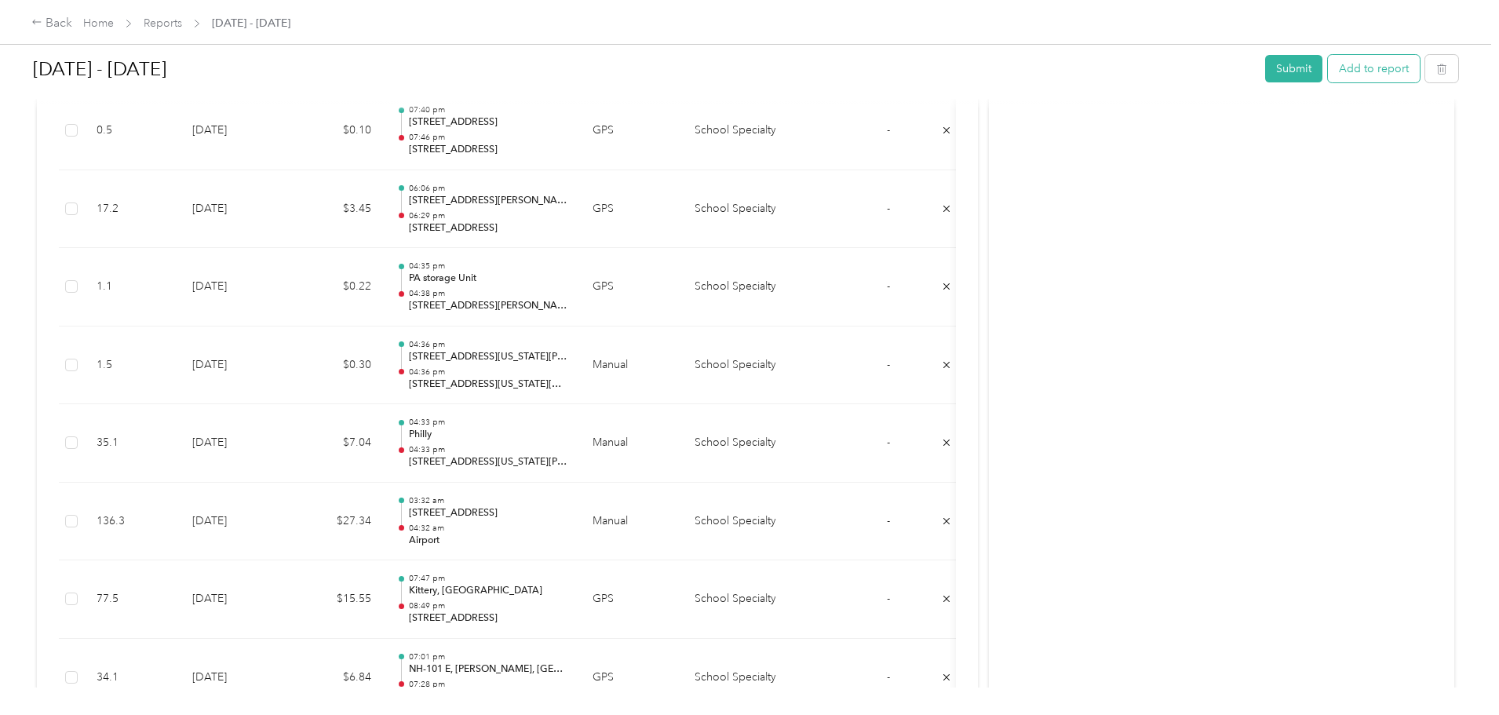
click at [1328, 66] on button "Add to report" at bounding box center [1374, 68] width 92 height 27
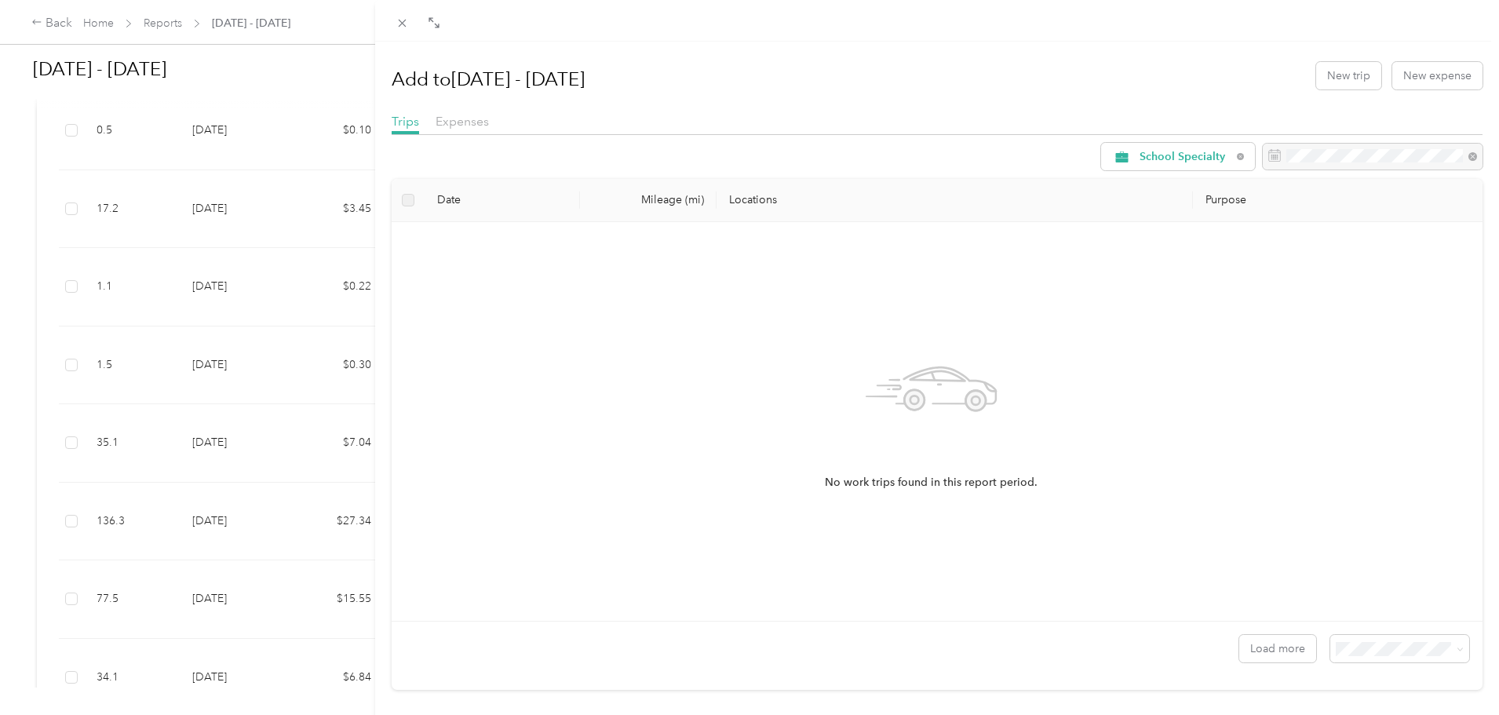
click at [348, 162] on div "Add to [DATE] - [DATE] New trip New expense Trips Expenses School Specialty Dat…" at bounding box center [749, 357] width 1499 height 715
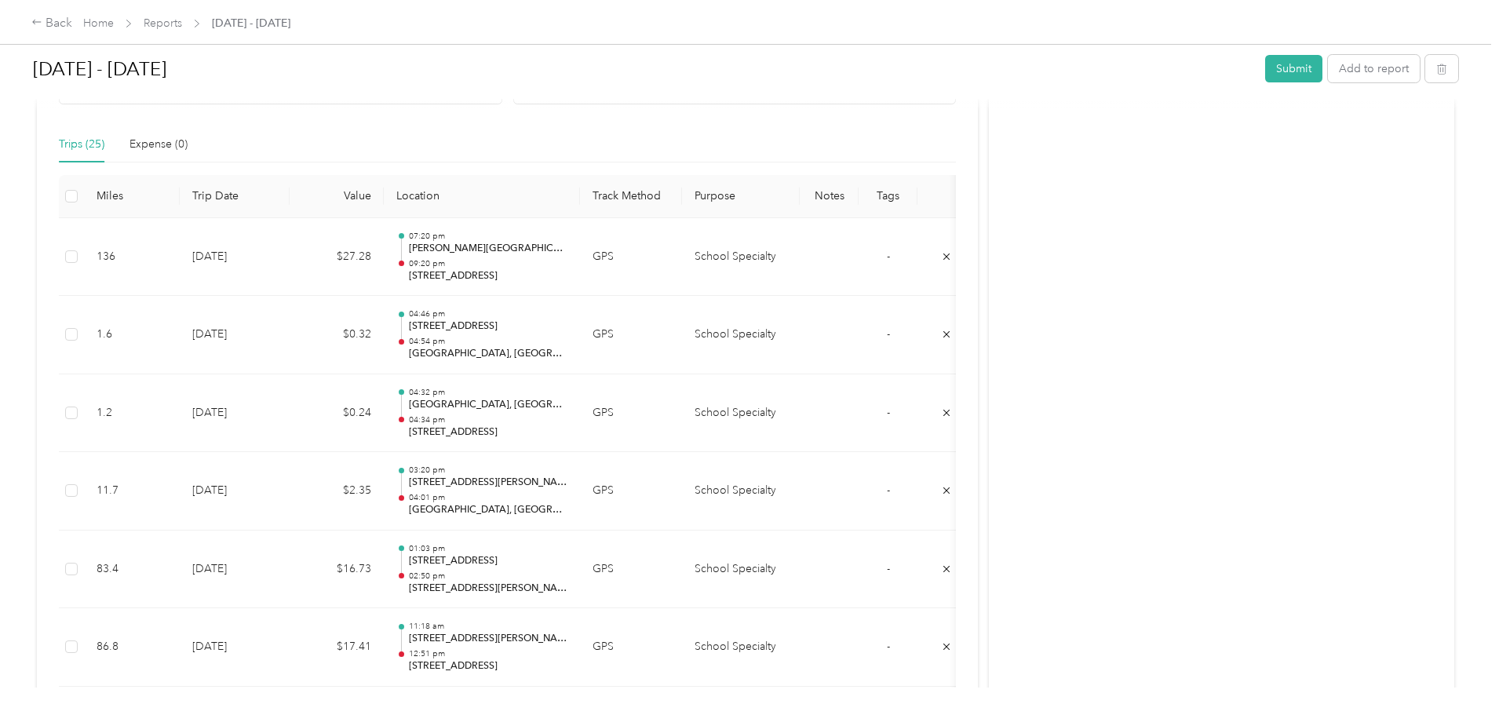
scroll to position [392, 0]
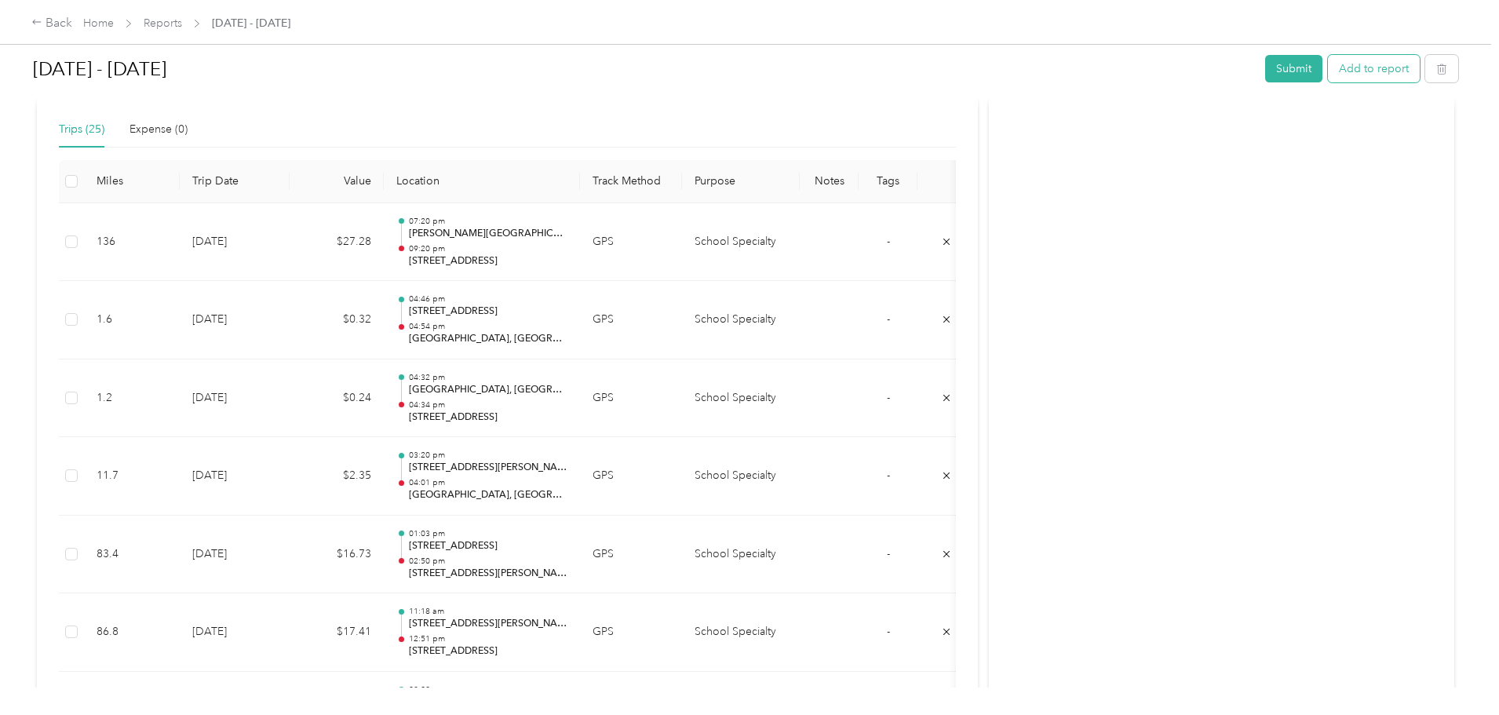
click at [1328, 67] on button "Add to report" at bounding box center [1374, 68] width 92 height 27
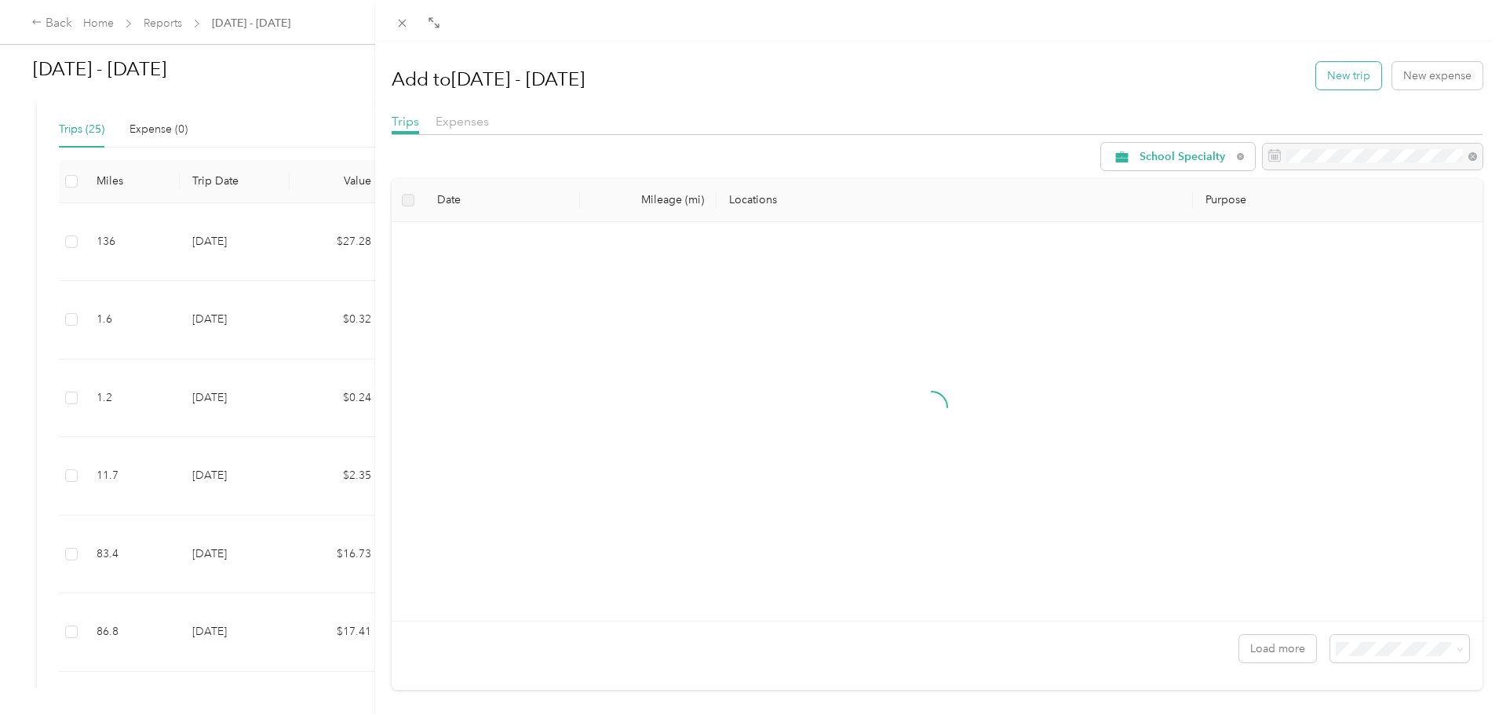
click at [1319, 66] on button "New trip" at bounding box center [1348, 75] width 65 height 27
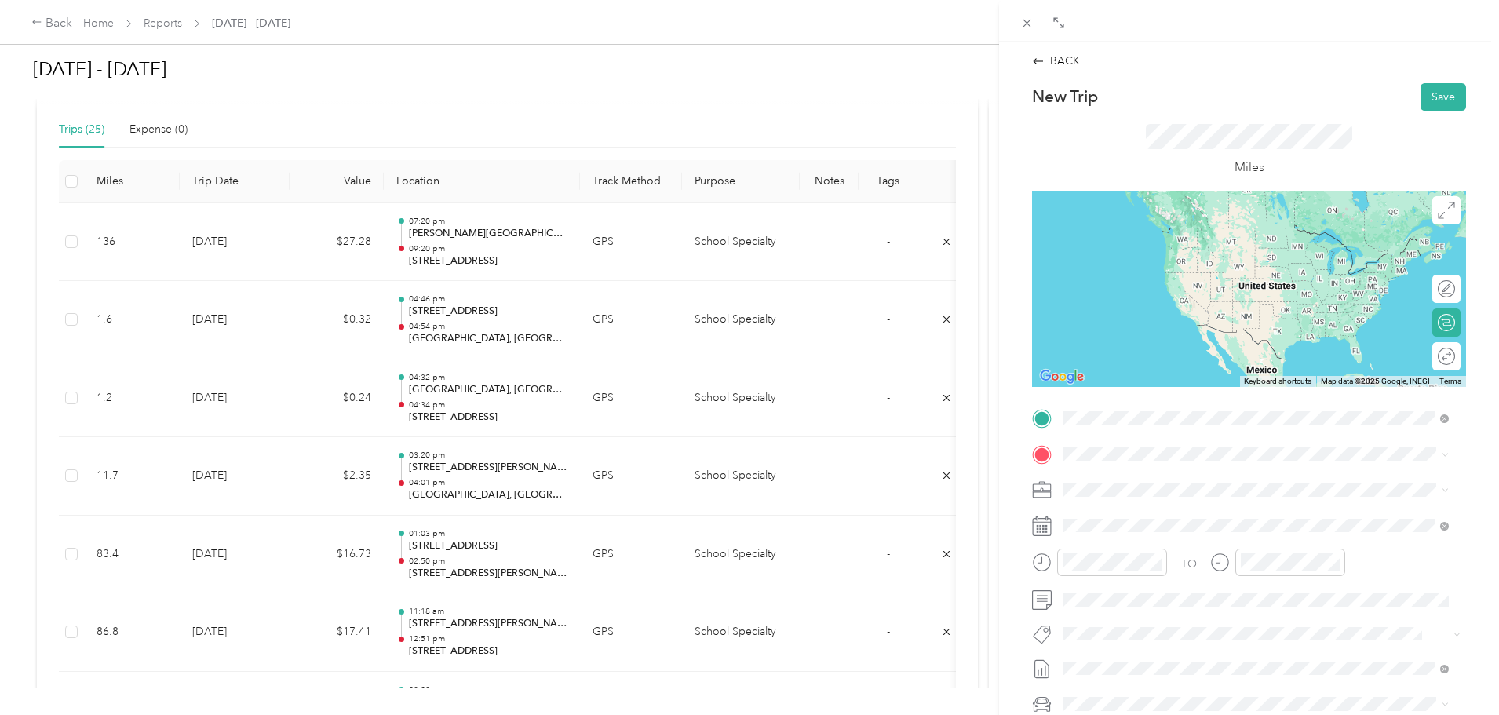
click at [1145, 482] on span "[STREET_ADDRESS][US_STATE][US_STATE][US_STATE]" at bounding box center [1227, 475] width 271 height 14
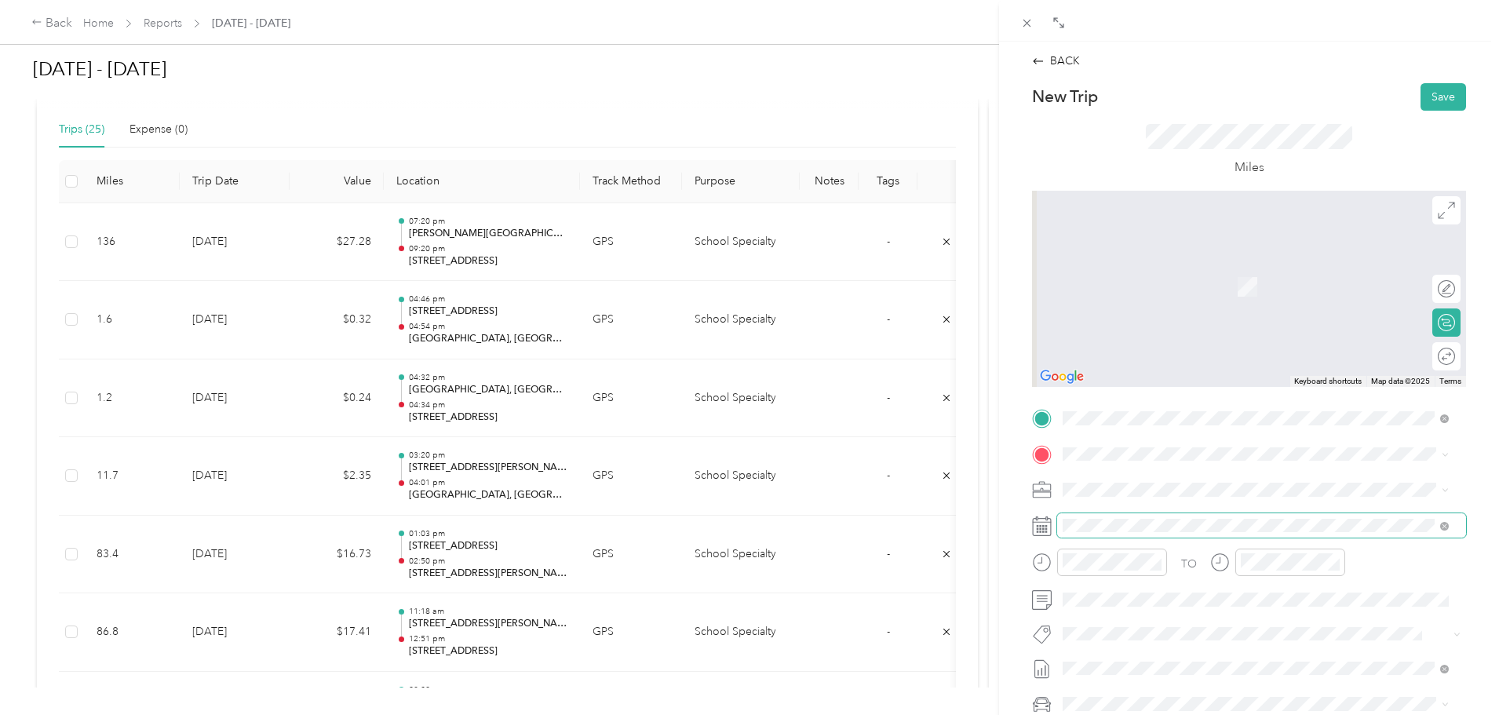
click at [1129, 515] on span at bounding box center [1261, 525] width 409 height 25
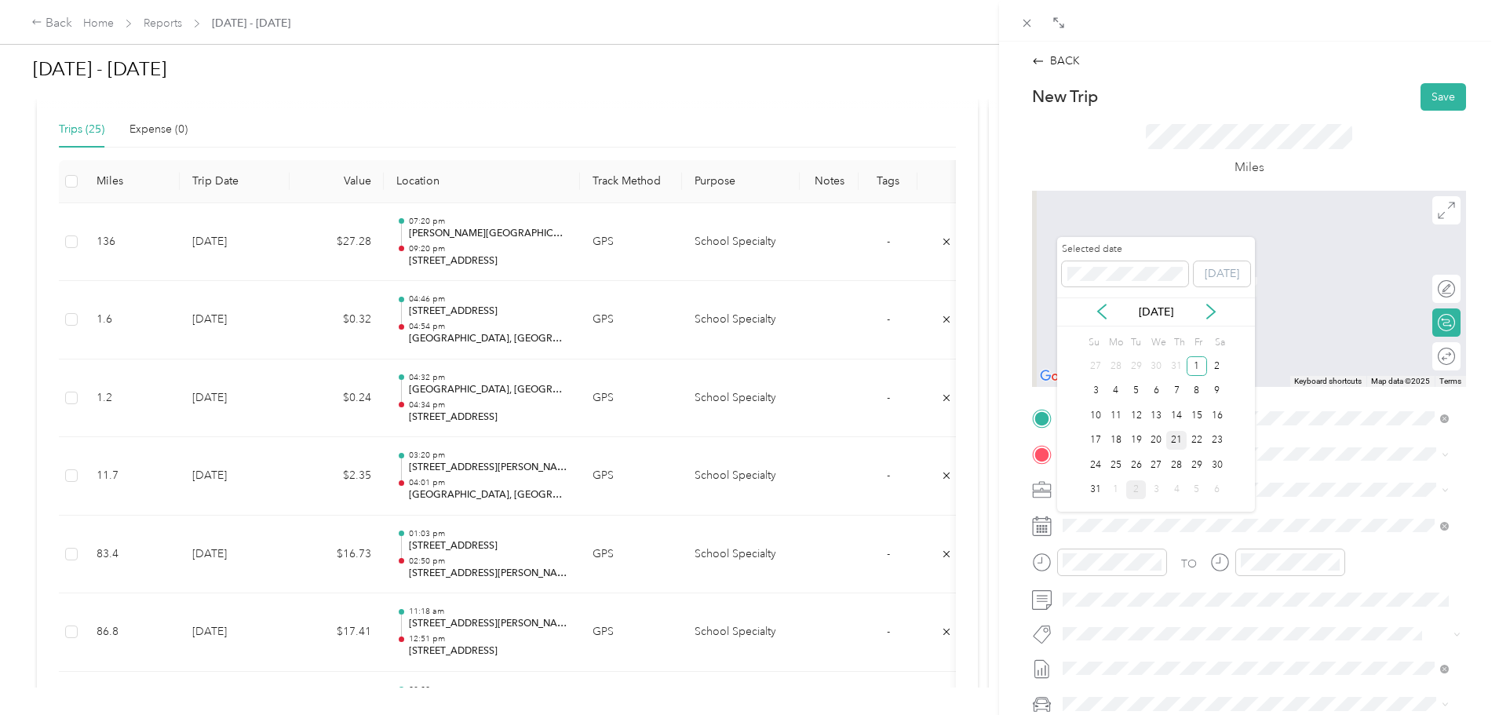
click at [1176, 439] on div "21" at bounding box center [1176, 441] width 20 height 20
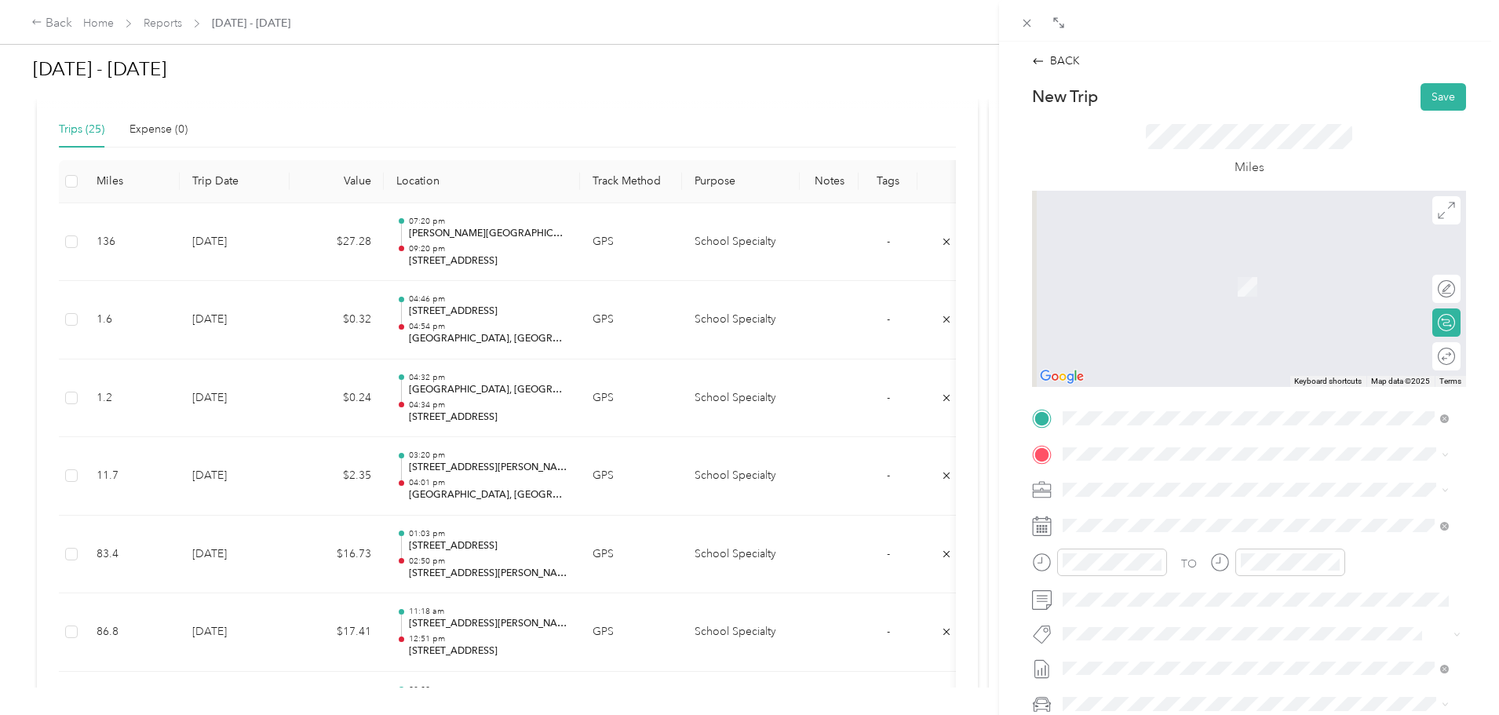
click at [1157, 527] on div "1671 US Route 209 [GEOGRAPHIC_DATA], [US_STATE] [GEOGRAPHIC_DATA], [GEOGRAPHIC_…" at bounding box center [1255, 519] width 375 height 47
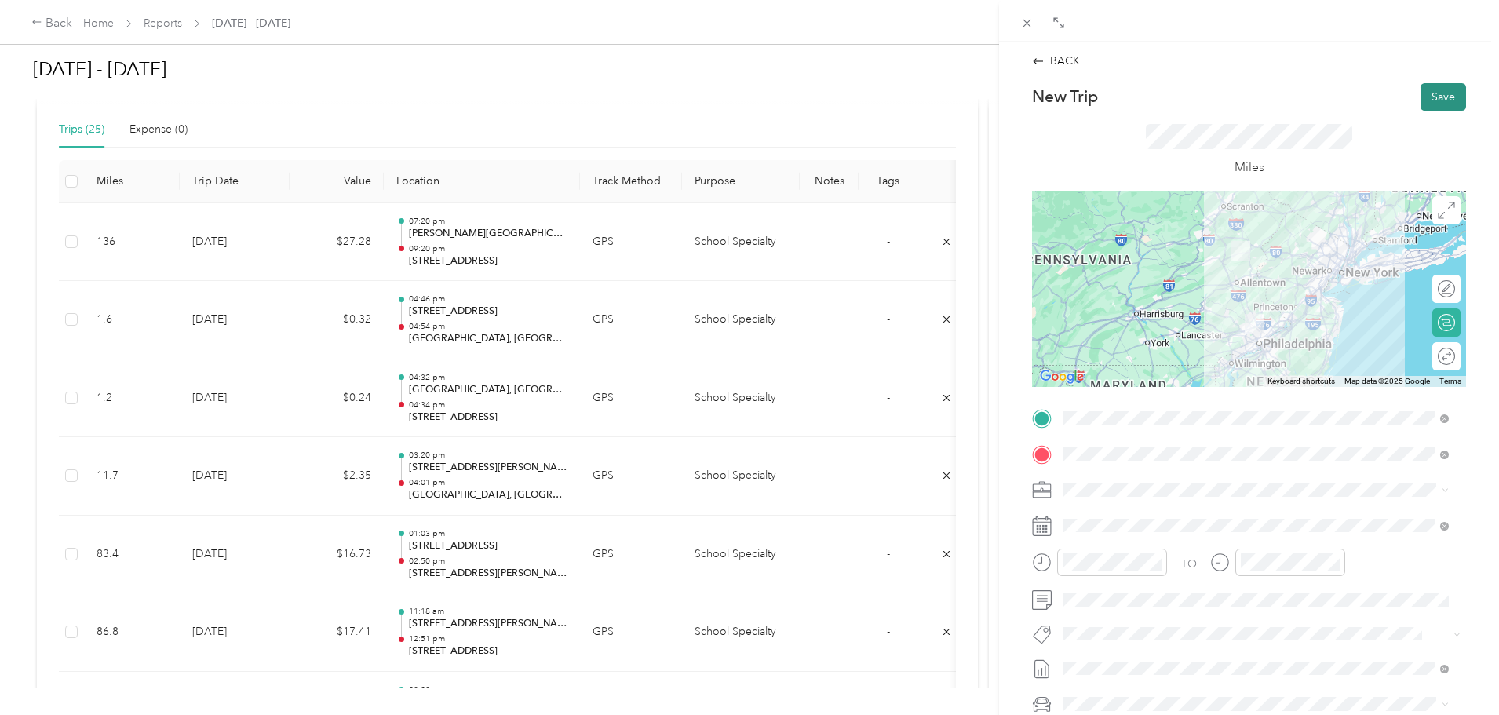
click at [1429, 90] on button "Save" at bounding box center [1443, 96] width 46 height 27
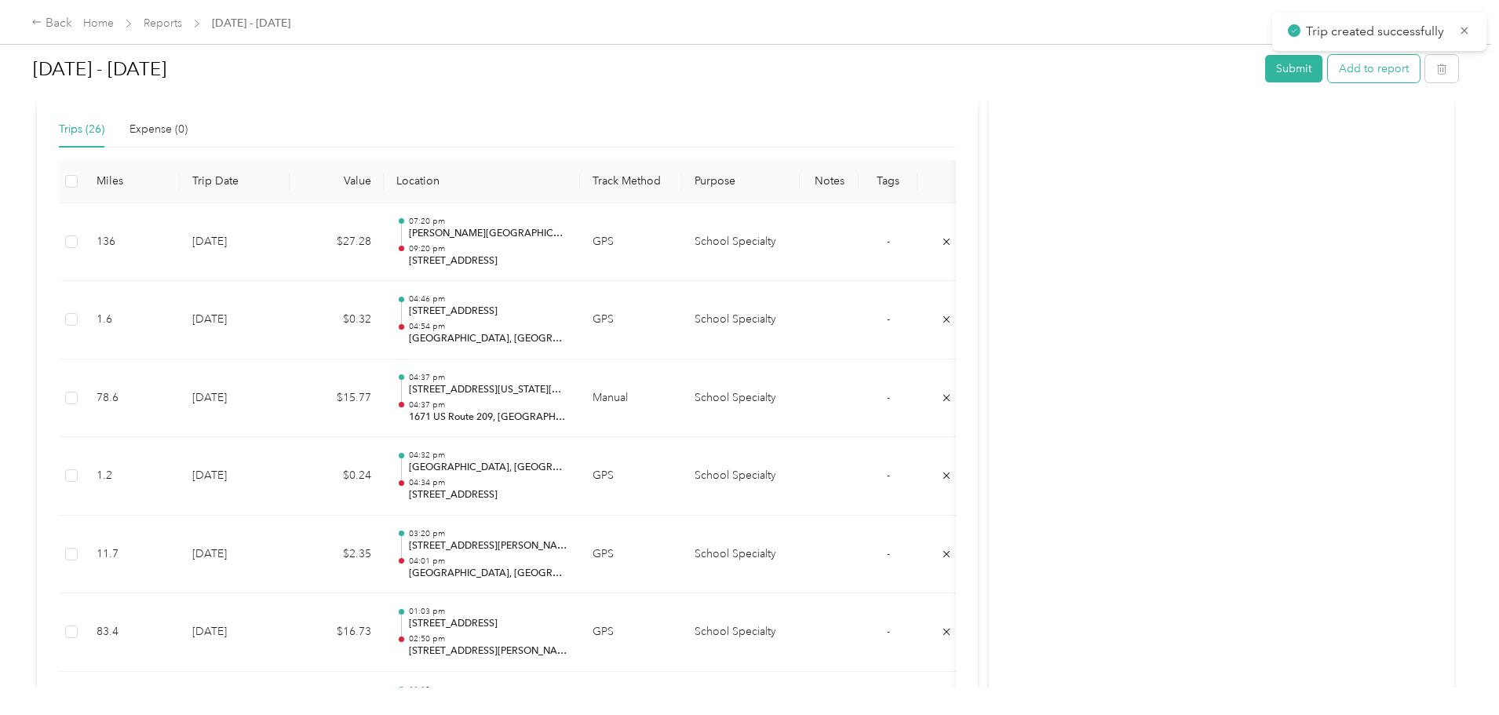
click at [1328, 71] on button "Add to report" at bounding box center [1374, 68] width 92 height 27
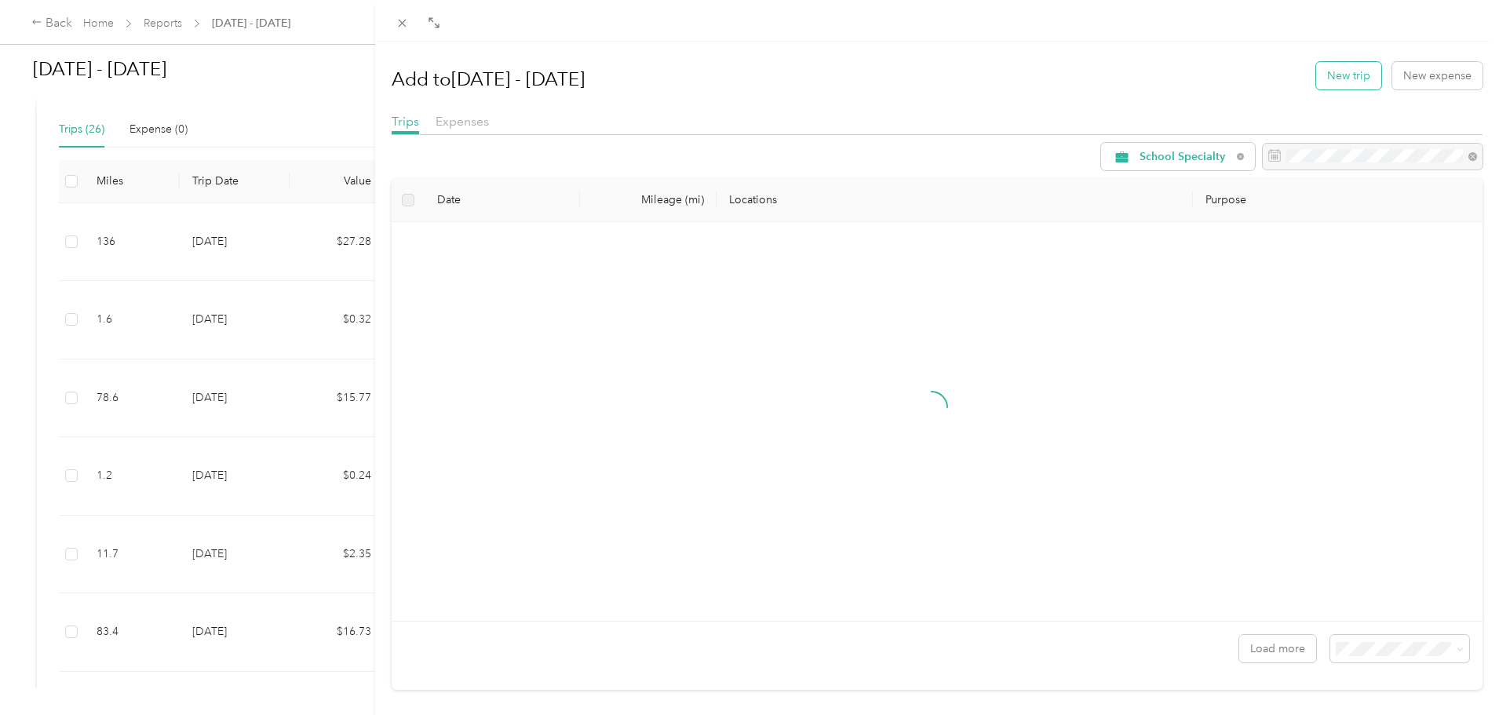
click at [1333, 74] on button "New trip" at bounding box center [1348, 75] width 65 height 27
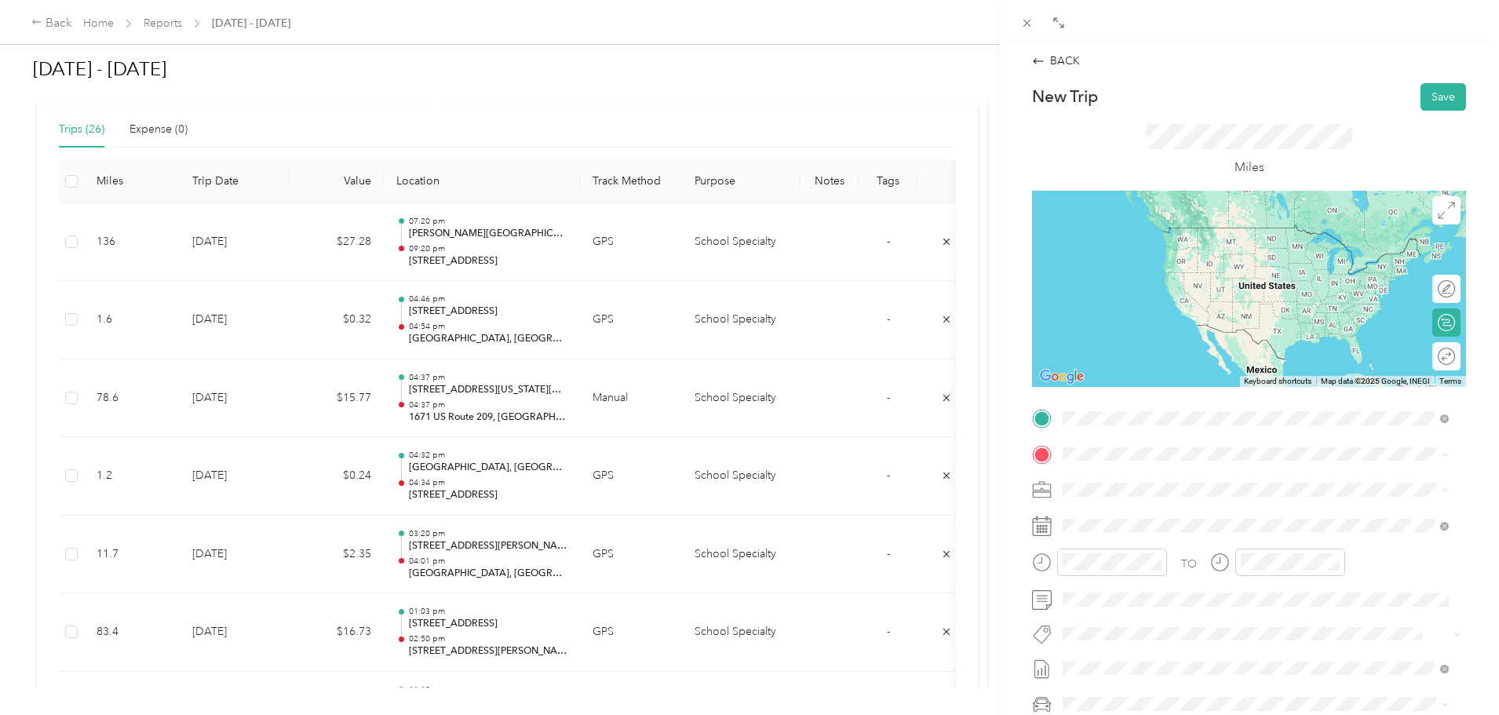
click at [1172, 468] on span "1671 US Route 209 [GEOGRAPHIC_DATA], [US_STATE] [GEOGRAPHIC_DATA], [GEOGRAPHIC_…" at bounding box center [1267, 489] width 351 height 42
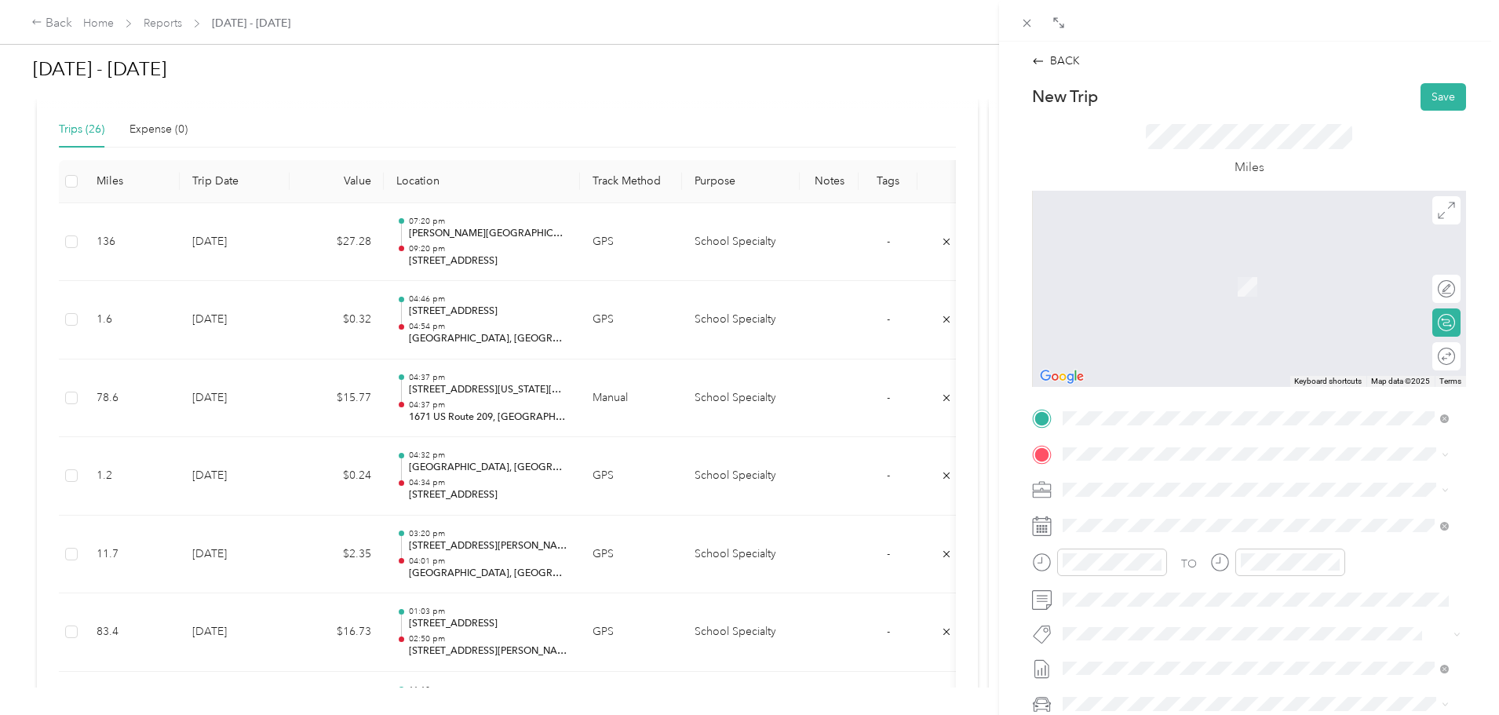
click at [1172, 468] on div "TO Add photo" at bounding box center [1249, 595] width 434 height 379
click at [1161, 531] on span "[GEOGRAPHIC_DATA], [STREET_ADDRESS]" at bounding box center [1201, 533] width 219 height 13
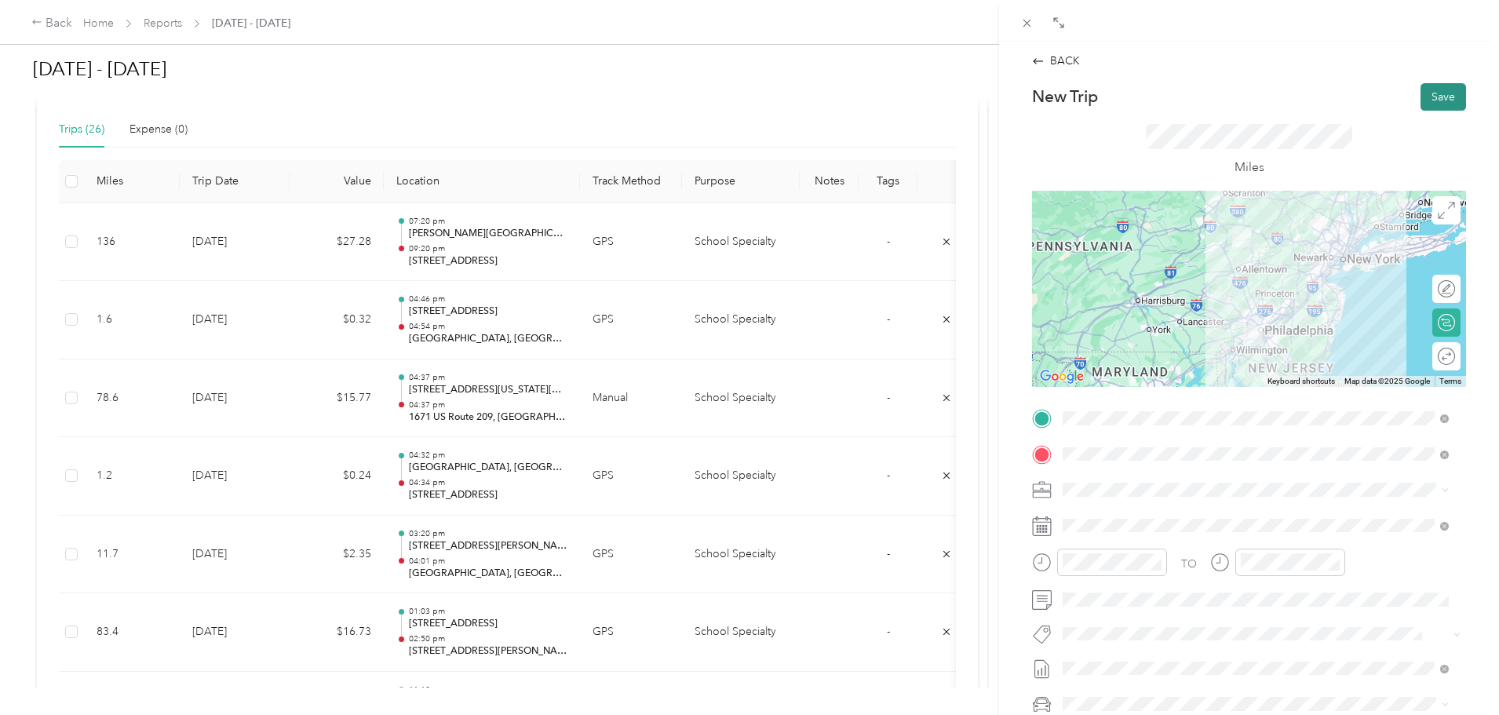
click at [1437, 88] on button "Save" at bounding box center [1443, 96] width 46 height 27
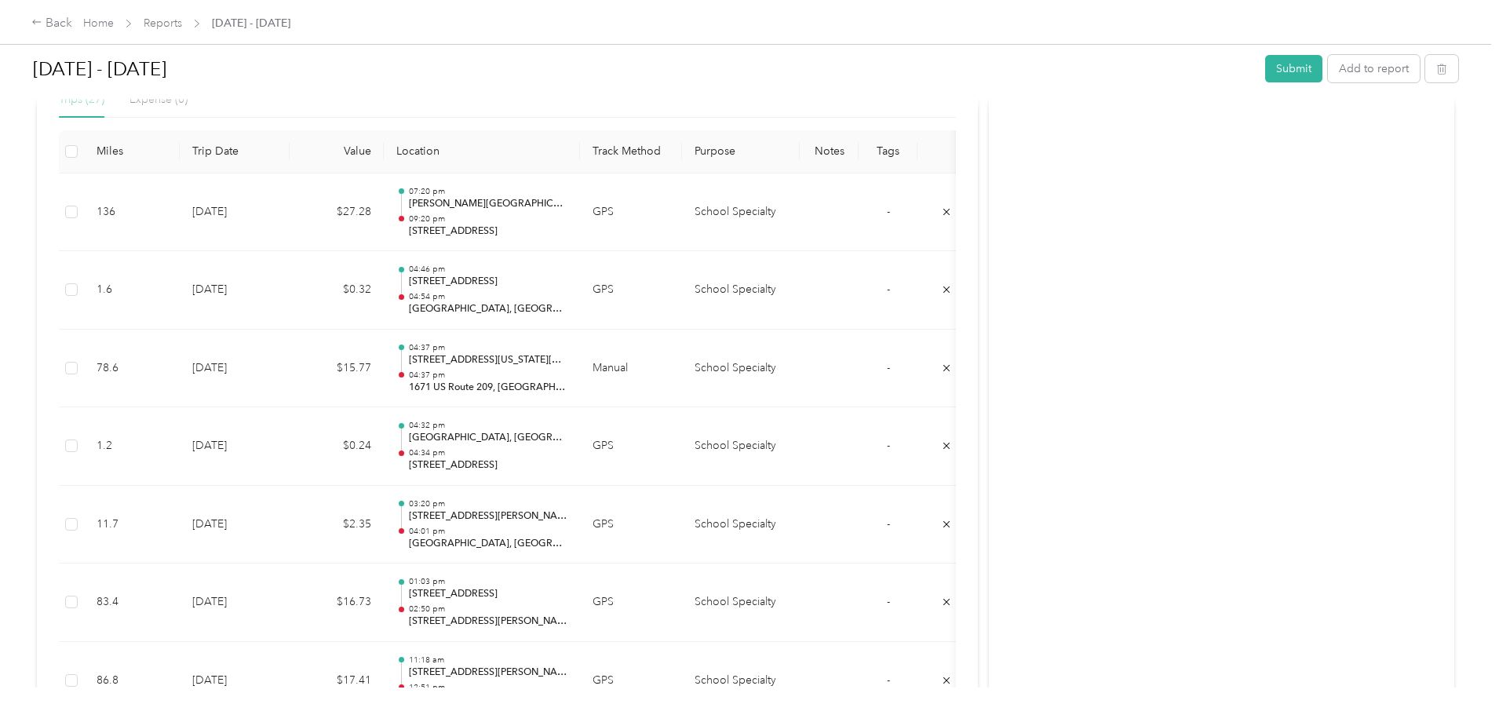
scroll to position [392, 0]
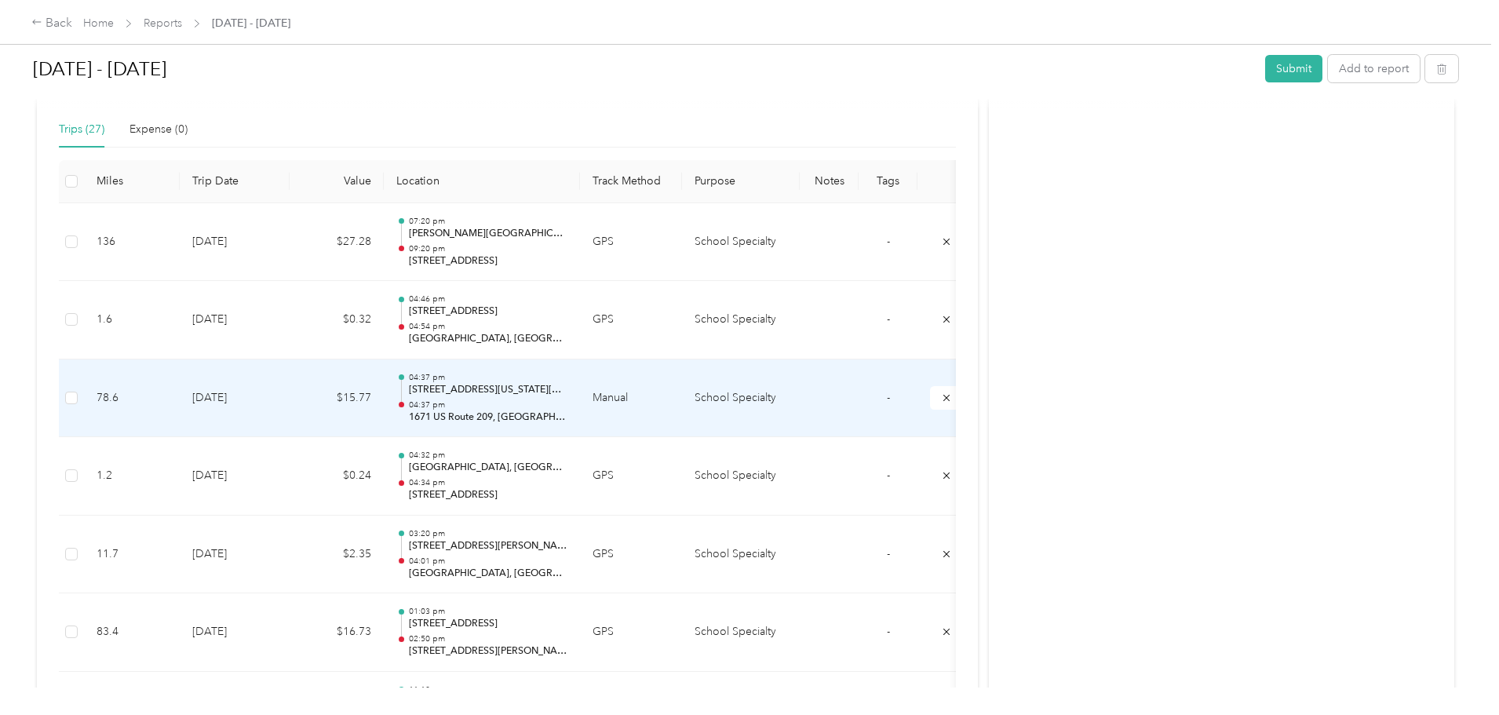
click at [290, 400] on td "[DATE]" at bounding box center [235, 398] width 110 height 78
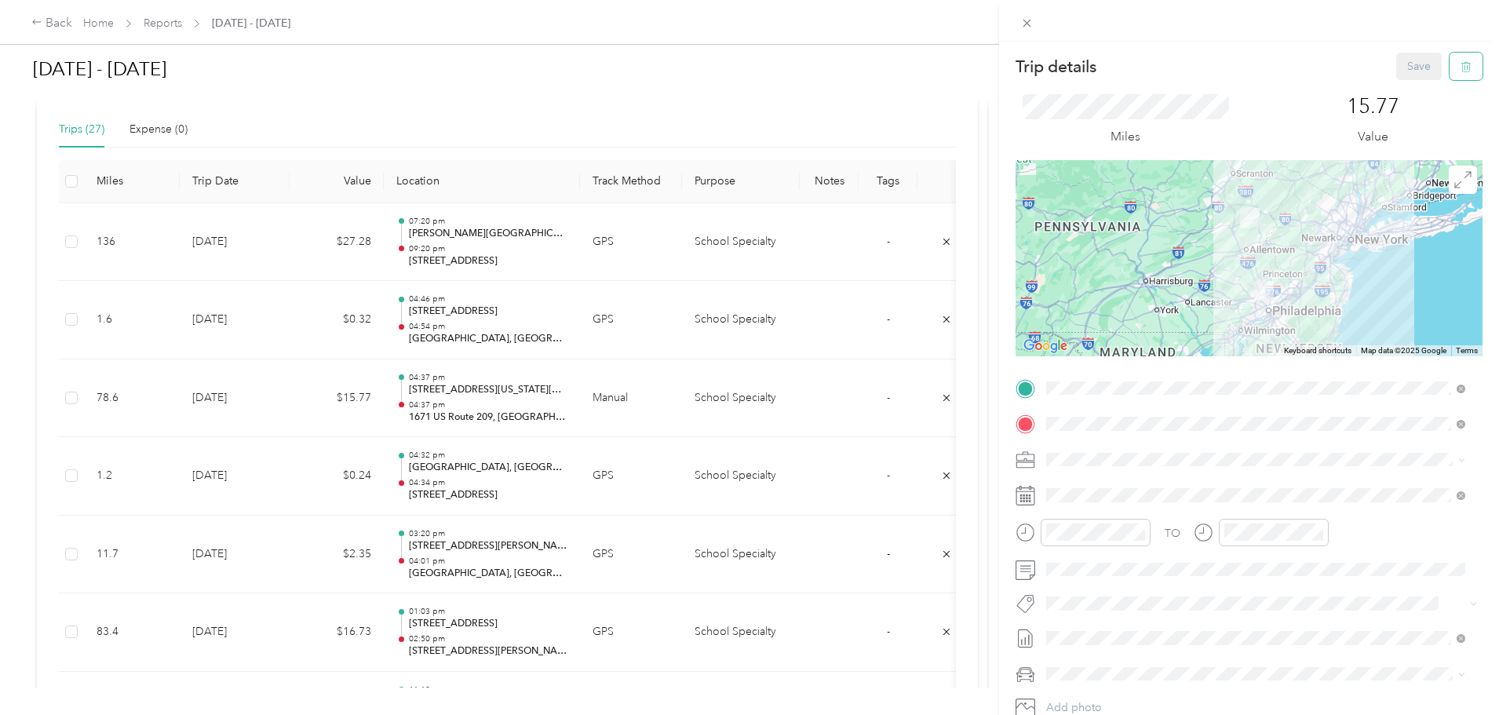
click at [1462, 68] on button "button" at bounding box center [1465, 66] width 33 height 27
click at [1410, 86] on button "Yes" at bounding box center [1408, 85] width 31 height 25
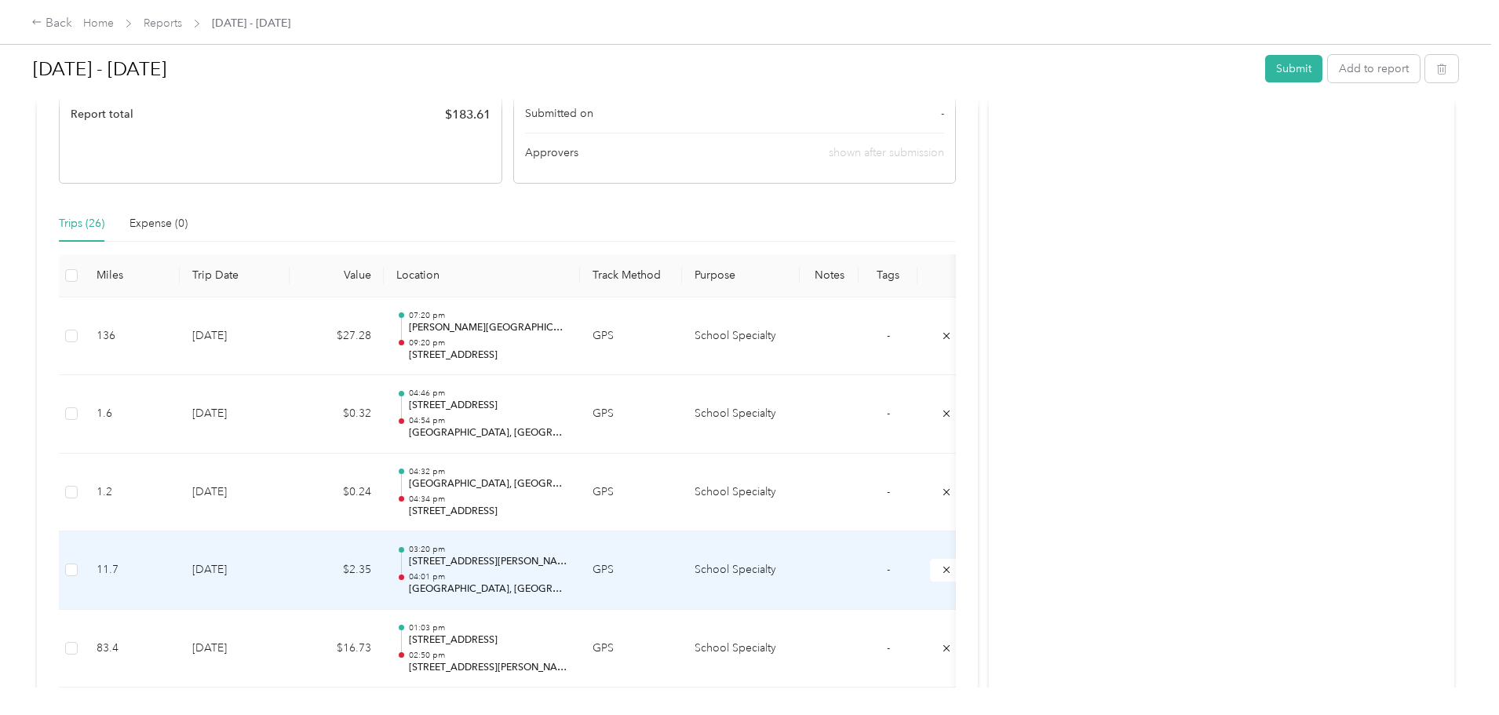
scroll to position [235, 0]
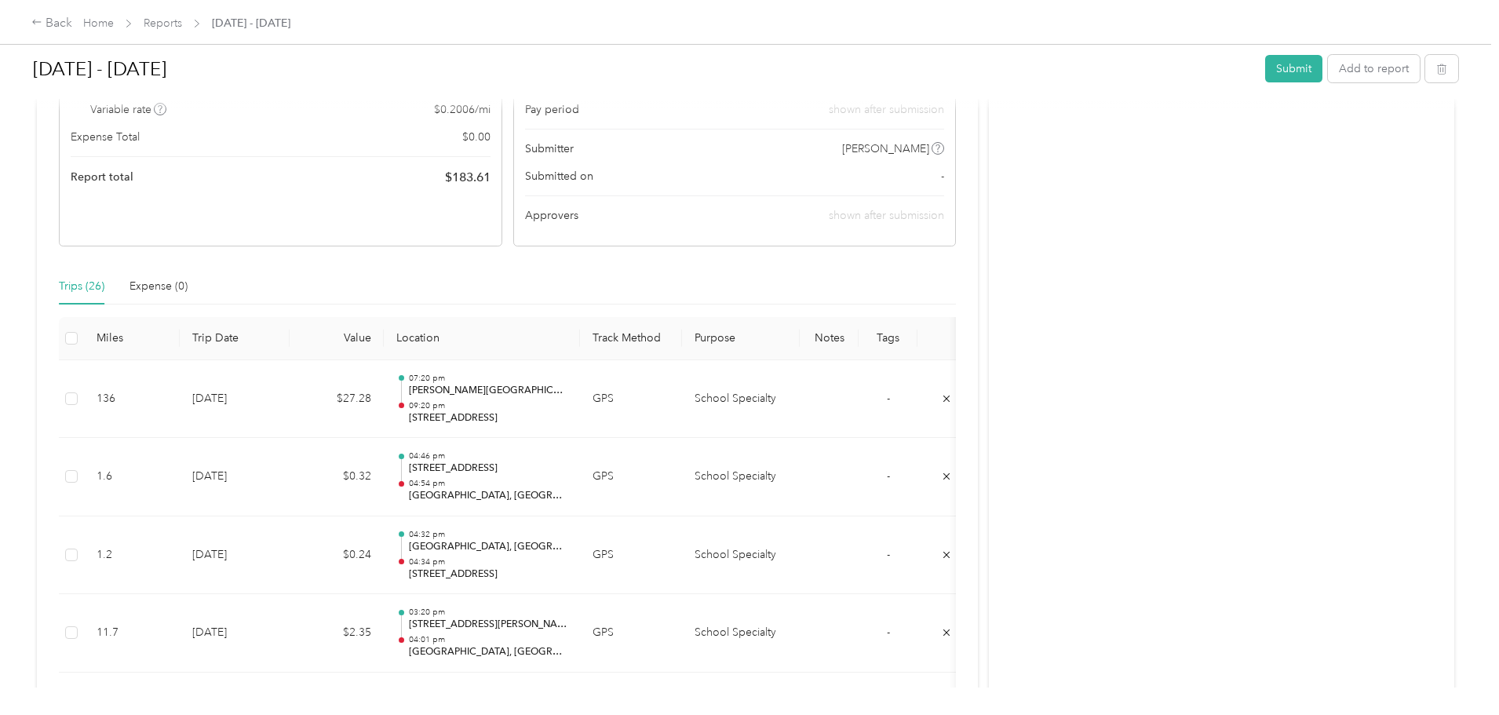
click at [1257, 83] on div "[DATE] - [DATE] Submit Add to report" at bounding box center [745, 72] width 1425 height 46
click at [1328, 59] on button "Add to report" at bounding box center [1374, 68] width 92 height 27
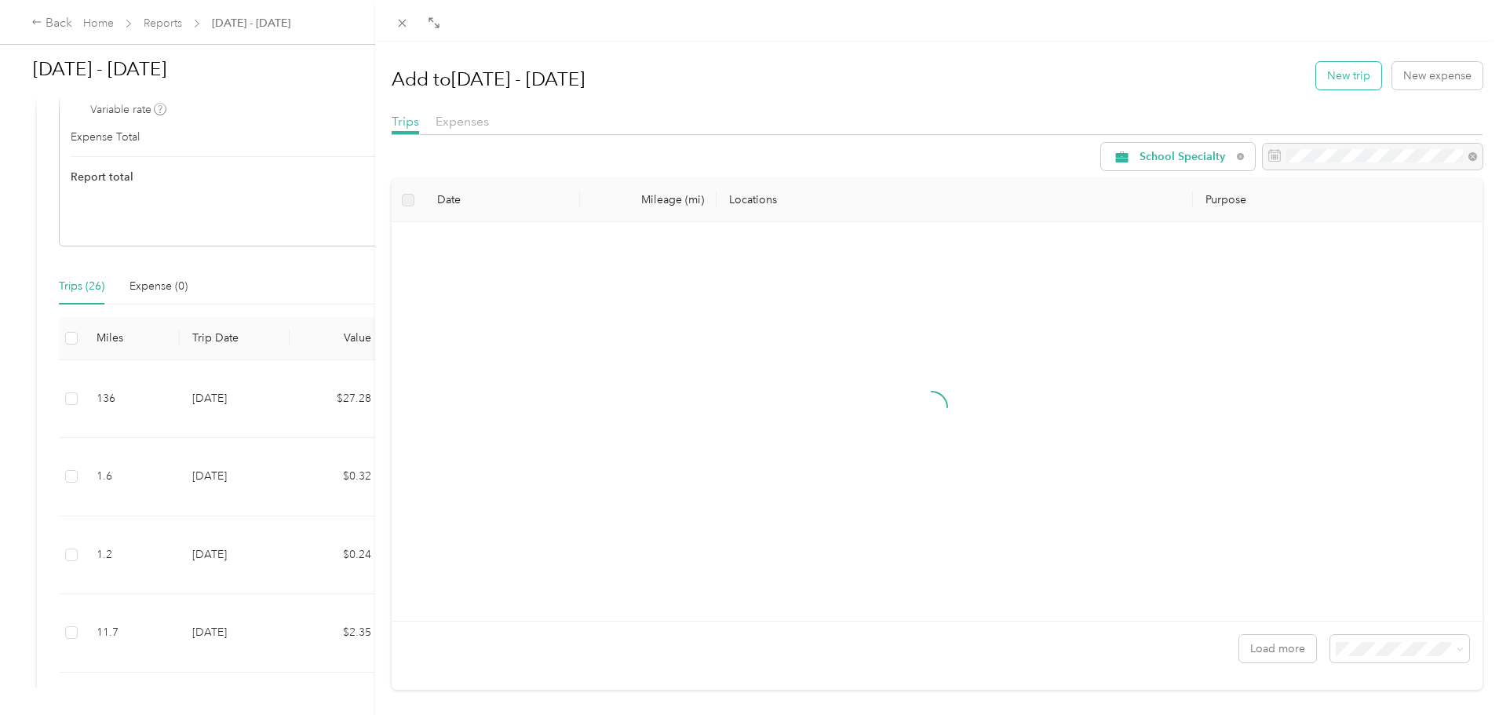
click at [1337, 78] on button "New trip" at bounding box center [1348, 75] width 65 height 27
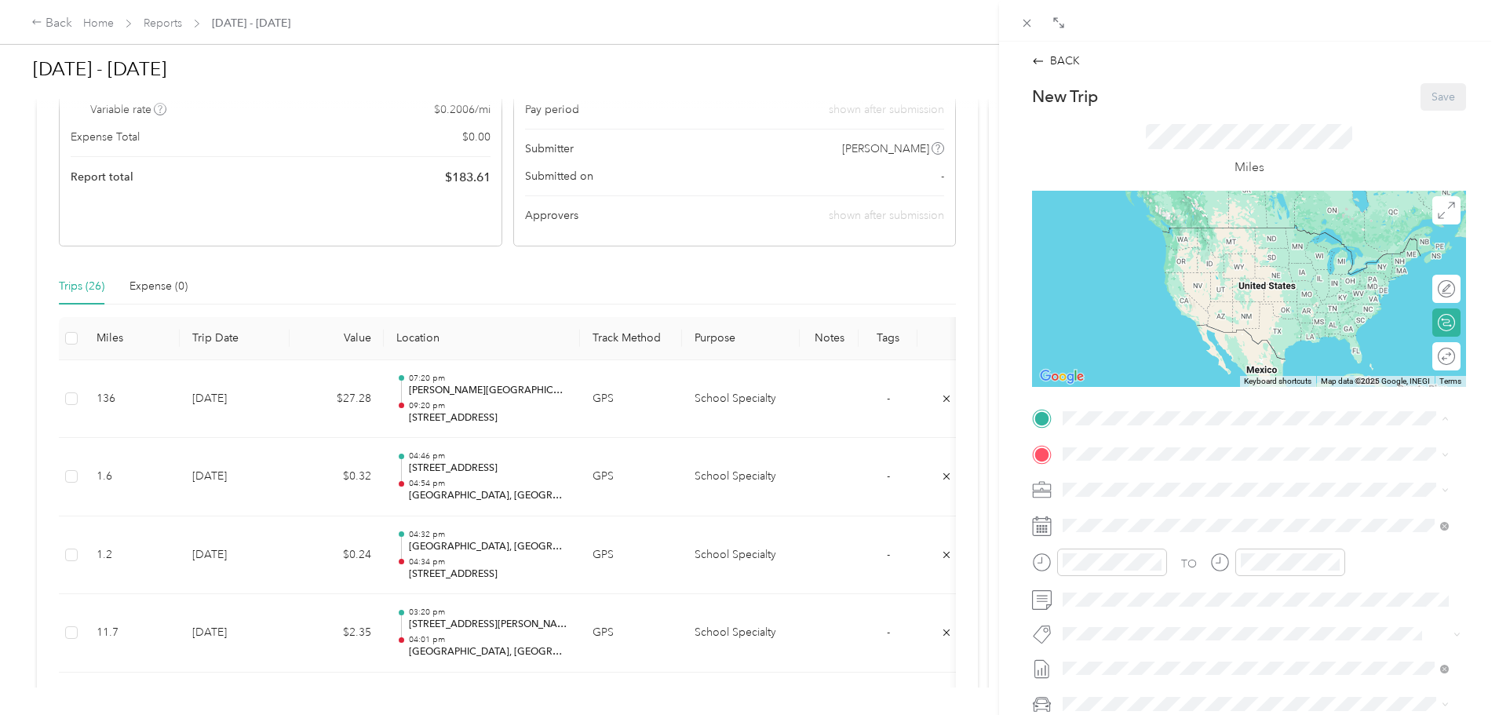
click at [1163, 618] on span "[PERSON_NAME][GEOGRAPHIC_DATA], [GEOGRAPHIC_DATA], [GEOGRAPHIC_DATA], 02128, [G…" at bounding box center [1253, 630] width 322 height 46
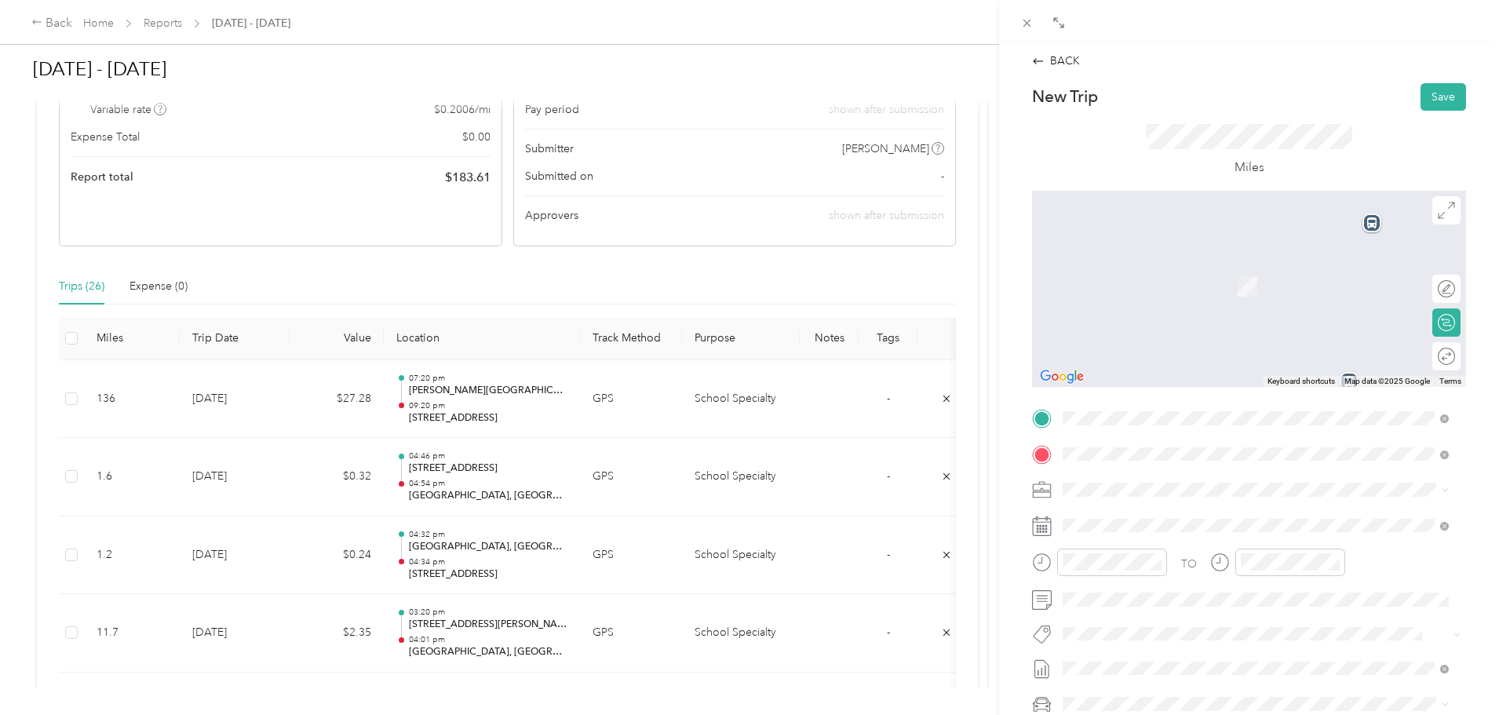
click at [1161, 504] on span "[STREET_ADDRESS][US_STATE]" at bounding box center [1170, 511] width 157 height 14
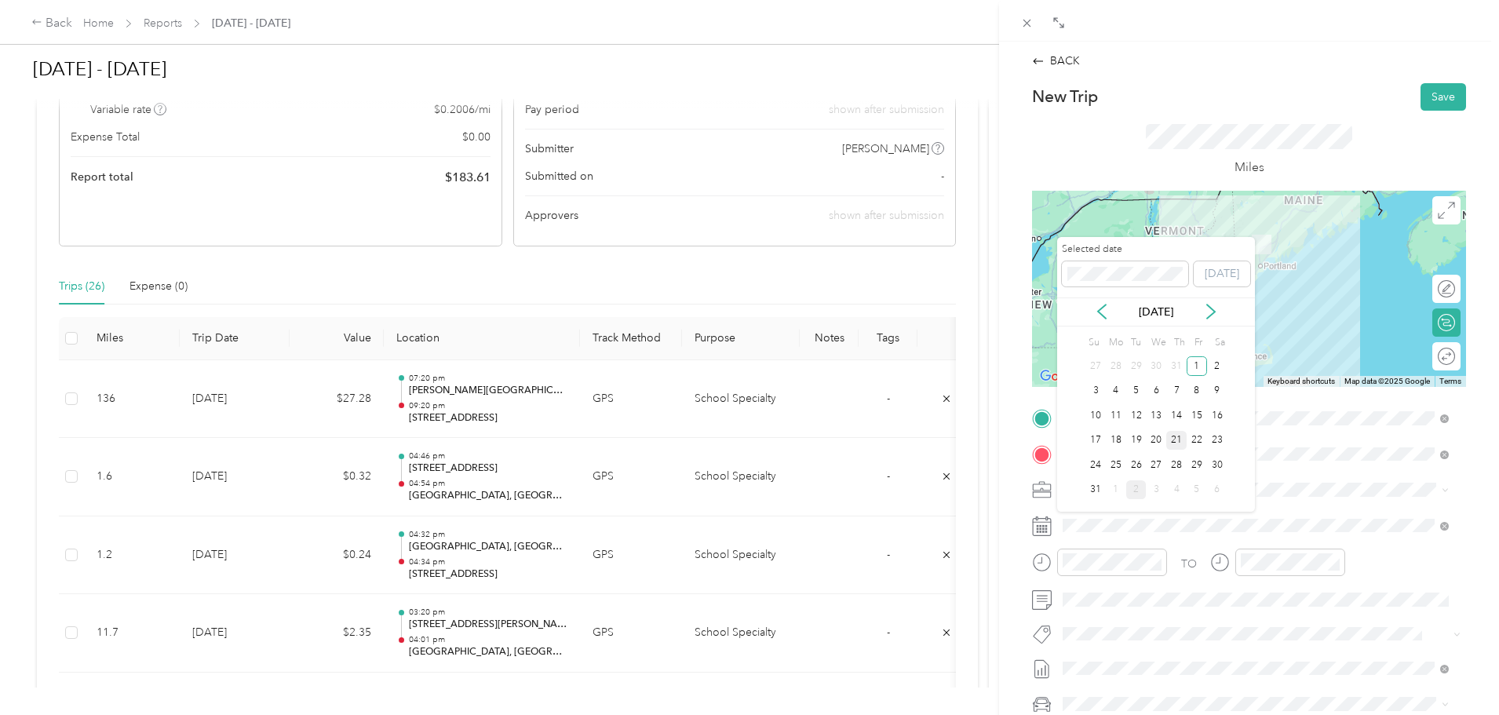
click at [1182, 433] on div "21" at bounding box center [1176, 441] width 20 height 20
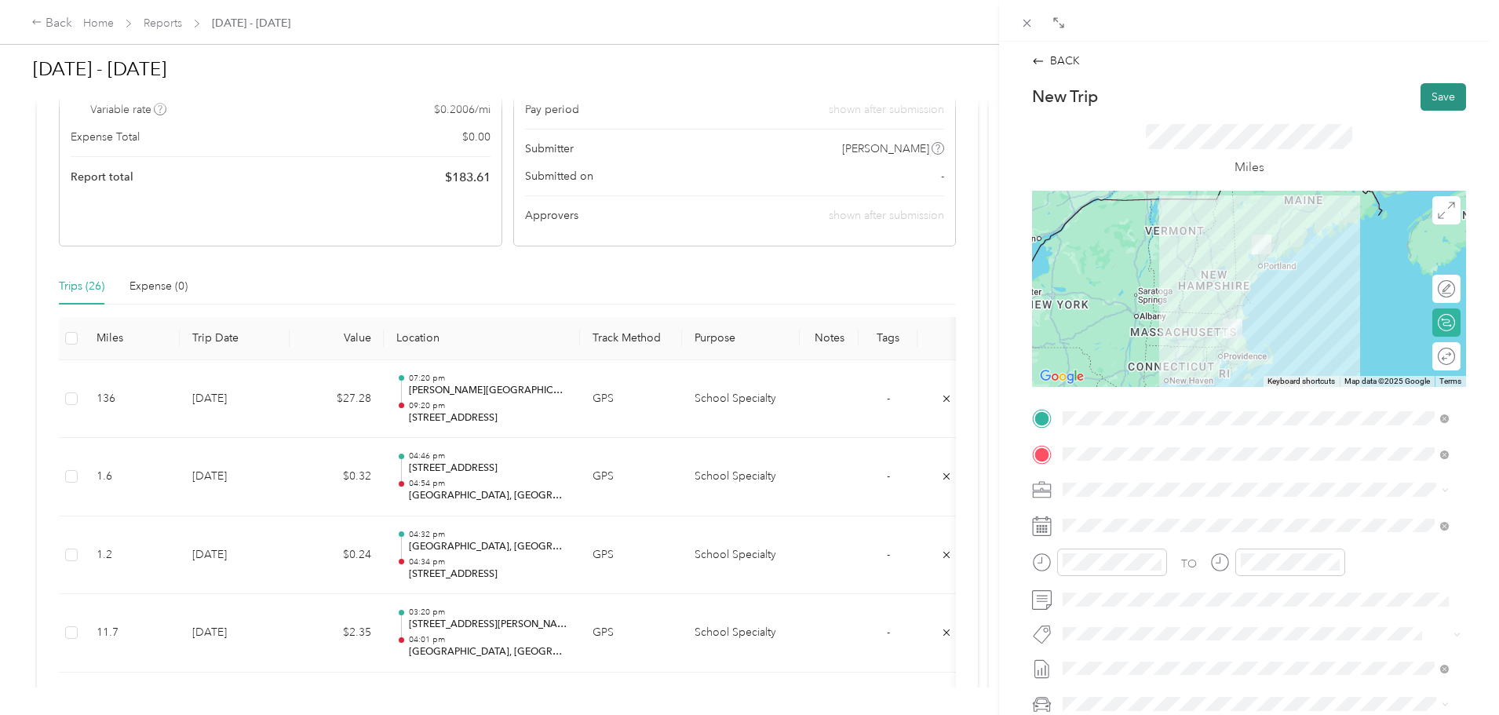
click at [1440, 93] on button "Save" at bounding box center [1443, 96] width 46 height 27
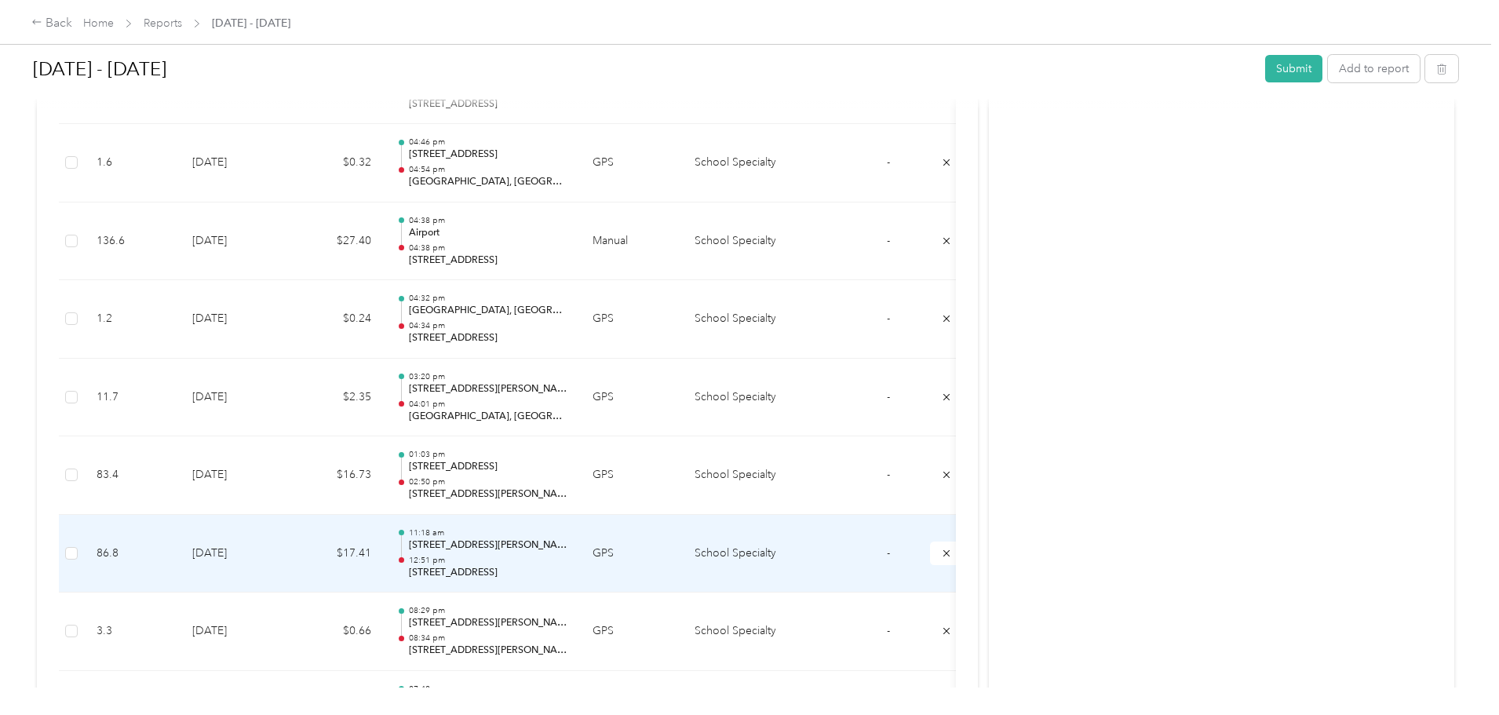
scroll to position [78, 0]
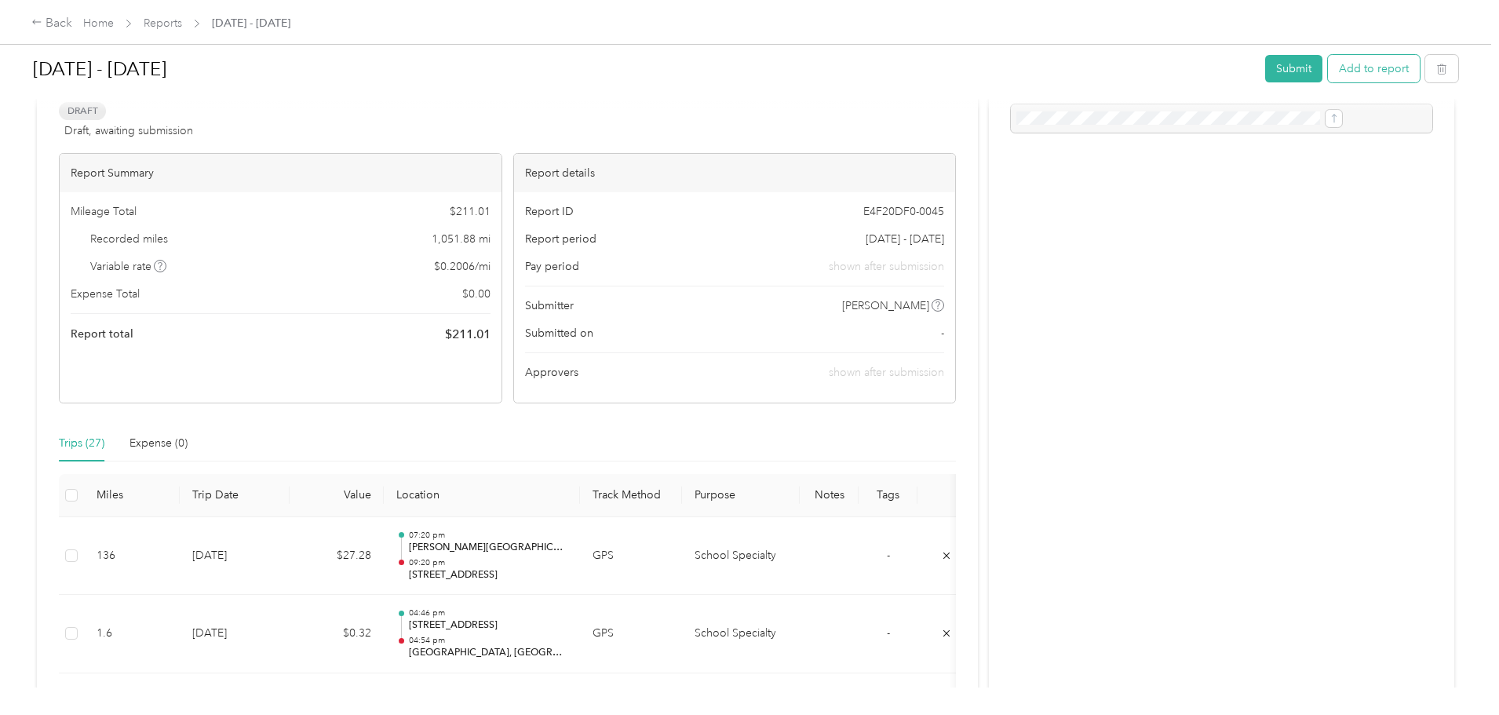
click at [1328, 70] on button "Add to report" at bounding box center [1374, 68] width 92 height 27
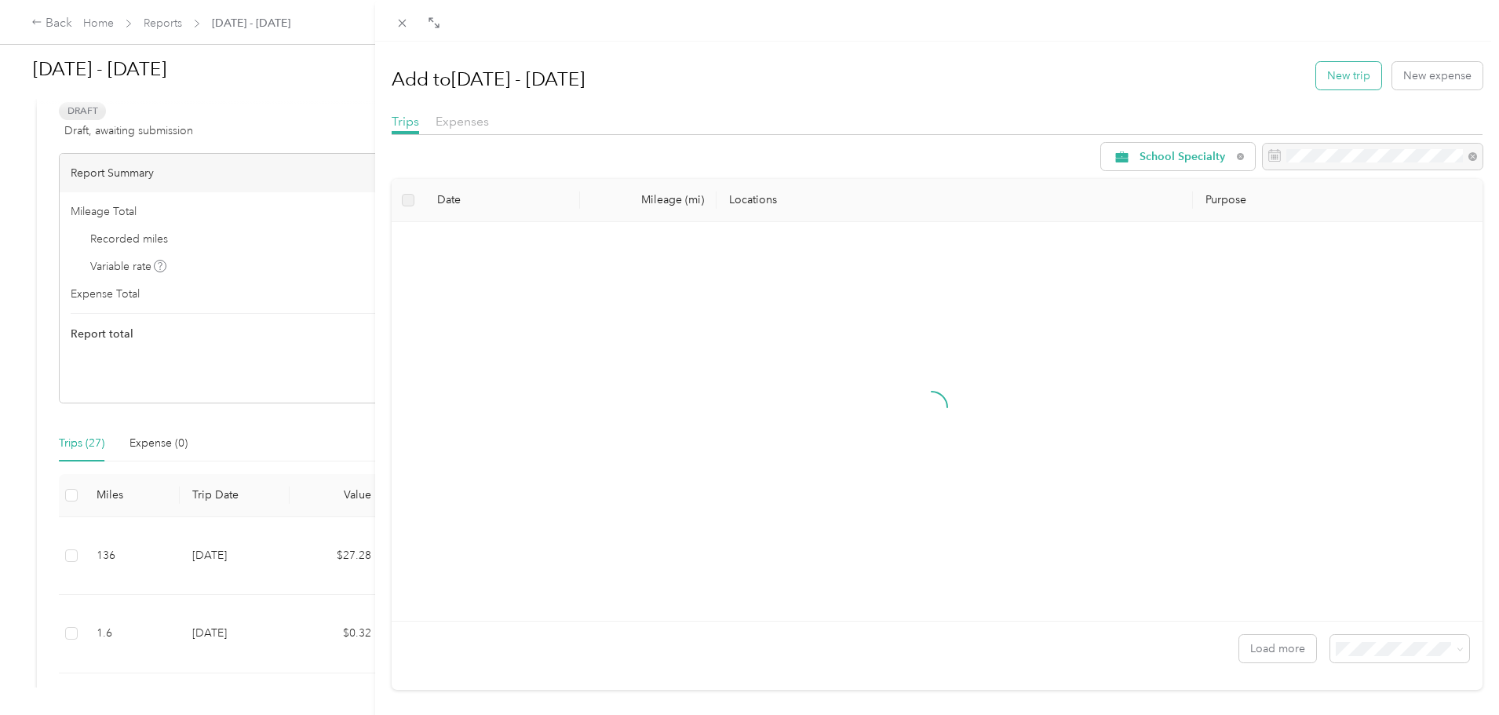
click at [1329, 68] on button "New trip" at bounding box center [1348, 75] width 65 height 27
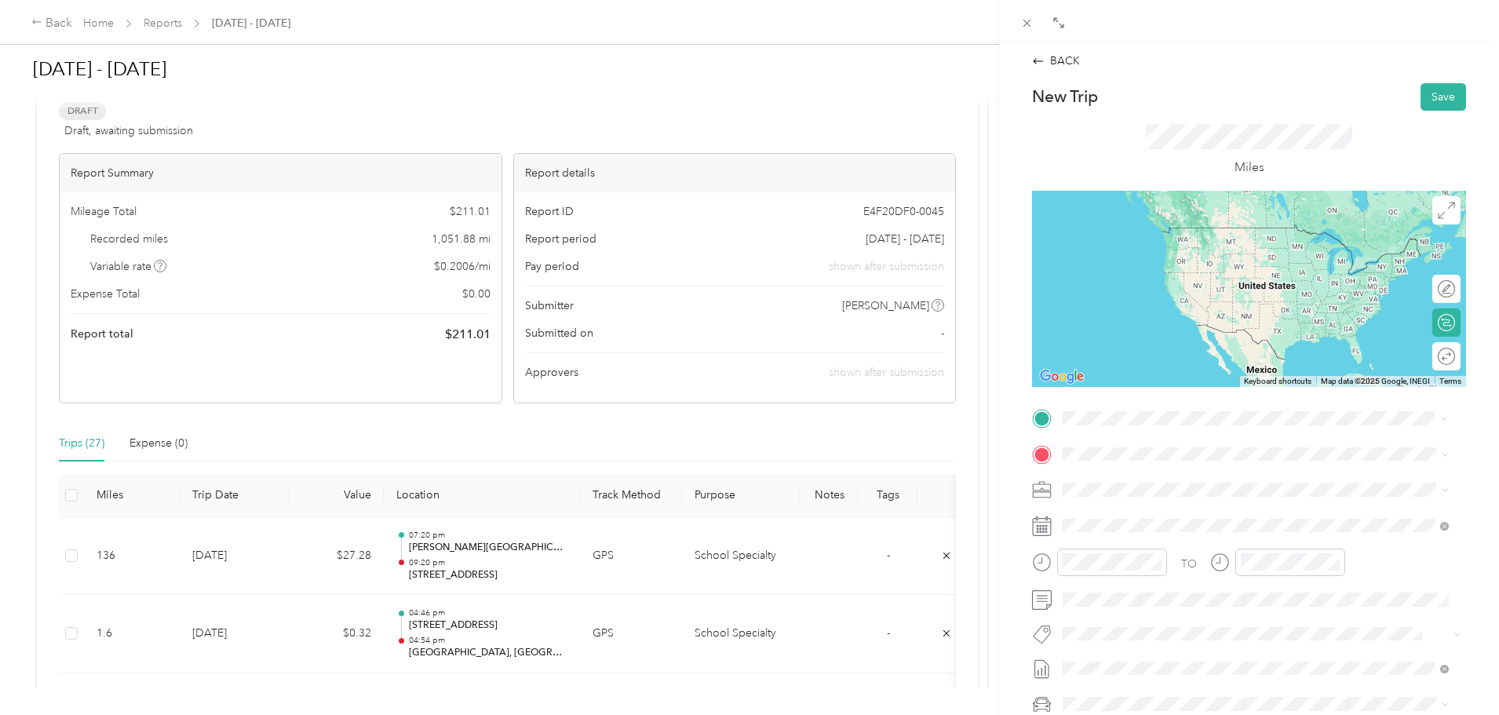
click at [1182, 481] on span "[STREET_ADDRESS][US_STATE]" at bounding box center [1170, 475] width 157 height 14
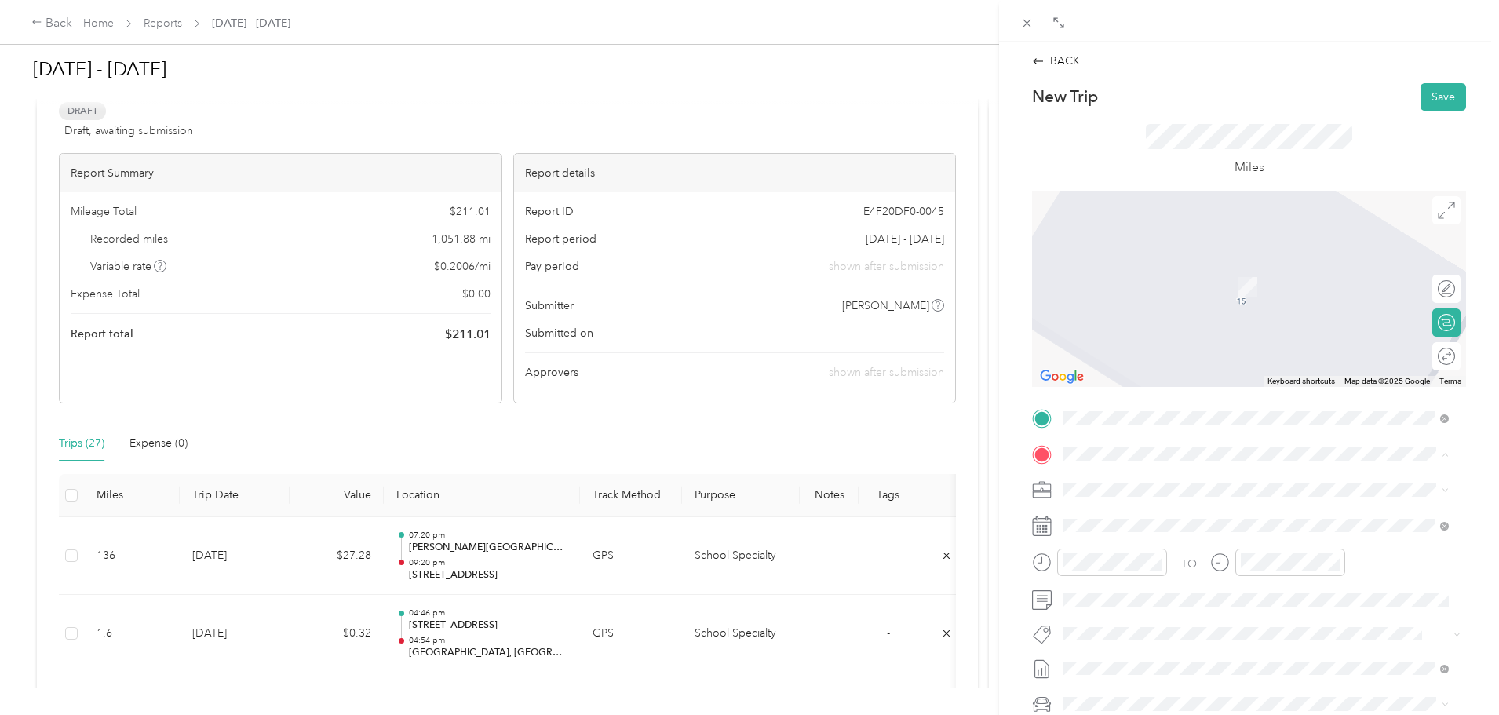
click at [1153, 637] on div "Airport [PERSON_NAME][GEOGRAPHIC_DATA], [GEOGRAPHIC_DATA], [GEOGRAPHIC_DATA], 0…" at bounding box center [1267, 658] width 351 height 66
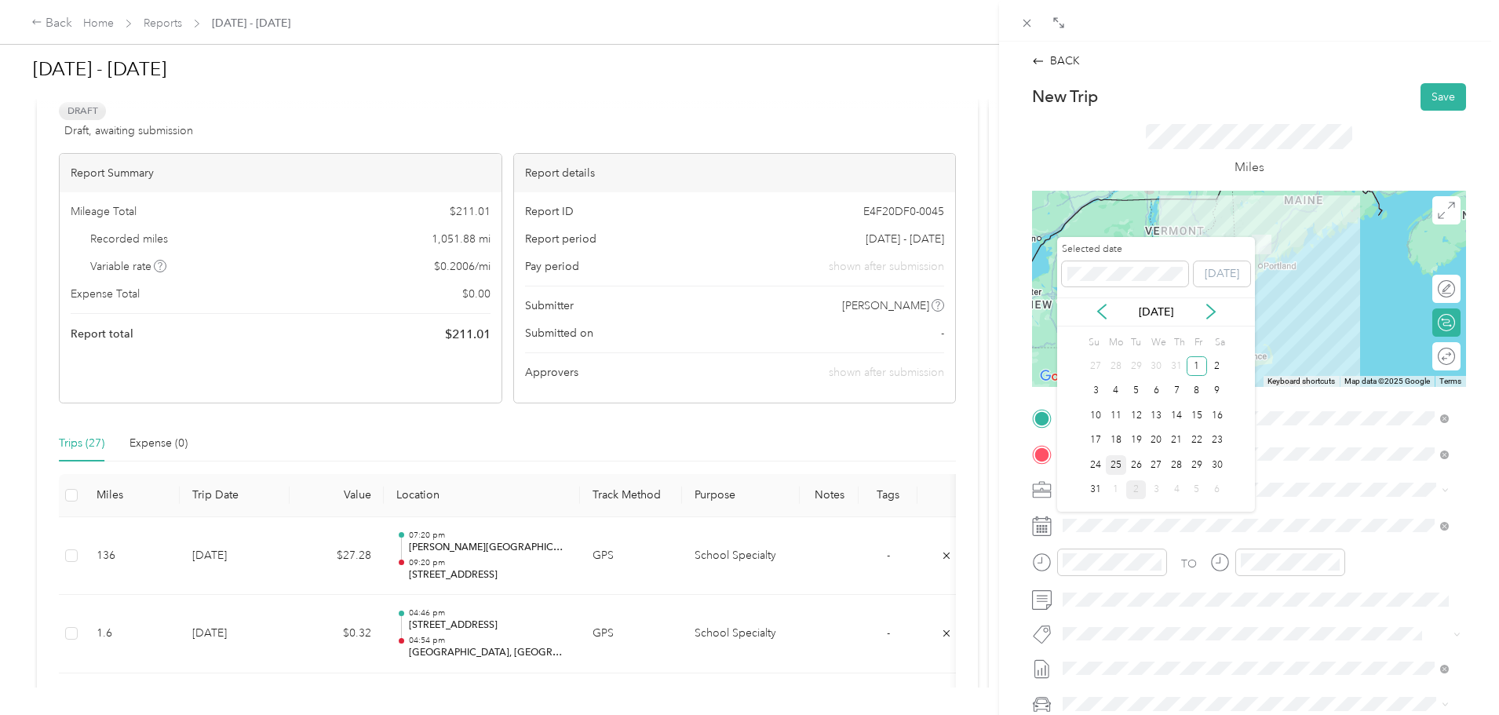
click at [1117, 461] on div "25" at bounding box center [1116, 465] width 20 height 20
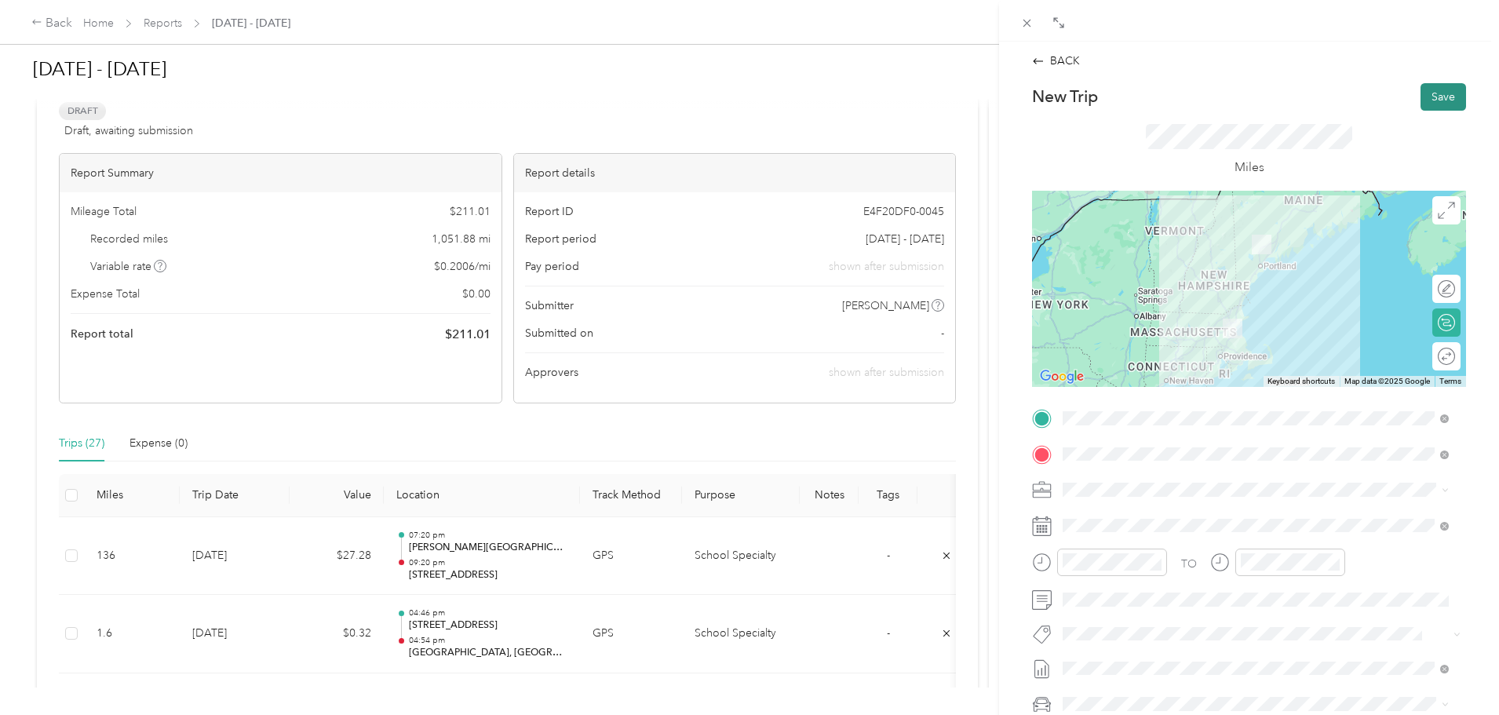
click at [1430, 93] on button "Save" at bounding box center [1443, 96] width 46 height 27
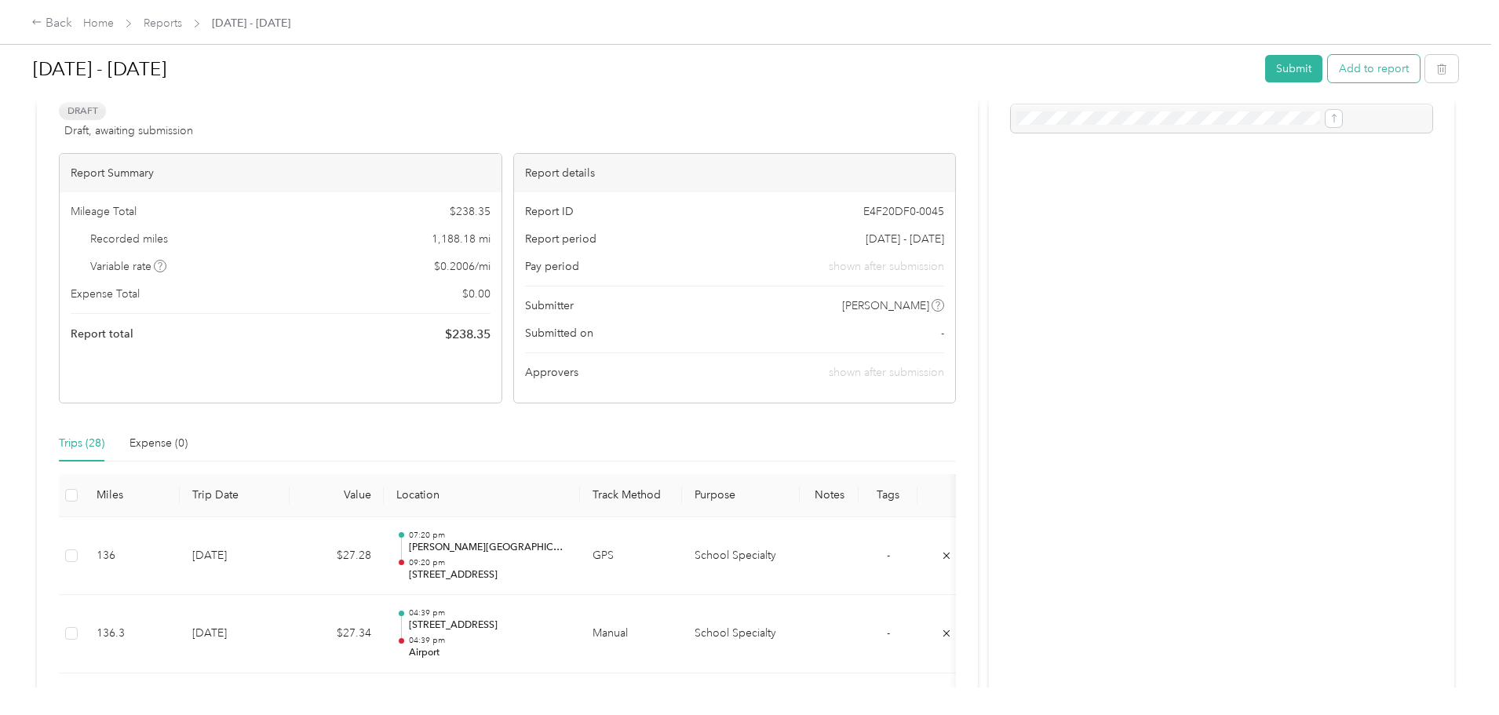
click at [1328, 75] on button "Add to report" at bounding box center [1374, 68] width 92 height 27
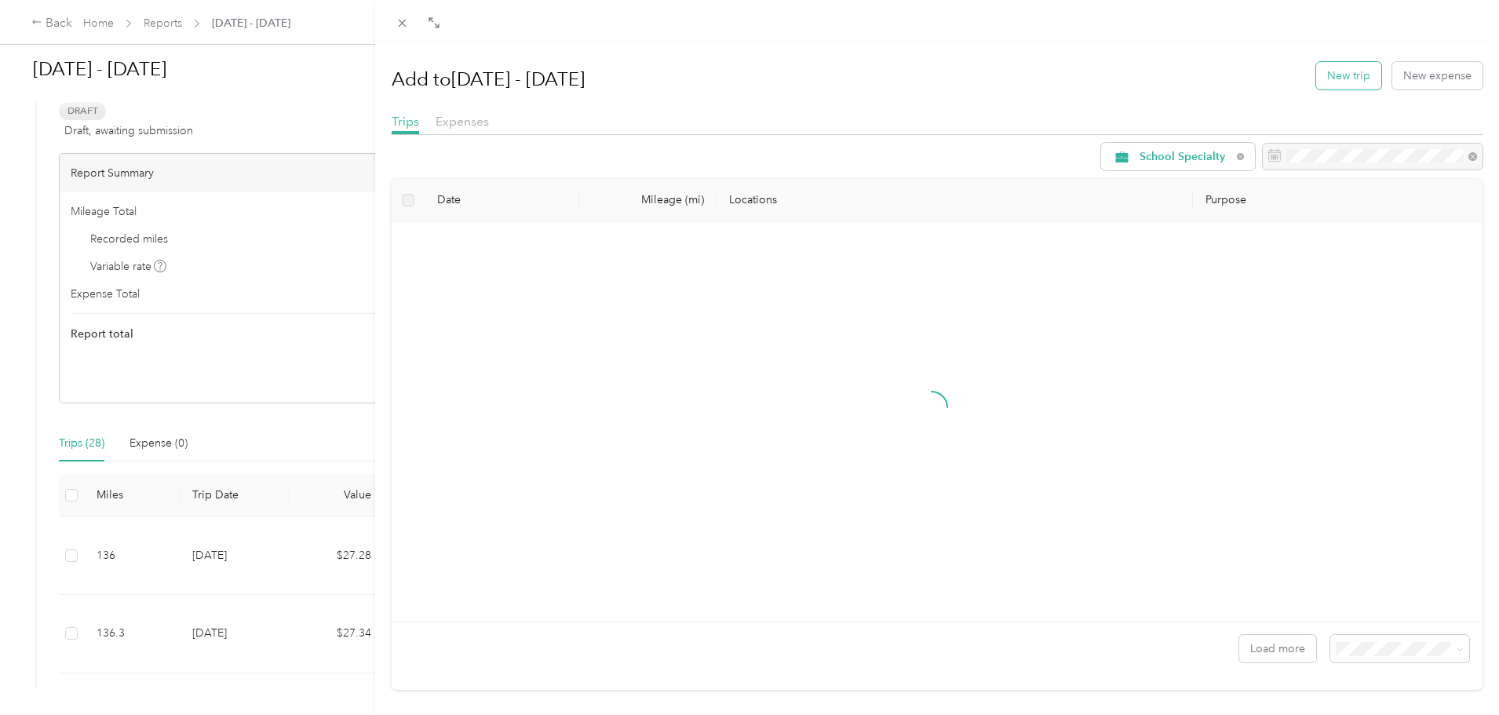
click at [1343, 82] on button "New trip" at bounding box center [1348, 75] width 65 height 27
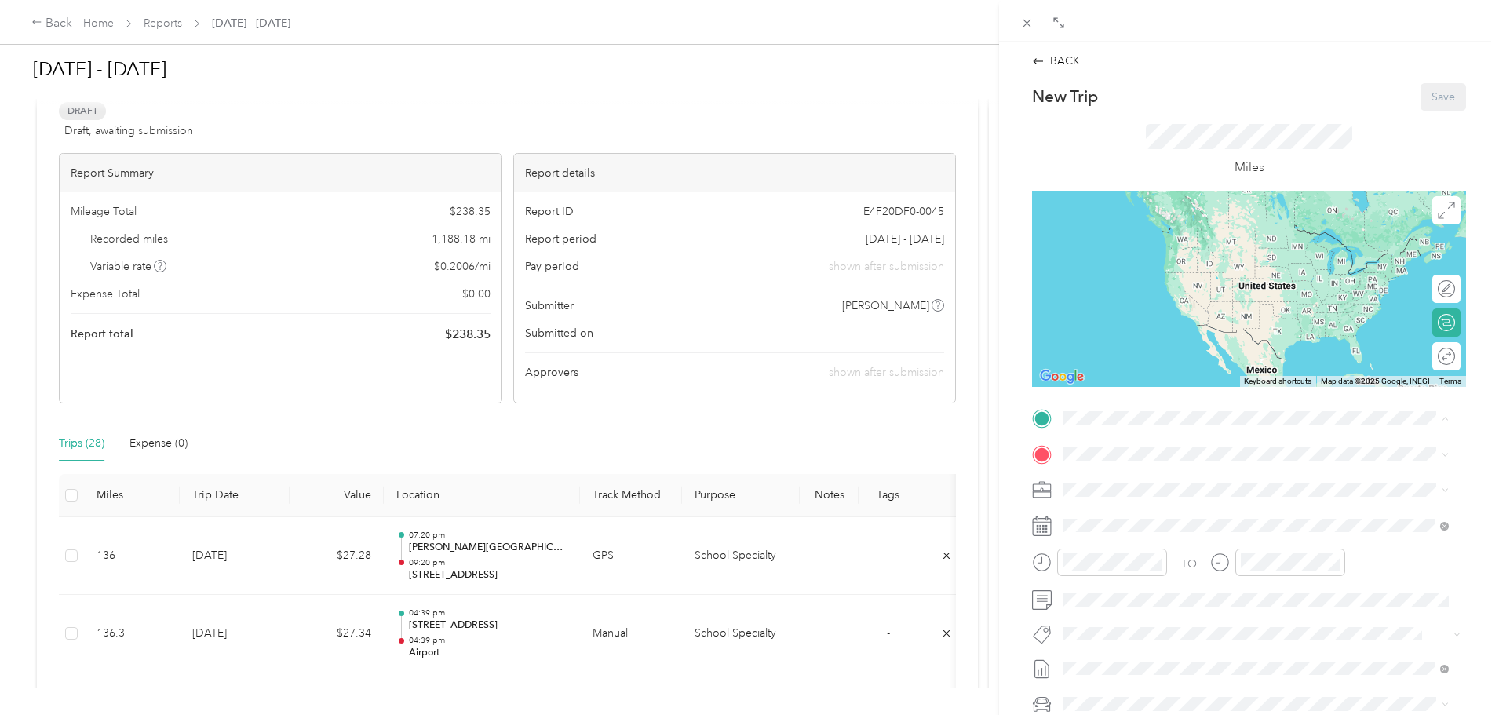
click at [1164, 617] on span "[PERSON_NAME][GEOGRAPHIC_DATA], [GEOGRAPHIC_DATA], [GEOGRAPHIC_DATA], 02128, [G…" at bounding box center [1253, 630] width 322 height 46
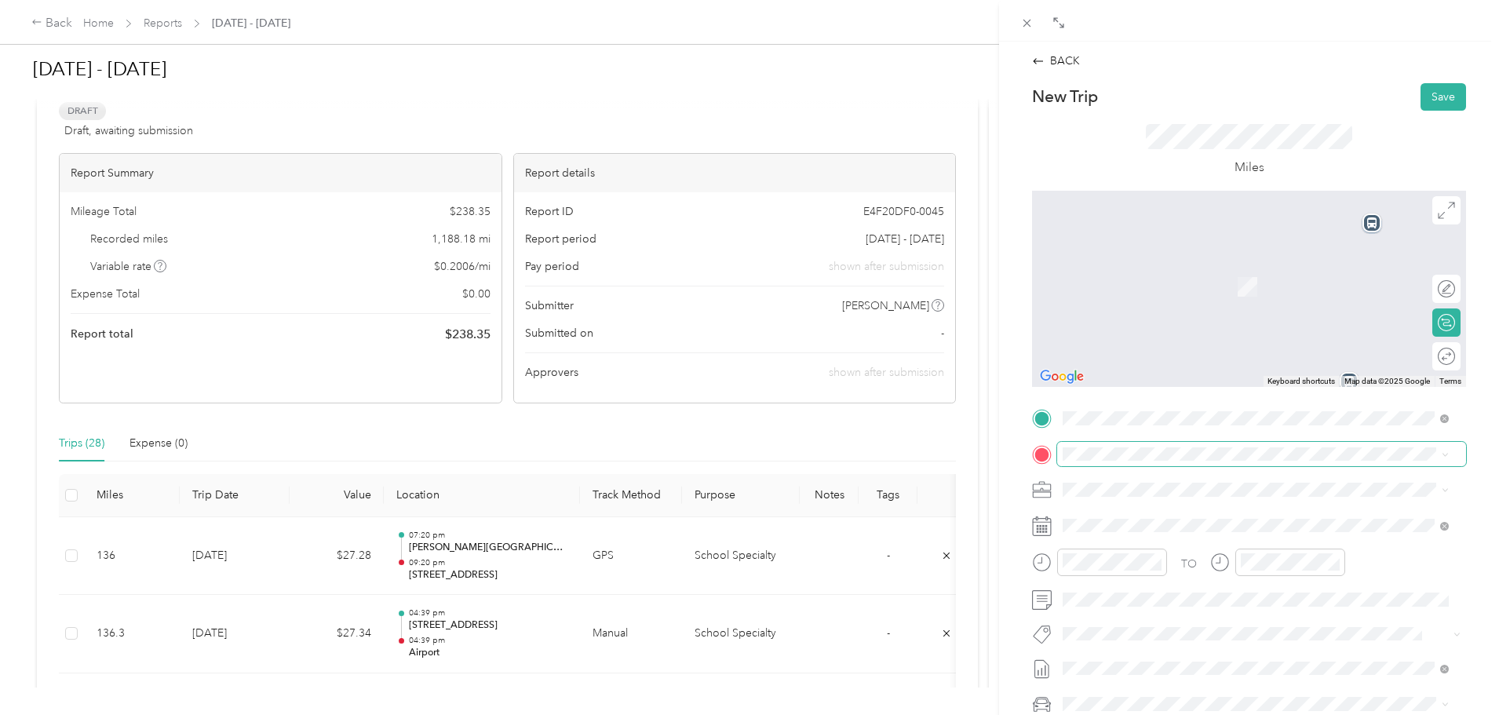
click at [1130, 445] on span at bounding box center [1261, 454] width 409 height 25
click at [1136, 538] on div "Home [STREET_ADDRESS][US_STATE]" at bounding box center [1255, 525] width 375 height 38
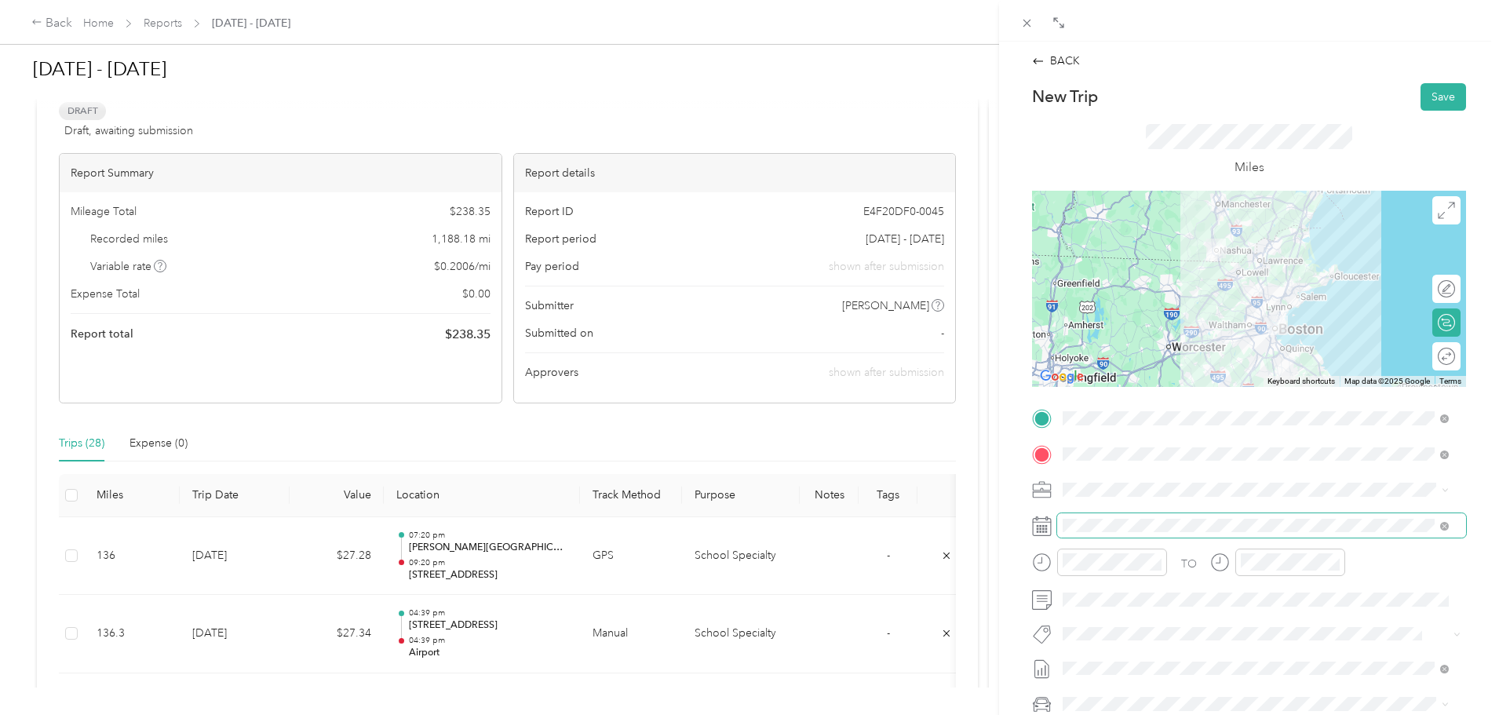
click at [1087, 513] on span at bounding box center [1261, 525] width 409 height 25
click at [1087, 516] on span at bounding box center [1261, 525] width 409 height 25
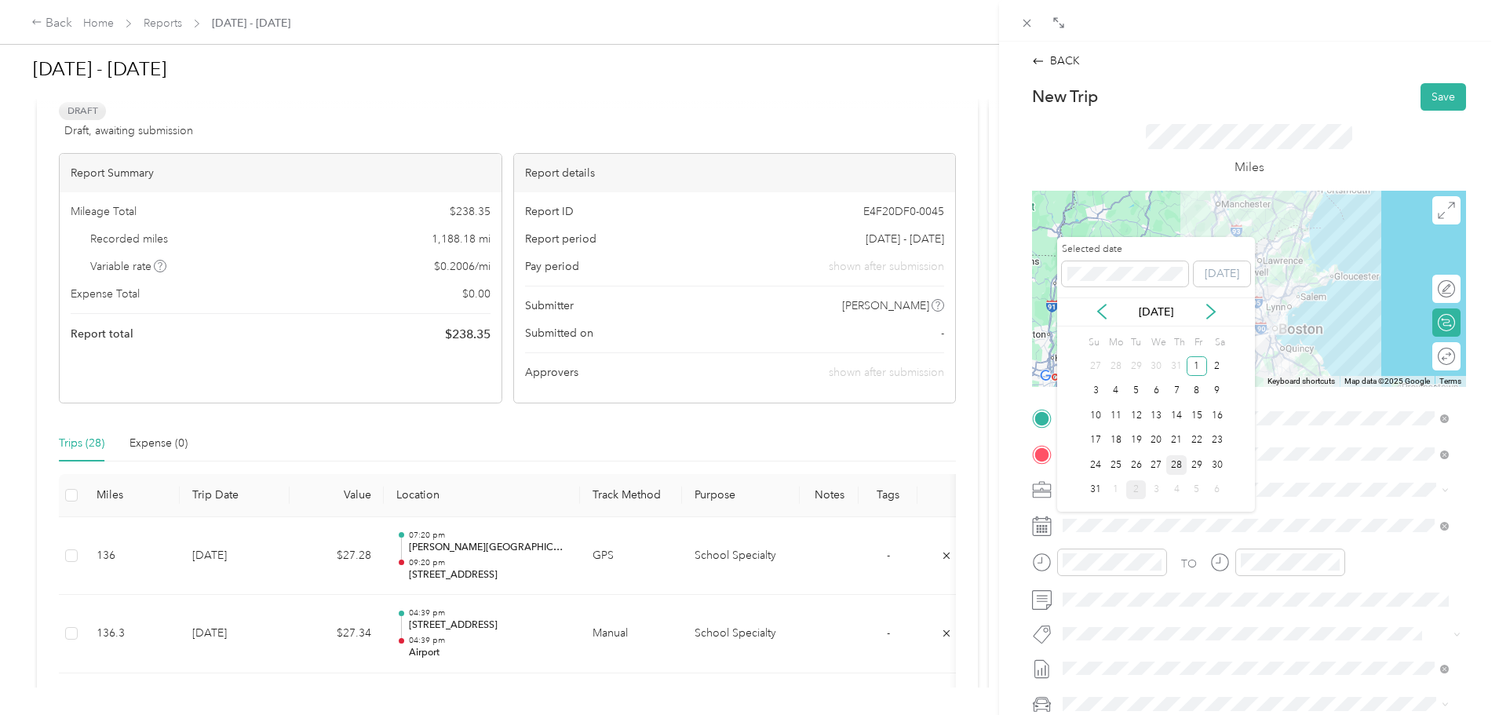
click at [1181, 464] on div "28" at bounding box center [1176, 465] width 20 height 20
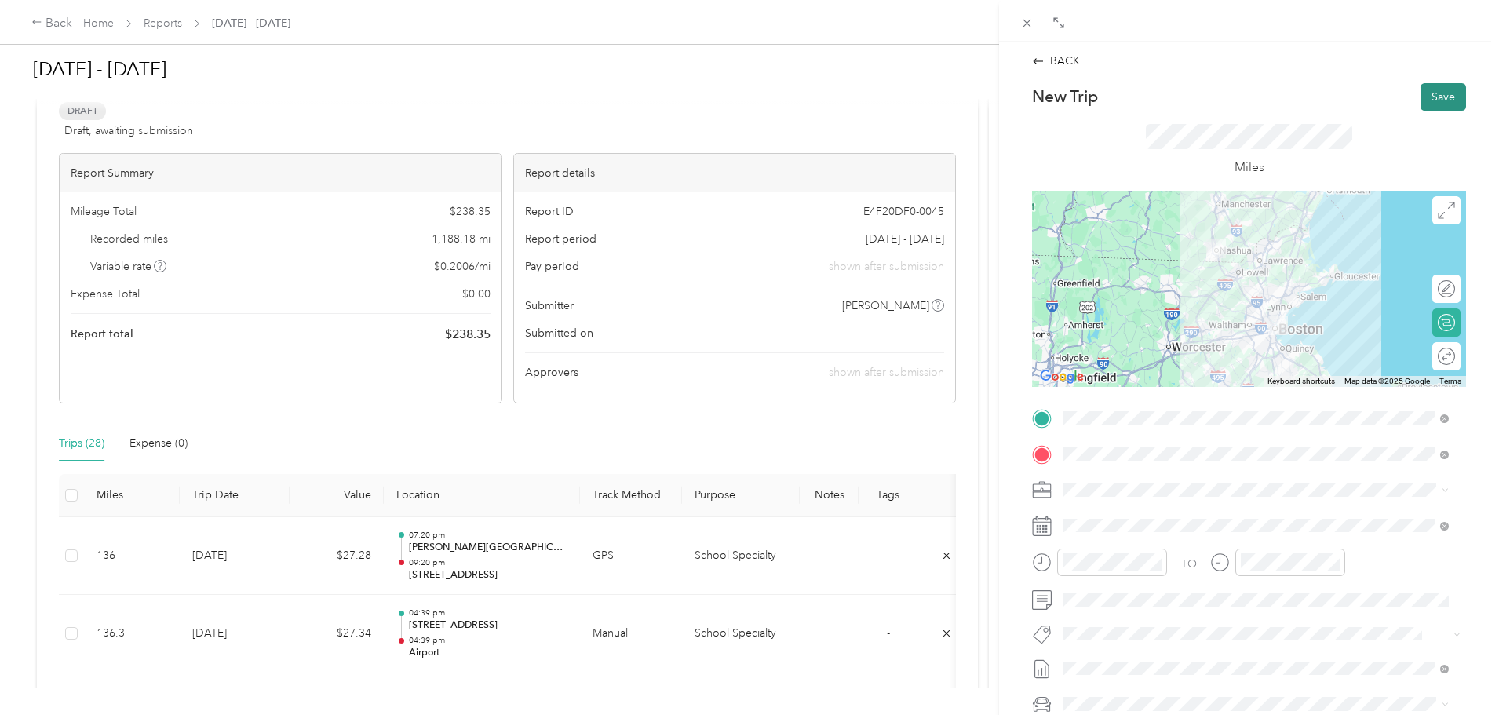
click at [1430, 92] on button "Save" at bounding box center [1443, 96] width 46 height 27
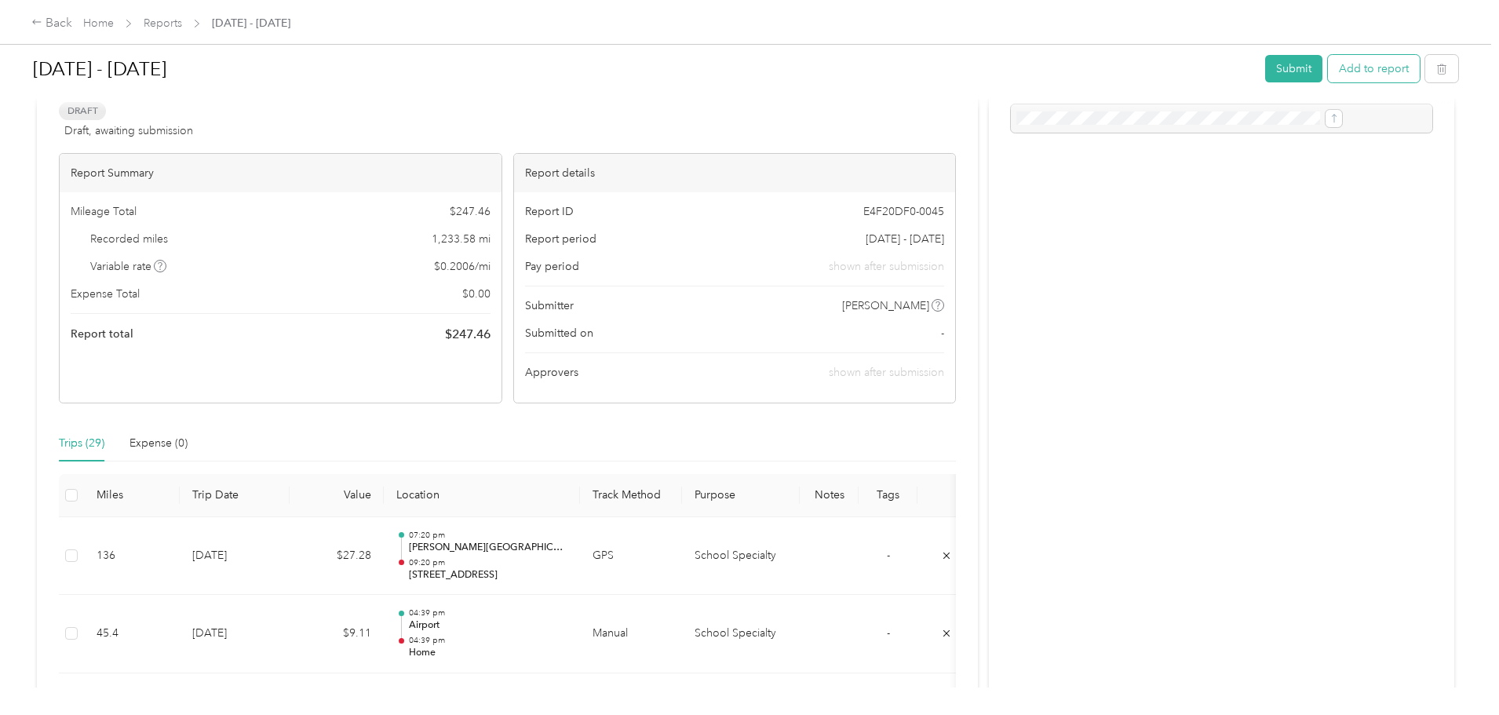
click at [1328, 73] on button "Add to report" at bounding box center [1374, 68] width 92 height 27
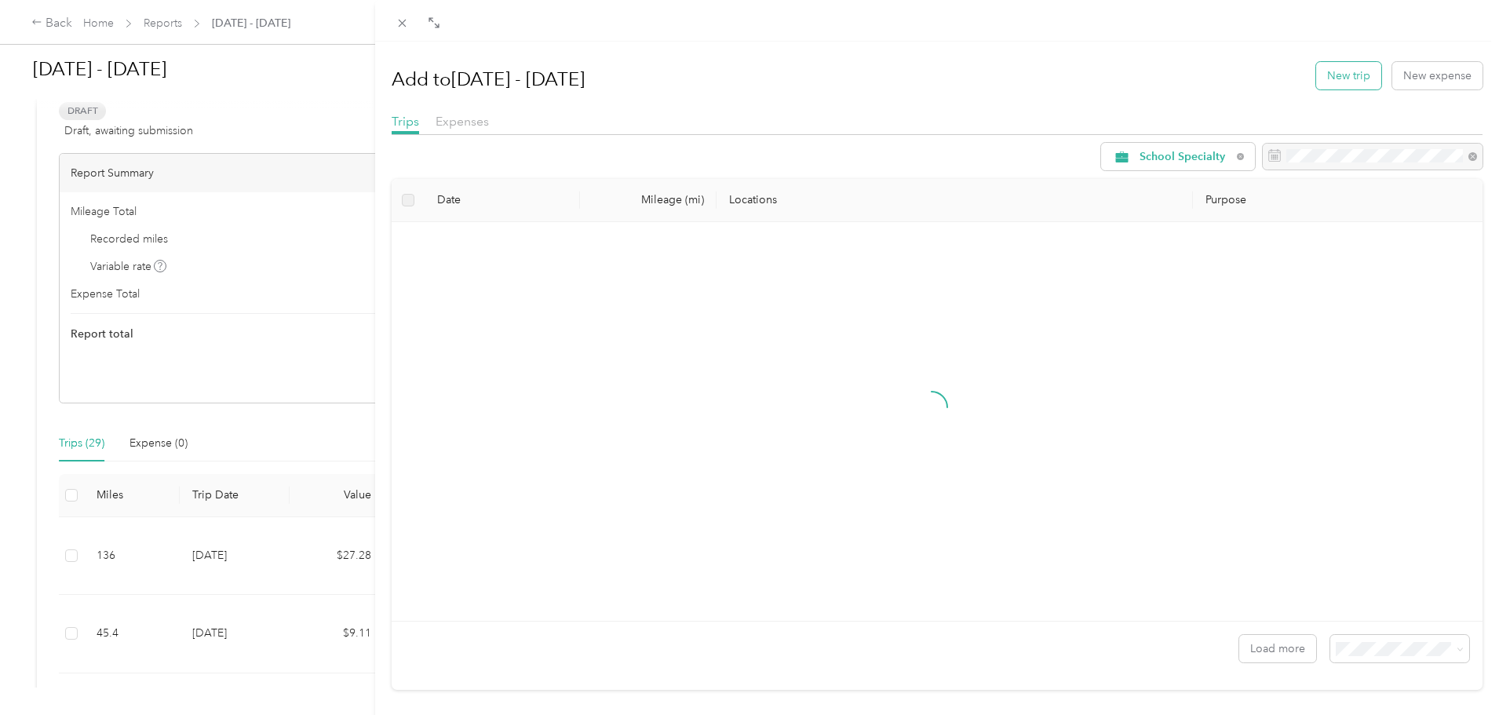
click at [1350, 75] on button "New trip" at bounding box center [1348, 75] width 65 height 27
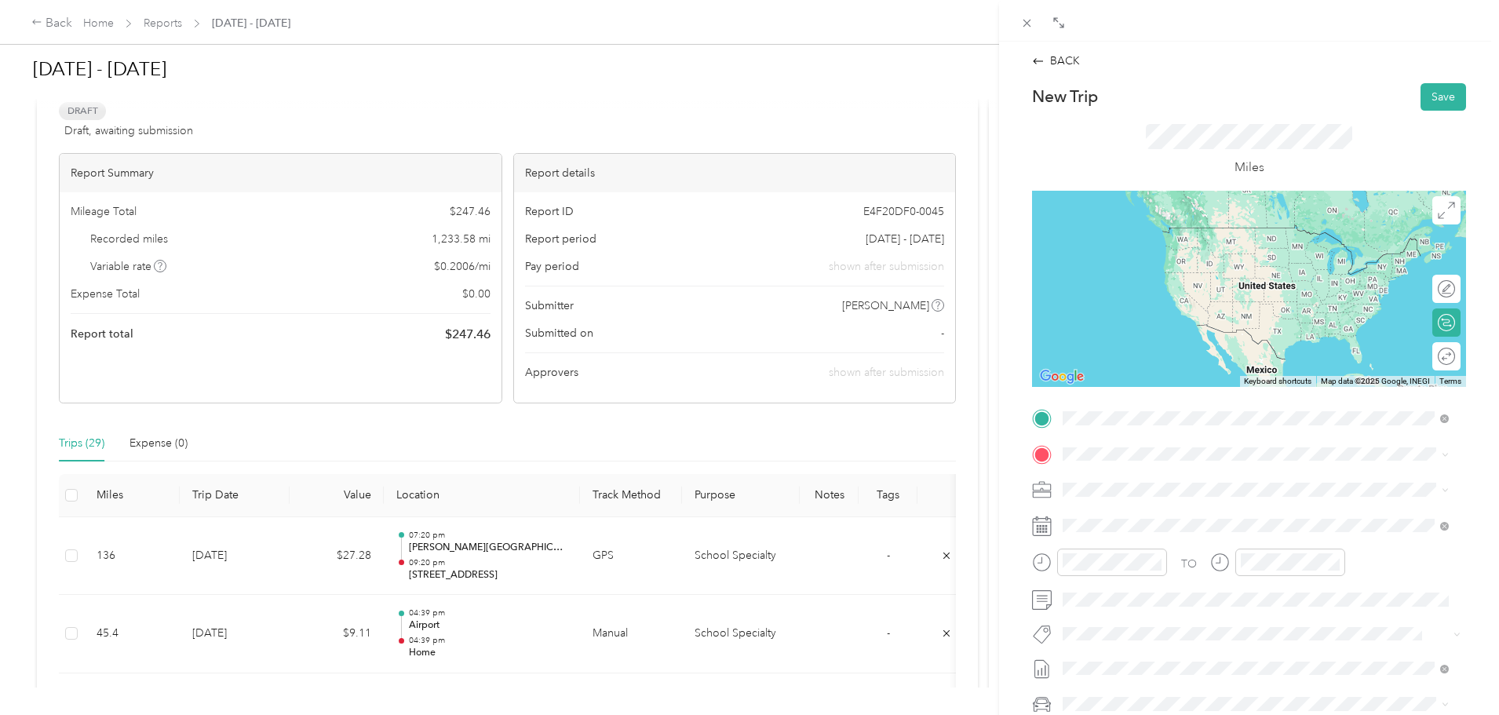
click at [1124, 476] on div "Philly" at bounding box center [1201, 480] width 219 height 14
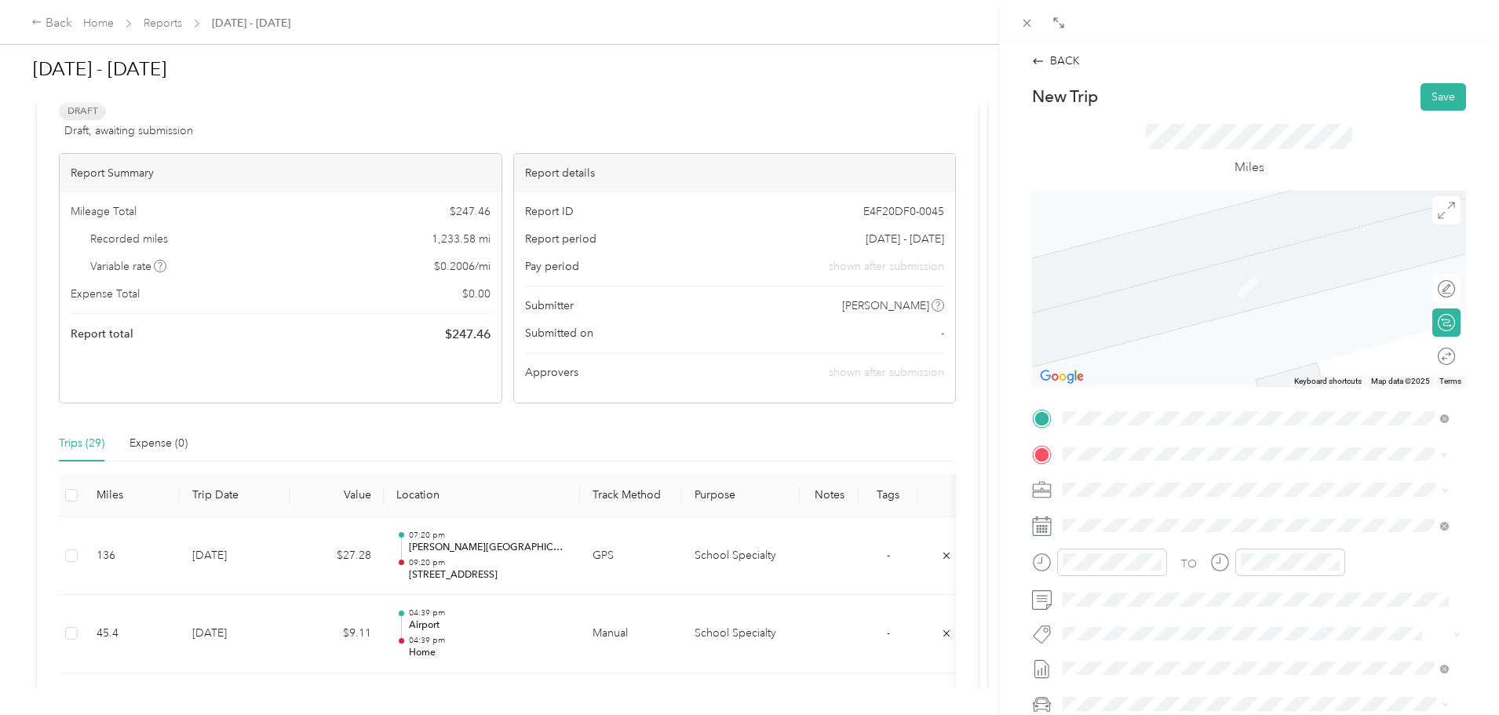
click at [1202, 582] on span "[STREET_ADDRESS][US_STATE]" at bounding box center [1170, 575] width 157 height 14
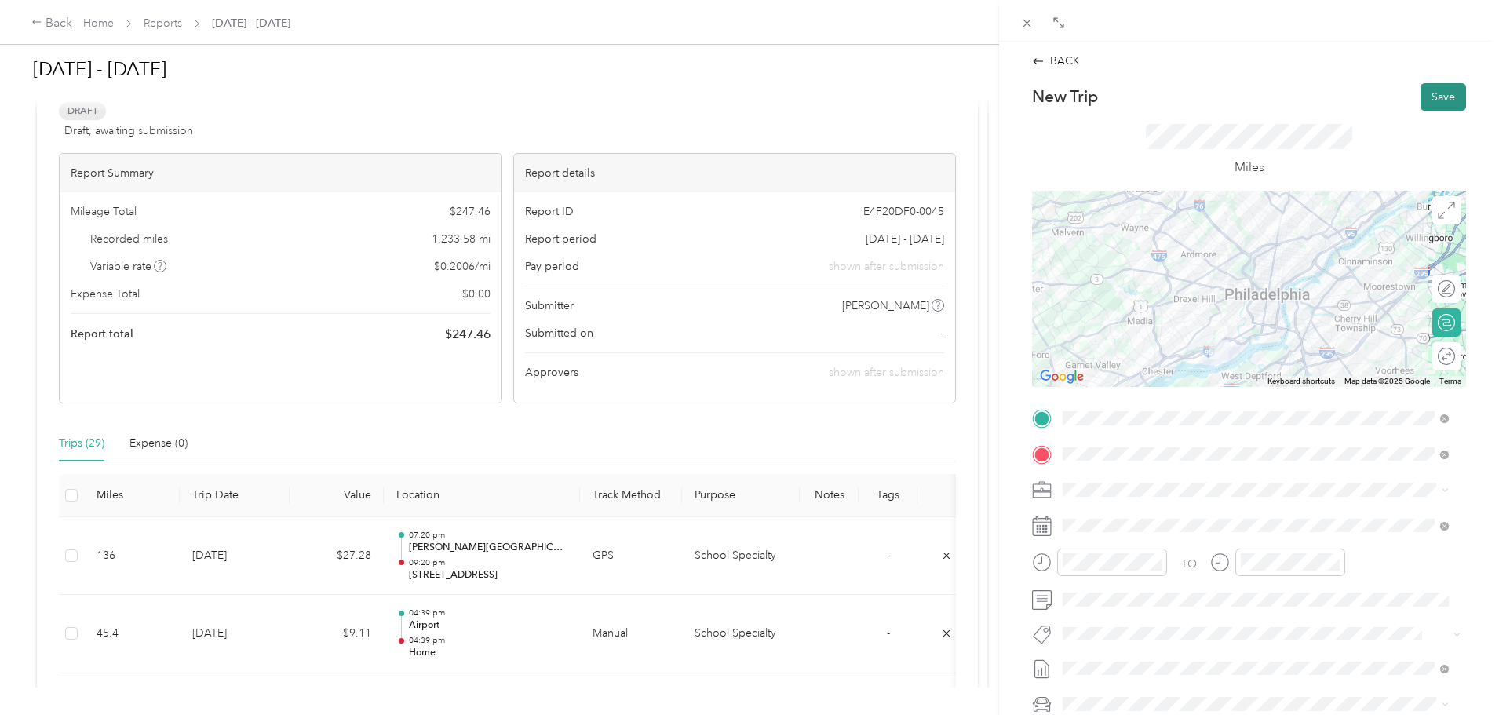
click at [1434, 84] on button "Save" at bounding box center [1443, 96] width 46 height 27
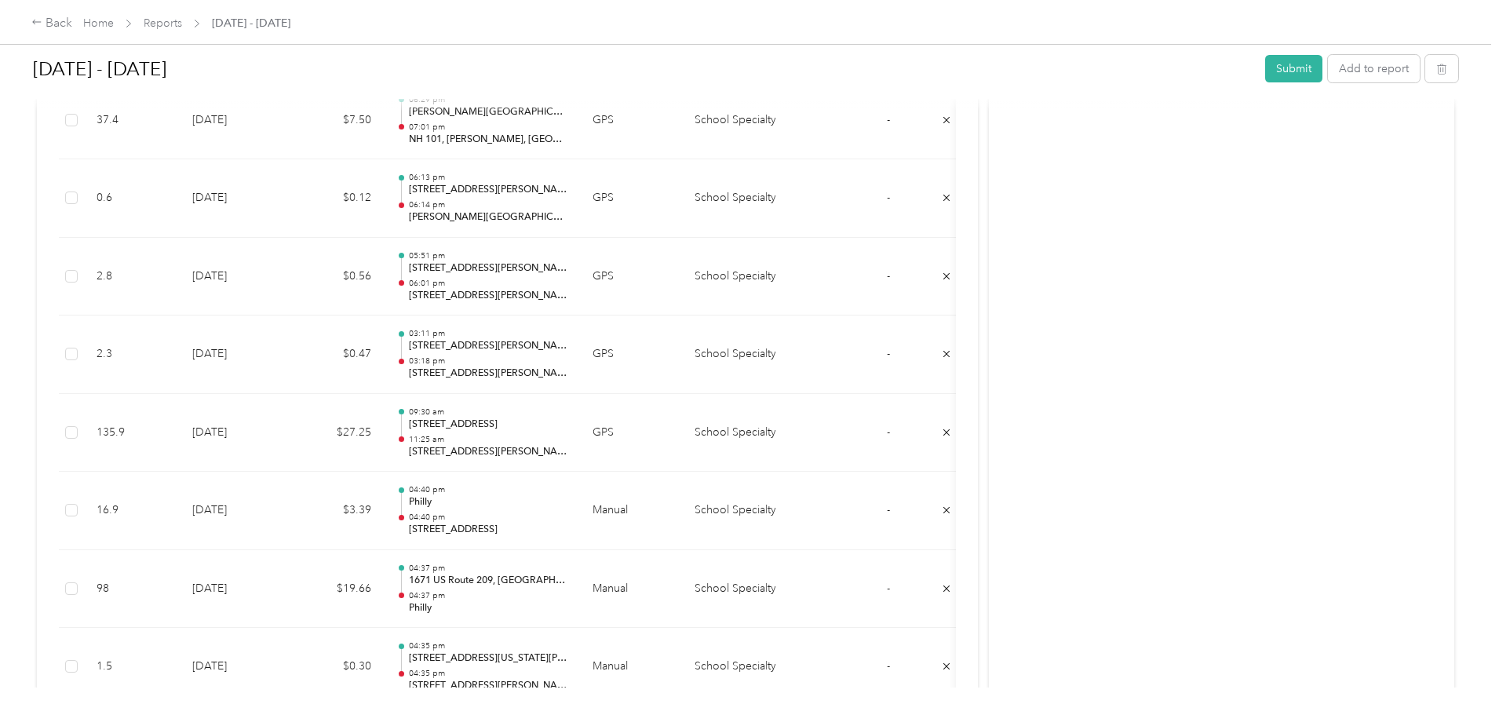
scroll to position [2379, 0]
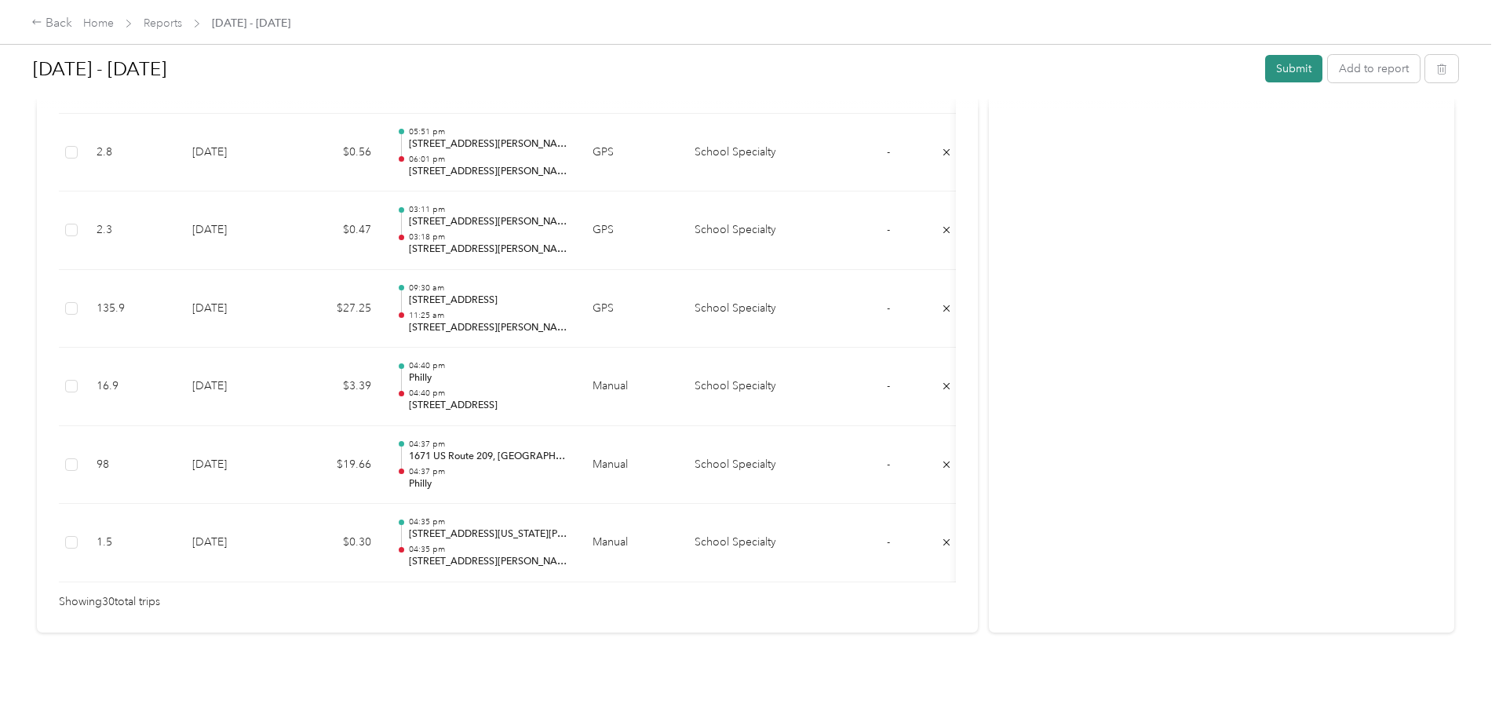
click at [1265, 78] on button "Submit" at bounding box center [1293, 68] width 57 height 27
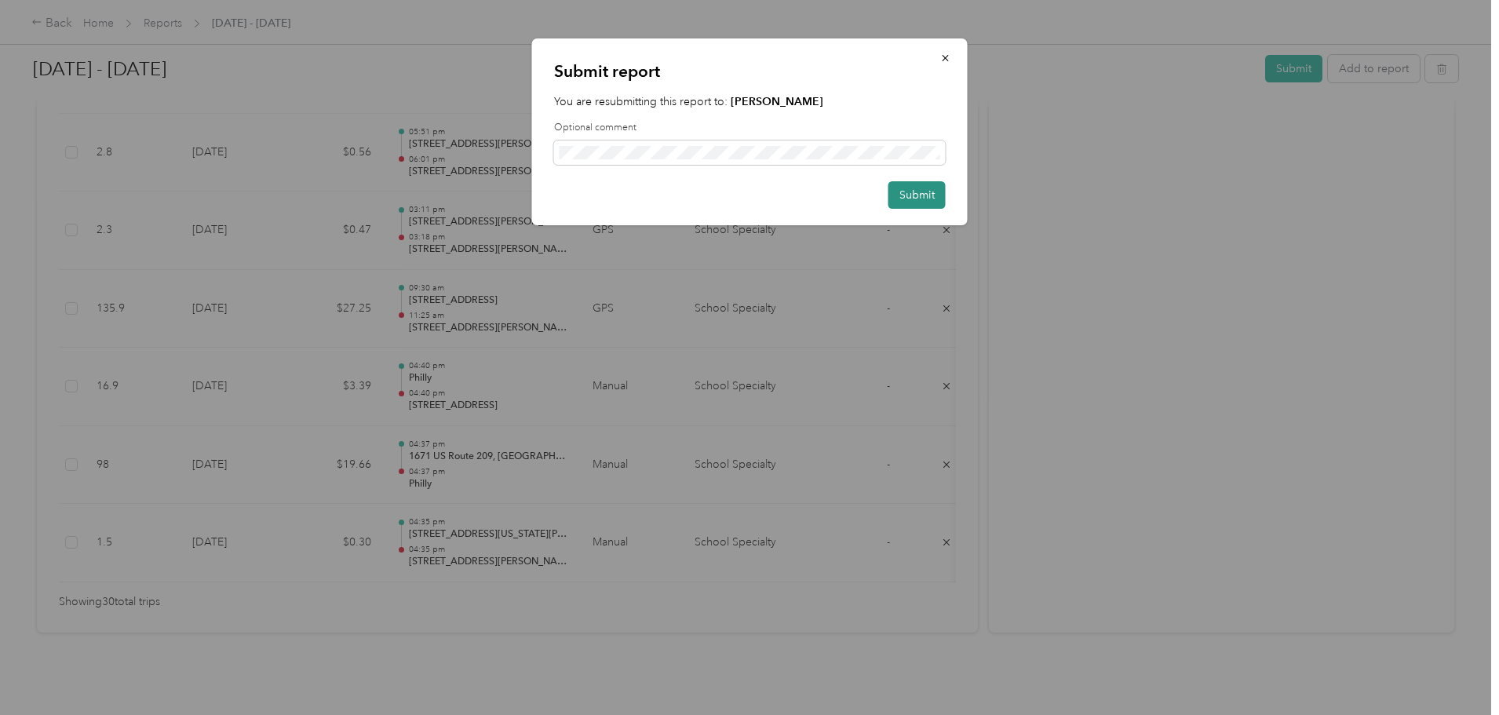
click at [908, 197] on button "Submit" at bounding box center [916, 194] width 57 height 27
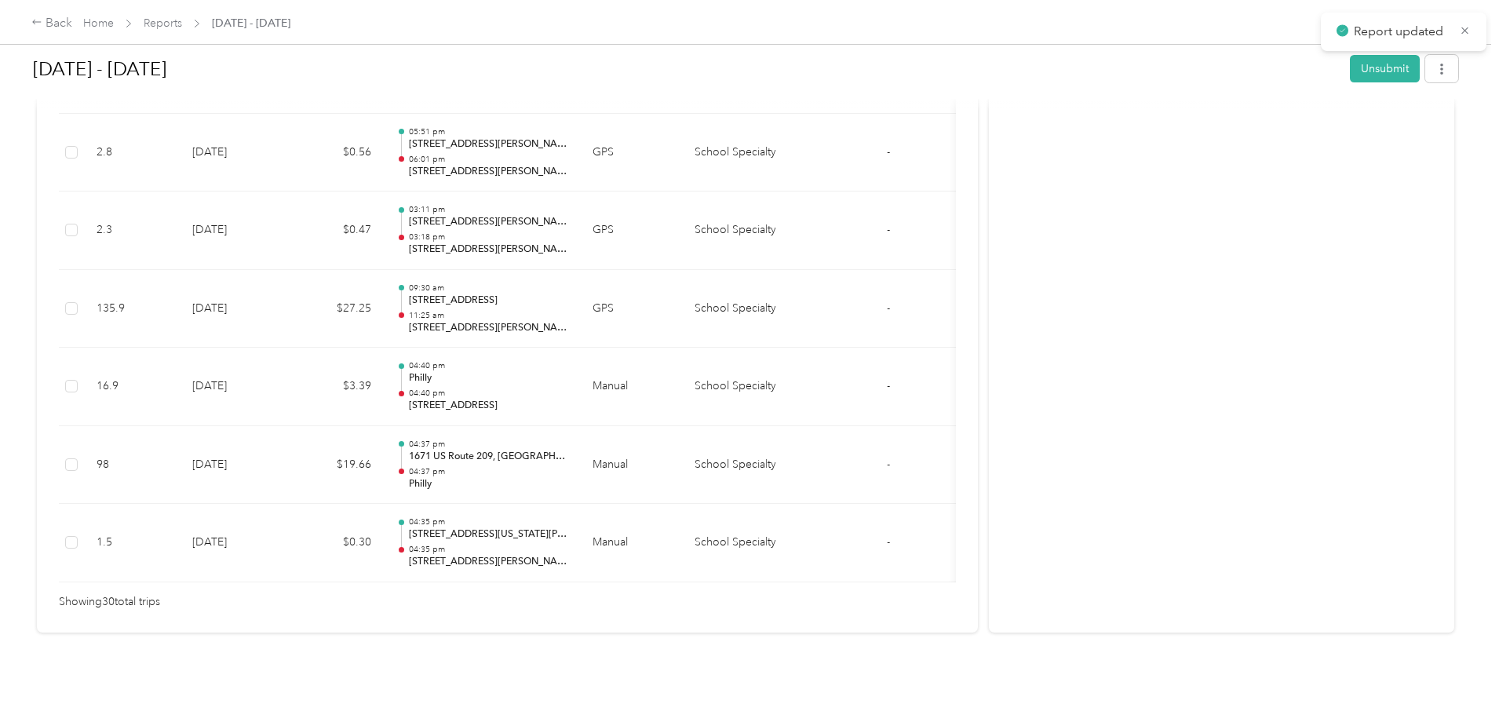
scroll to position [2396, 0]
